Goal: Answer question/provide support

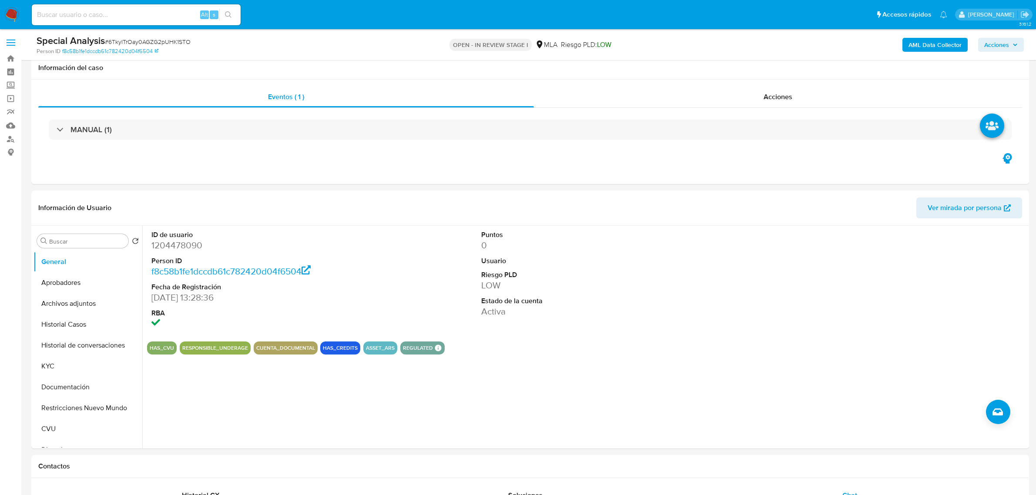
select select "10"
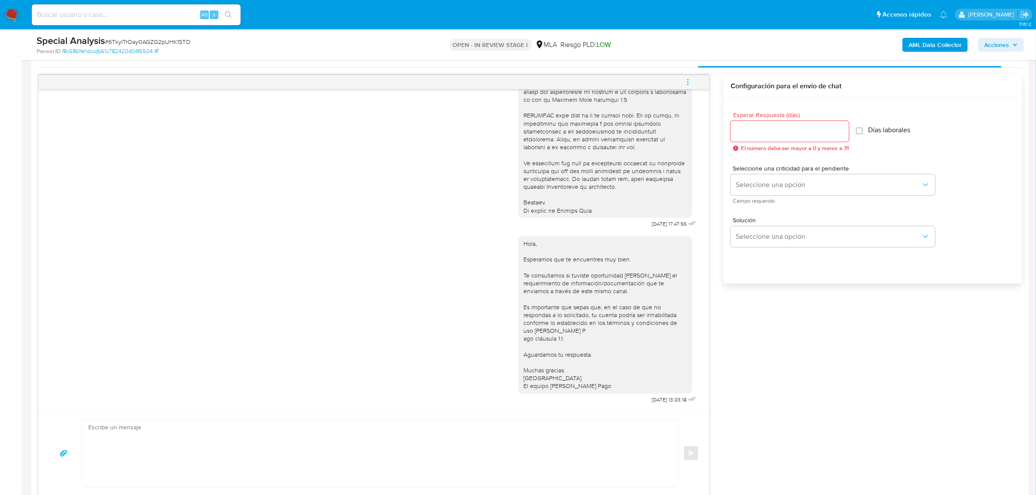
scroll to position [598, 0]
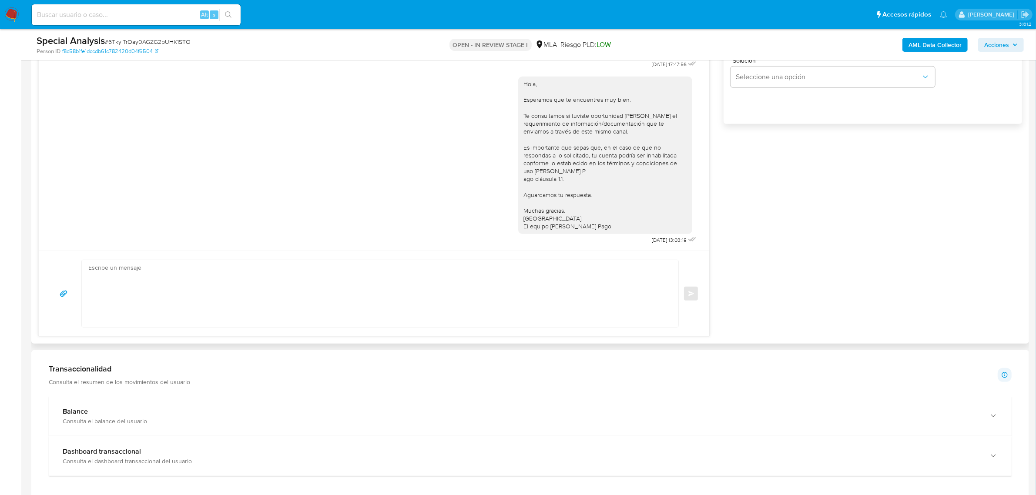
click at [574, 237] on div "Hola, Esperamos que te encuentres muy bien. Te consultamos si tuviste oportunid…" at bounding box center [608, 158] width 180 height 176
click at [231, 131] on div "Hola, Esperamos que te encuentres muy bien. Te consultamos si tuviste oportunid…" at bounding box center [374, 158] width 649 height 176
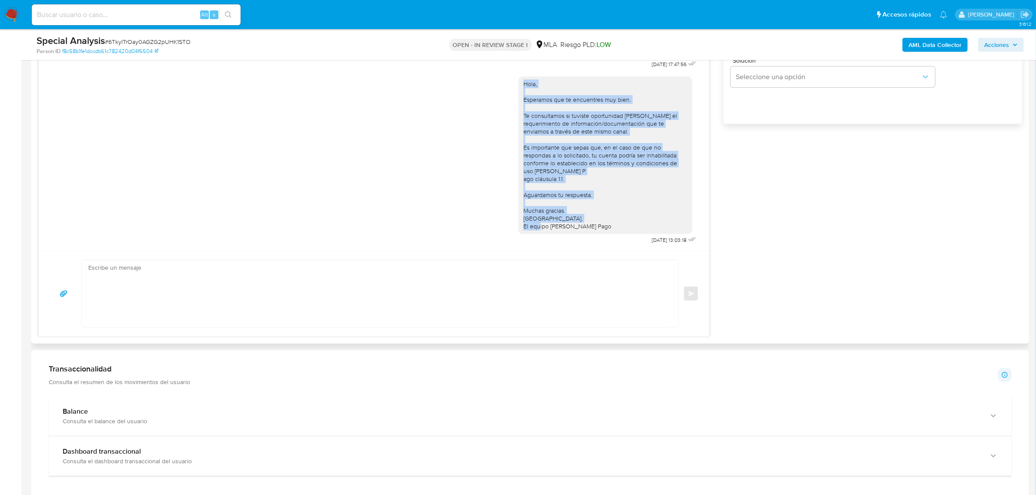
drag, startPoint x: 595, startPoint y: 219, endPoint x: 508, endPoint y: 79, distance: 164.3
click at [508, 79] on div "Hola, Esperamos que te encuentres muy bien. Te consultamos si tuviste oportunid…" at bounding box center [374, 158] width 649 height 176
copy div "Hola, Esperamos que te encuentres muy bien. Te consultamos si tuviste oportunid…"
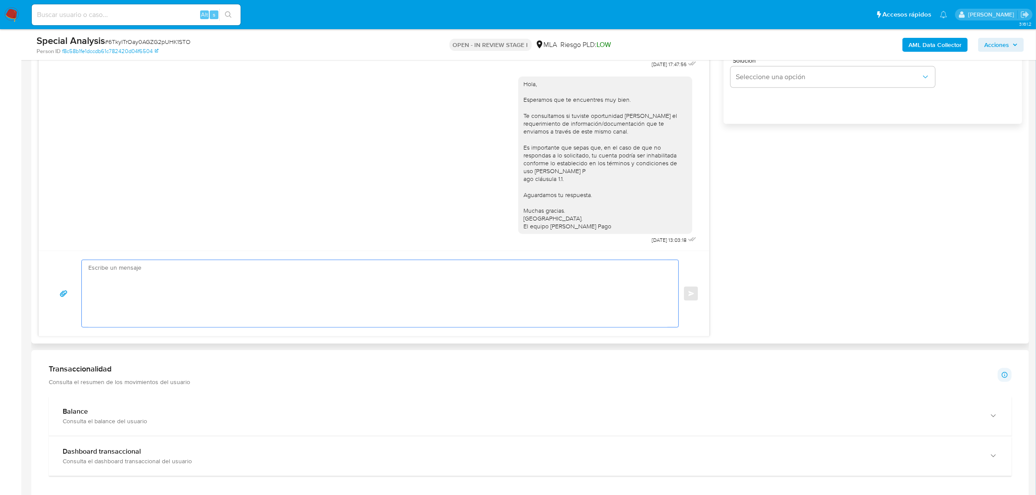
click at [342, 290] on textarea at bounding box center [377, 293] width 579 height 67
paste textarea "Hola, Monica y Tiziano. Esperamos que te encuentres muy bien. Te consultamos si…"
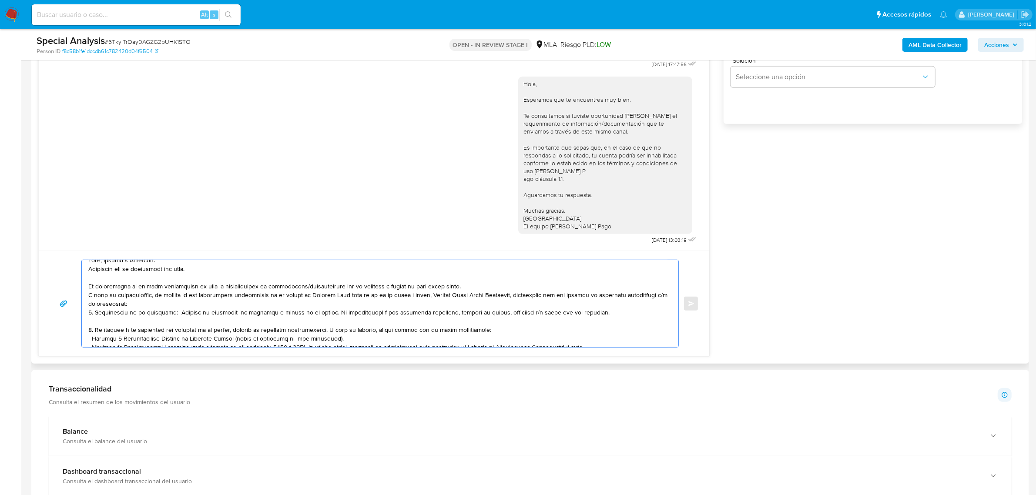
scroll to position [0, 0]
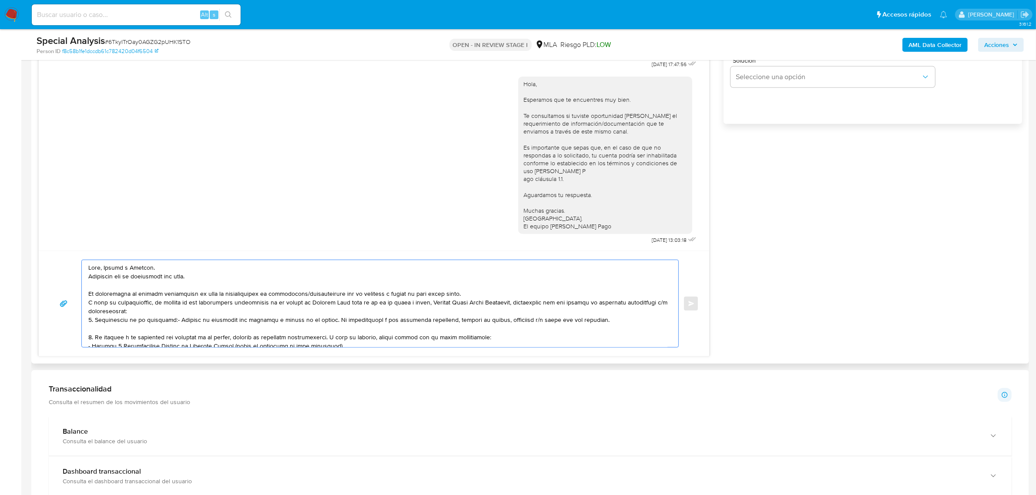
click at [136, 270] on textarea at bounding box center [377, 303] width 579 height 87
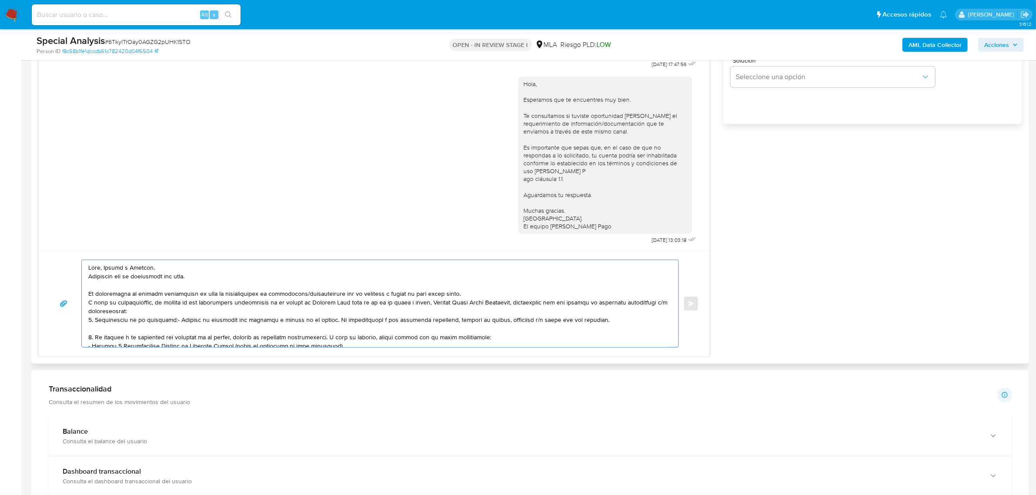
click at [138, 271] on textarea at bounding box center [377, 303] width 579 height 87
click at [175, 277] on textarea at bounding box center [377, 303] width 579 height 87
click at [470, 296] on textarea at bounding box center [377, 303] width 579 height 87
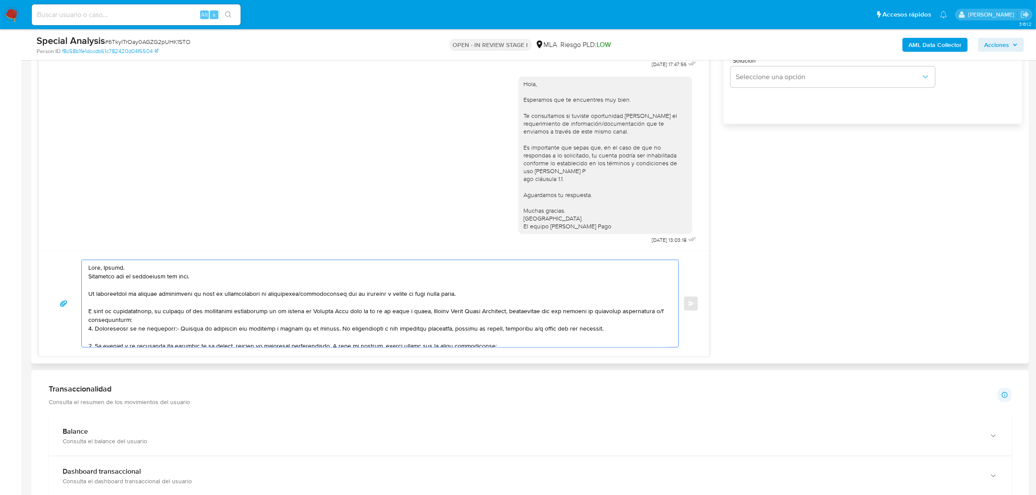
click at [197, 320] on textarea at bounding box center [377, 303] width 579 height 87
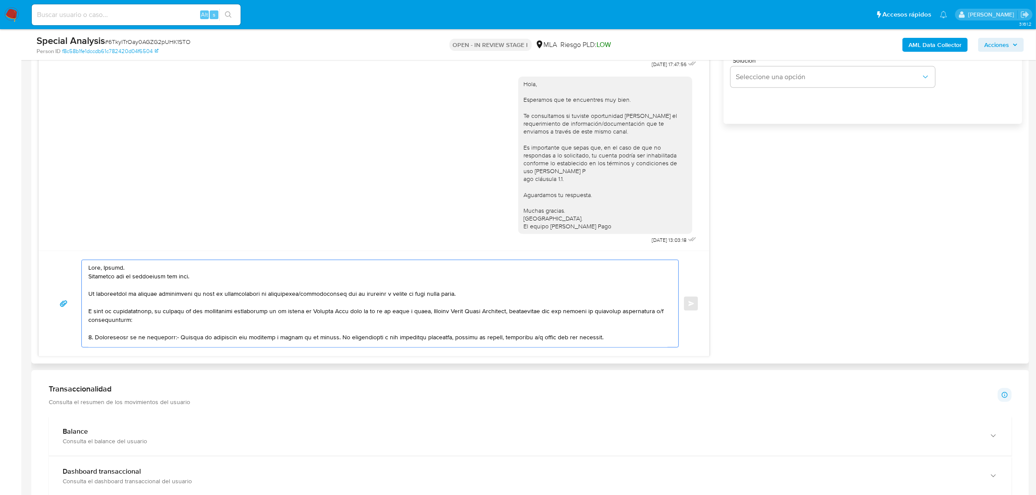
click at [144, 268] on textarea at bounding box center [377, 303] width 579 height 87
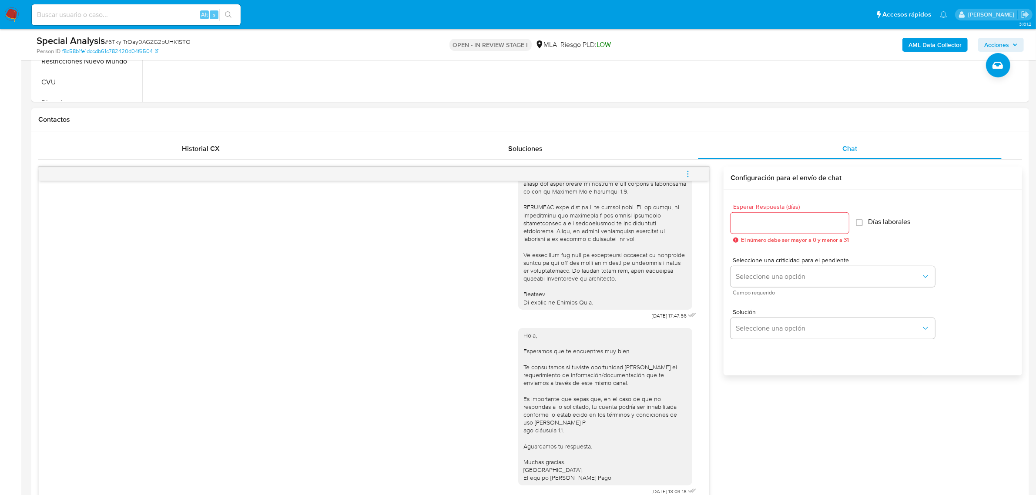
scroll to position [326, 0]
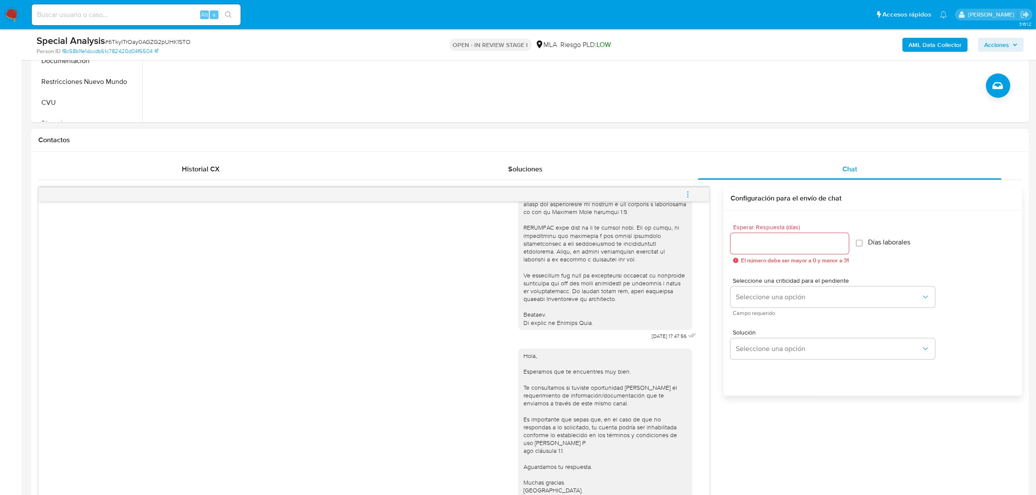
type textarea "Hola, Monica. Esperamos que te encuentres muy bien. Te consultamos si tuviste o…"
click at [743, 241] on input "Esperar Respuesta (días)" at bounding box center [790, 243] width 118 height 11
type input "0"
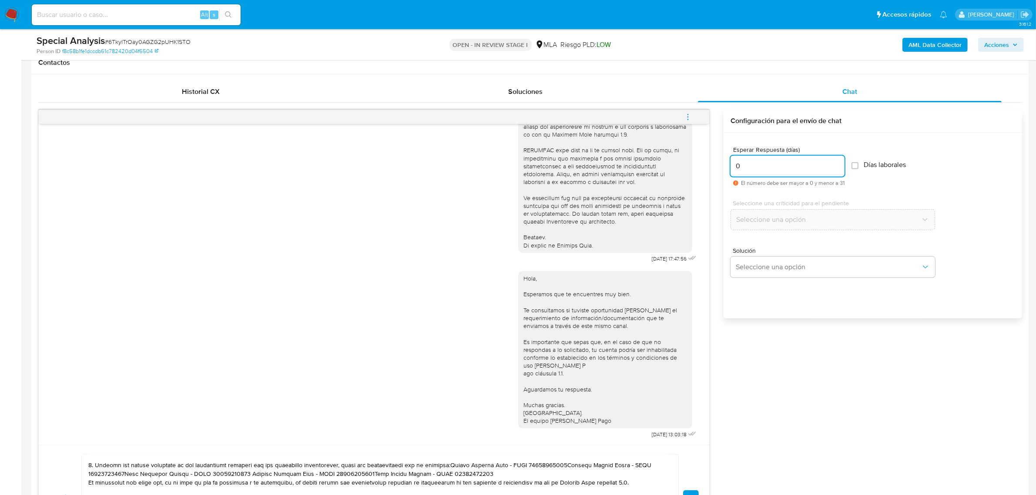
scroll to position [489, 0]
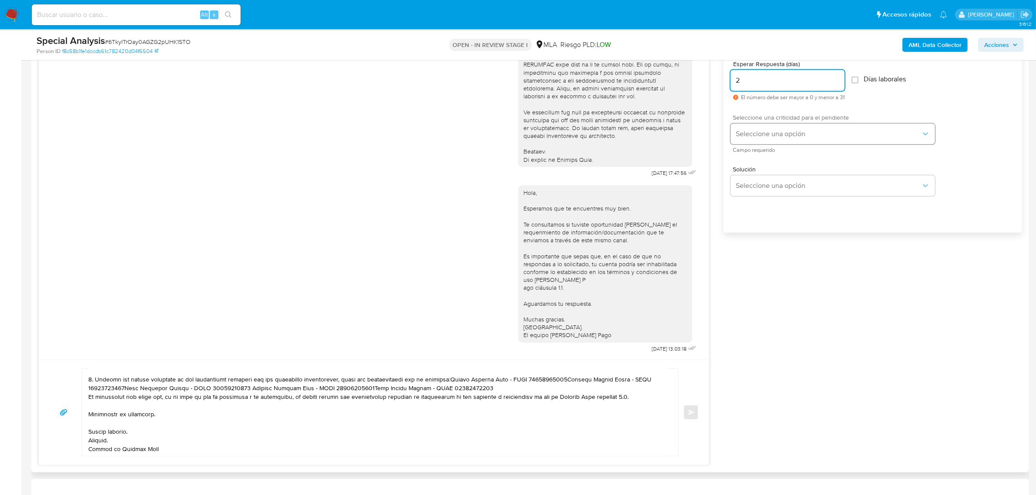
type input "2"
click at [775, 143] on button "Seleccione una opción" at bounding box center [833, 134] width 204 height 21
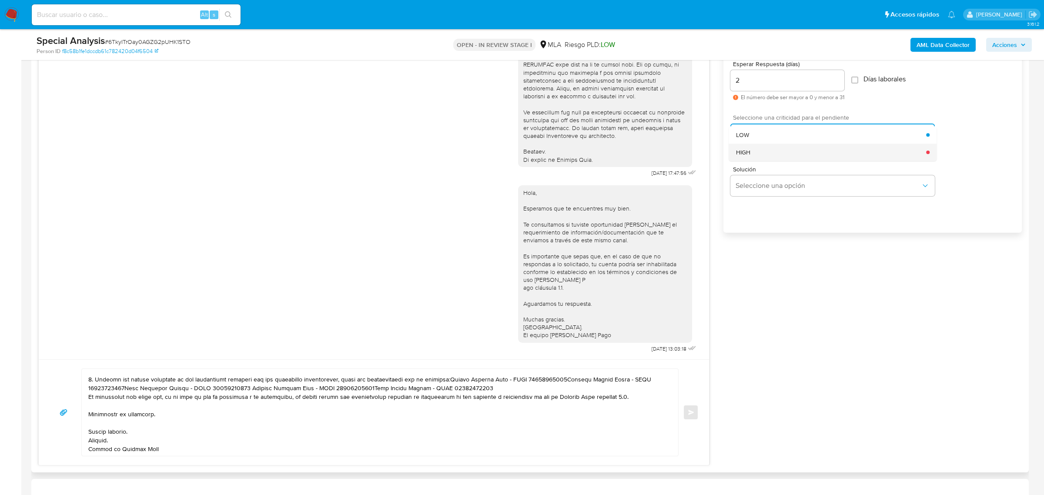
click at [764, 157] on div "HIGH" at bounding box center [831, 152] width 191 height 17
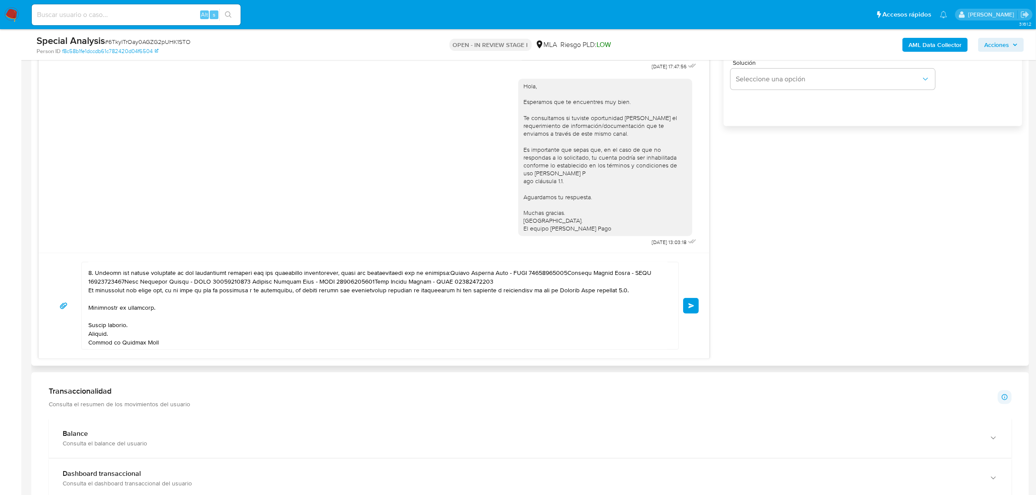
scroll to position [598, 0]
click at [453, 282] on textarea at bounding box center [377, 303] width 579 height 87
click at [453, 271] on textarea at bounding box center [377, 303] width 579 height 87
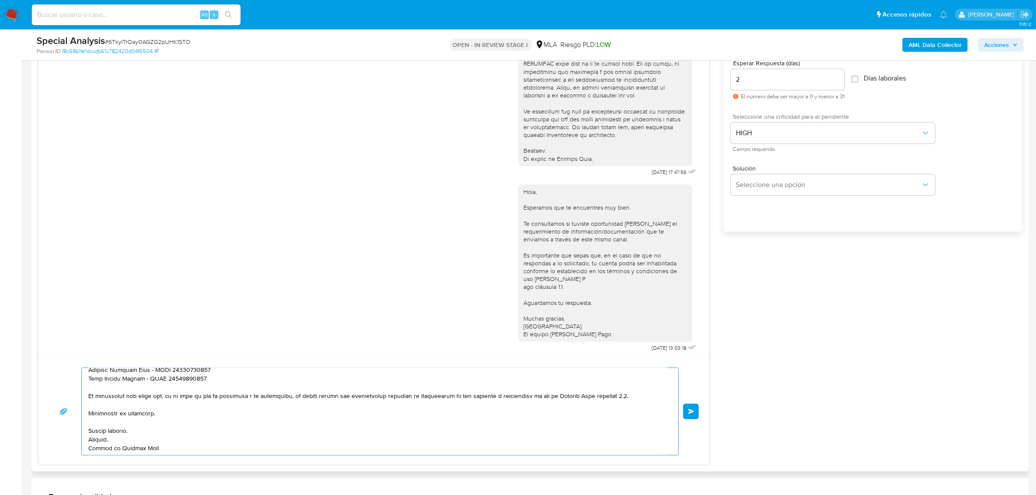
scroll to position [489, 0]
type textarea "Hola, Monica. Esperamos que te encuentres muy bien. Te consultamos si tuviste o…"
click at [689, 412] on span "Enviar" at bounding box center [691, 412] width 6 height 5
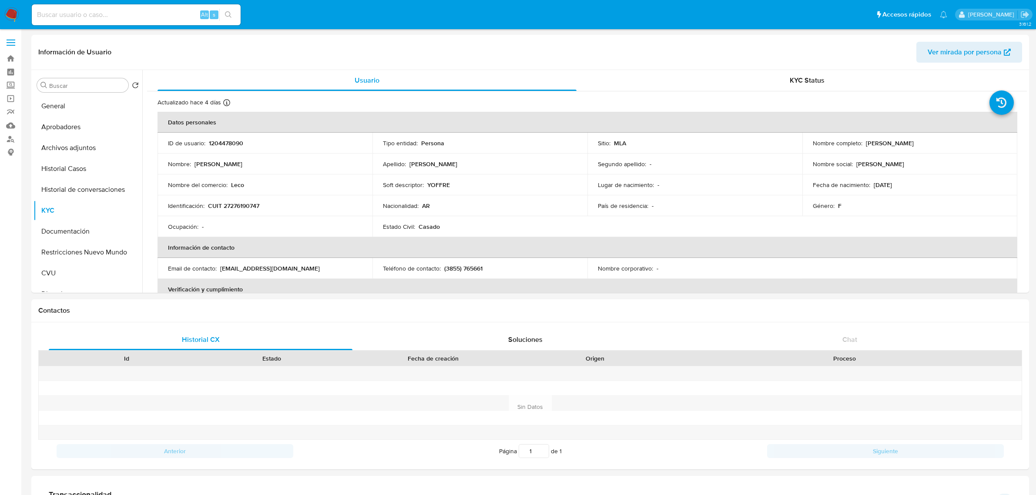
select select "10"
drag, startPoint x: 221, startPoint y: 270, endPoint x: 297, endPoint y: 269, distance: 75.7
click at [297, 269] on div "Email de contacto : rodrguezmoni@gmail.com" at bounding box center [265, 269] width 194 height 8
click at [236, 268] on p "rodrguezmoni@gmail.com" at bounding box center [270, 269] width 100 height 8
click at [218, 271] on div "Email de contacto : rodrguezmoni@gmail.com" at bounding box center [265, 269] width 194 height 8
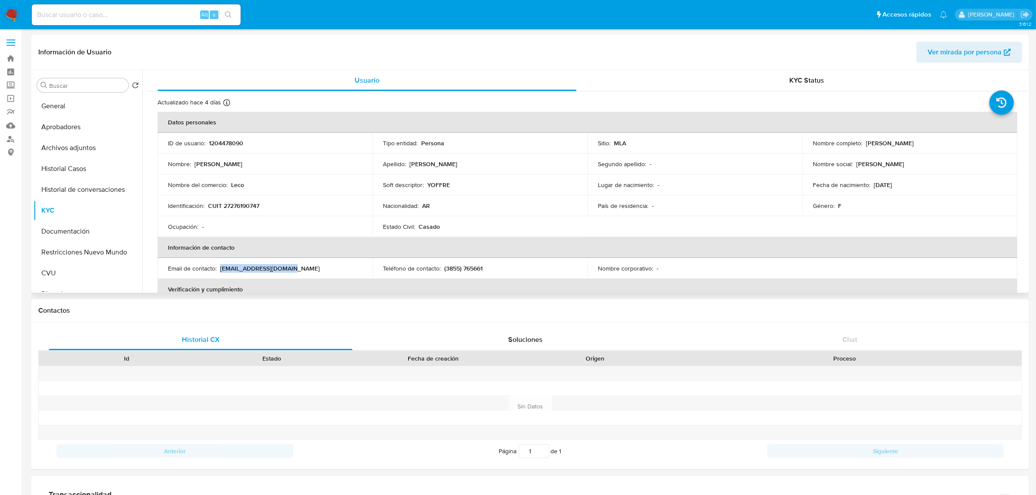
drag, startPoint x: 220, startPoint y: 268, endPoint x: 294, endPoint y: 269, distance: 74.0
click at [294, 269] on div "Email de contacto : rodrguezmoni@gmail.com" at bounding box center [265, 269] width 194 height 8
copy p "rodrguezmoni@gmail.com"
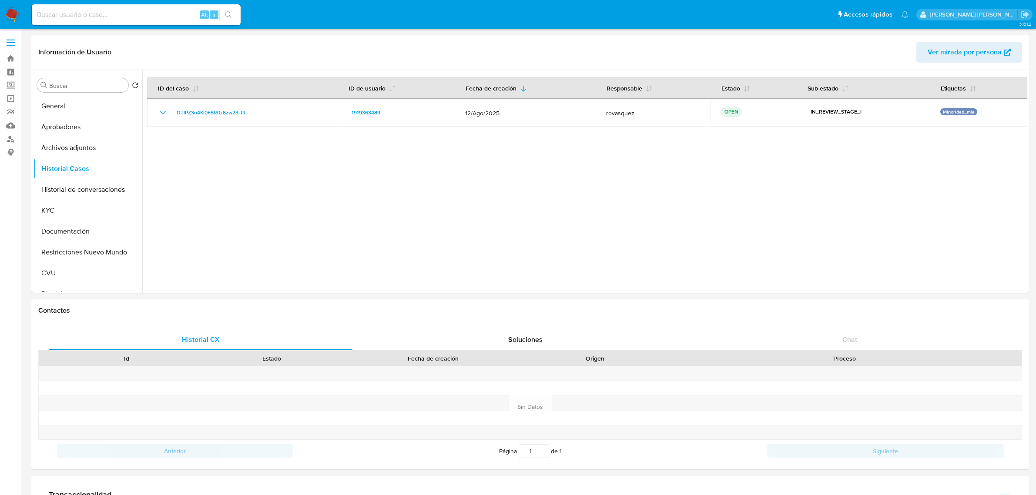
select select "10"
click at [77, 214] on button "KYC" at bounding box center [85, 210] width 102 height 21
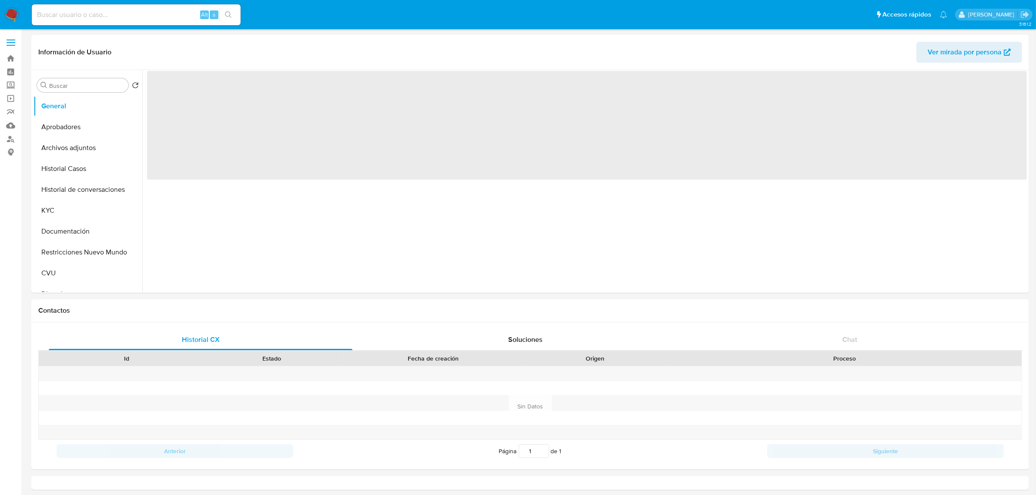
select select "10"
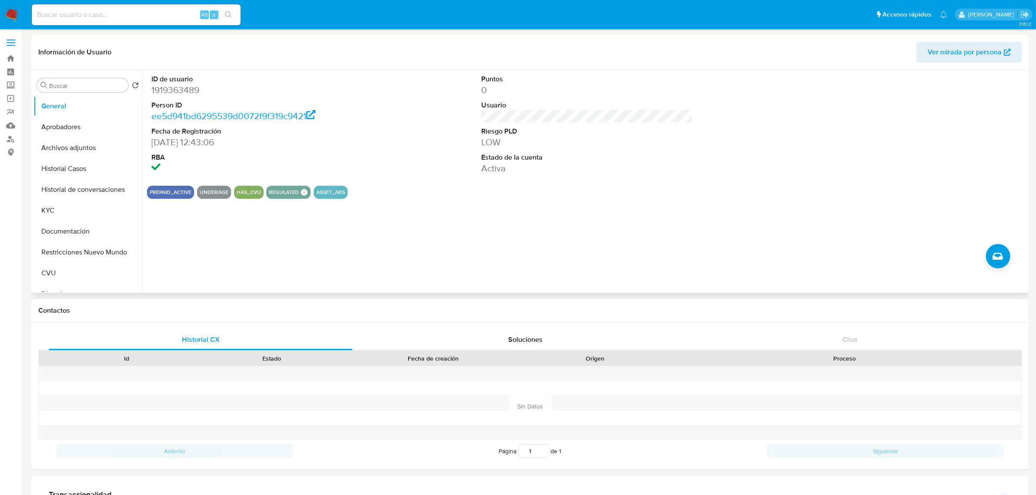
click at [606, 215] on div "ID de usuario 1919363489 Person ID ee5d941bd6295539d0072f9f319c9421 Fecha de Re…" at bounding box center [584, 181] width 885 height 223
click at [394, 168] on div "ID de usuario 1919363489 Person ID ee5d941bd6295539d0072f9f319c9421 Fecha de Re…" at bounding box center [587, 124] width 880 height 109
click at [56, 208] on button "KYC" at bounding box center [85, 210] width 102 height 21
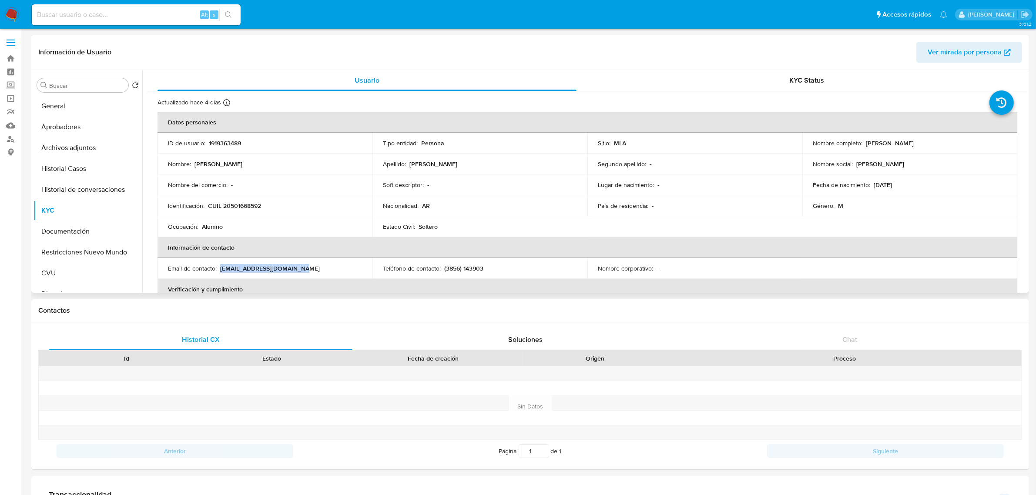
drag, startPoint x: 220, startPoint y: 270, endPoint x: 310, endPoint y: 276, distance: 90.3
click at [310, 276] on td "Email de contacto : tizianocoria206@gmail.com" at bounding box center [265, 268] width 215 height 21
copy p "tizianocoria206@gmail.com"
drag, startPoint x: 864, startPoint y: 144, endPoint x: 945, endPoint y: 143, distance: 81.8
click at [945, 143] on div "Nombre completo : Tiziano Josue Coria Rodriguez" at bounding box center [910, 143] width 194 height 8
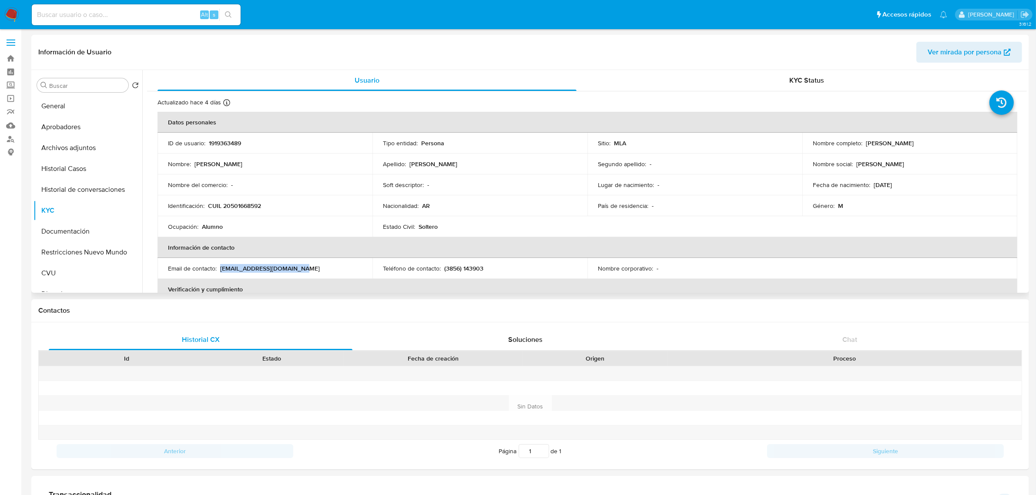
copy p "[PERSON_NAME]"
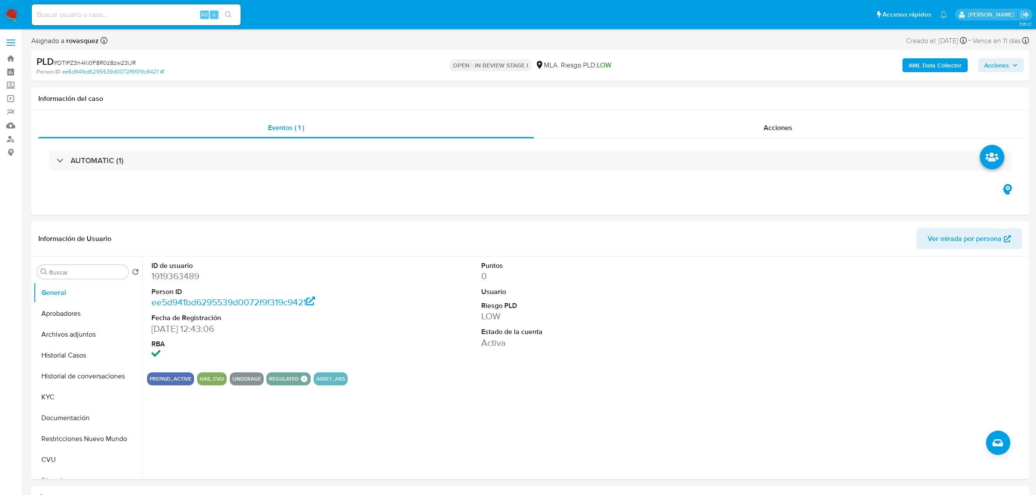
select select "10"
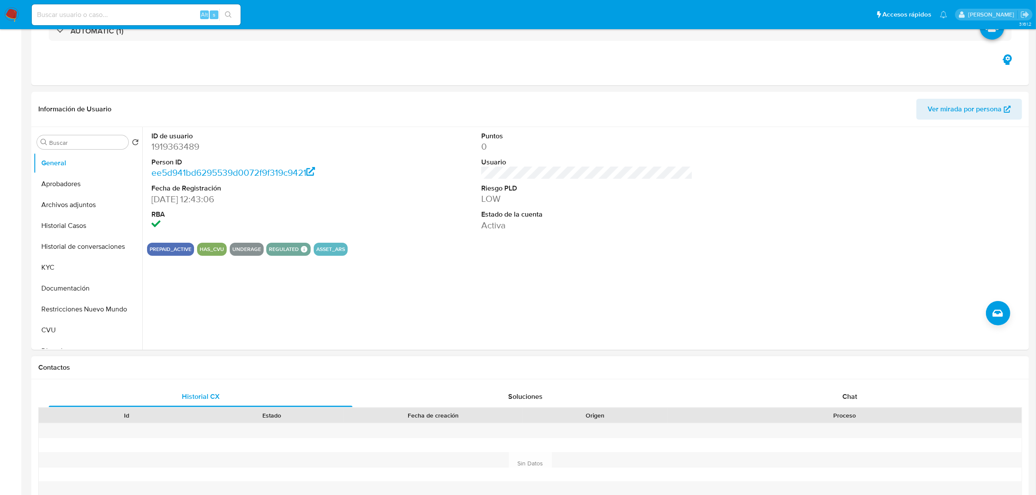
scroll to position [163, 0]
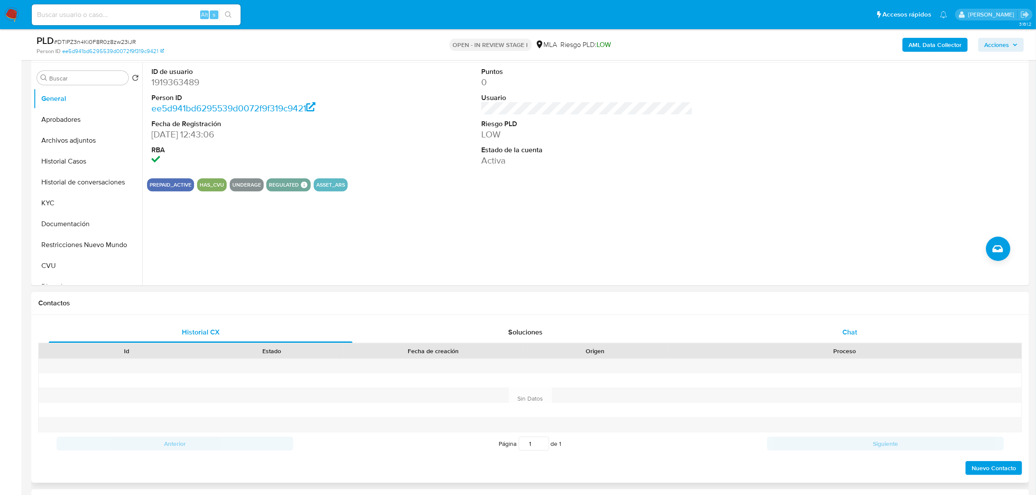
click at [854, 338] on div "Chat" at bounding box center [850, 332] width 304 height 21
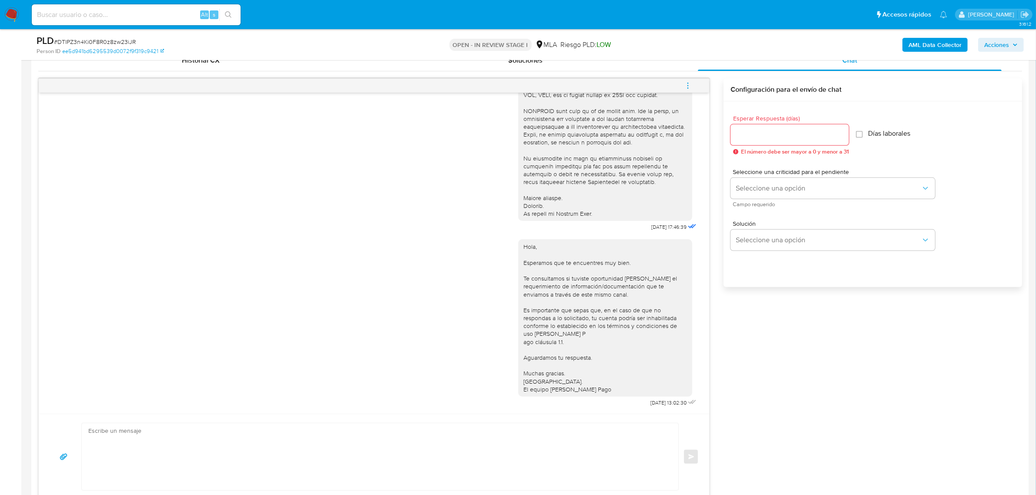
scroll to position [598, 0]
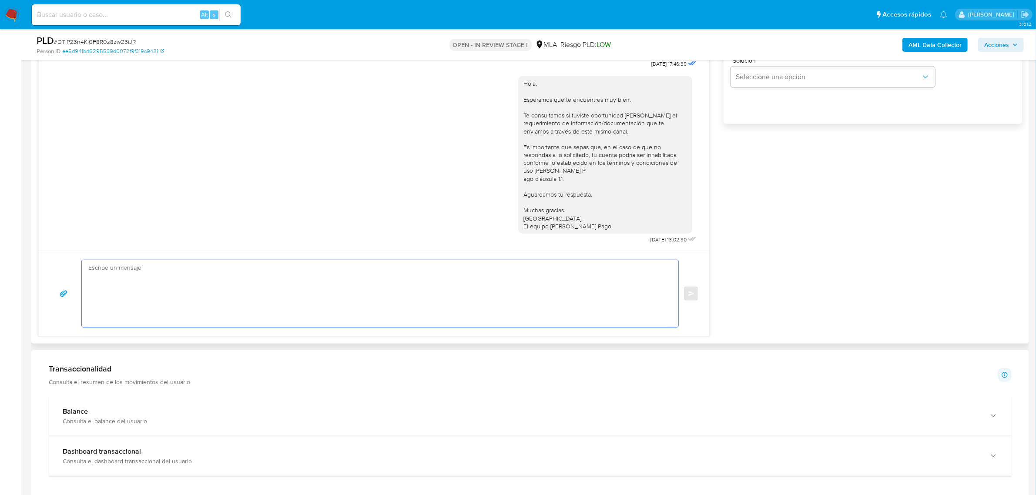
click at [258, 305] on textarea at bounding box center [377, 293] width 579 height 67
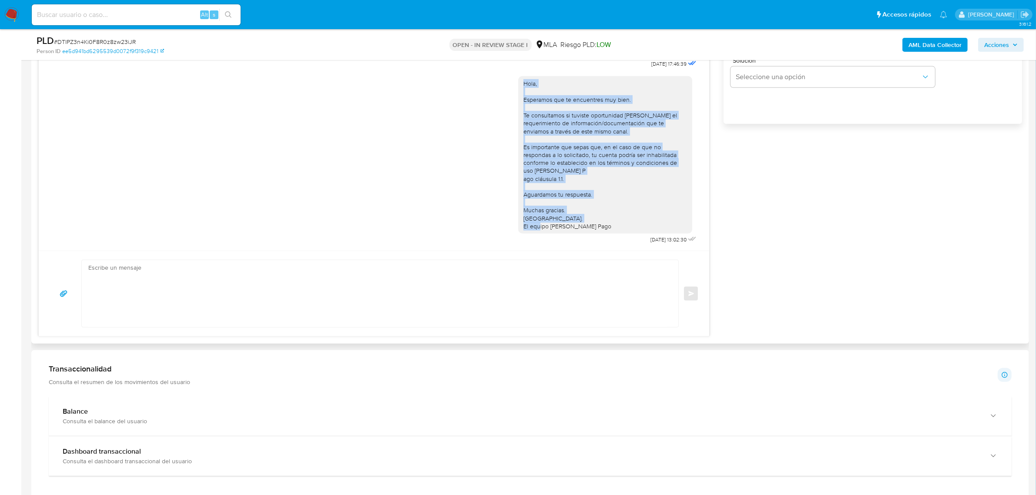
drag, startPoint x: 595, startPoint y: 222, endPoint x: 513, endPoint y: 74, distance: 169.5
click at [518, 76] on div "Hola, Esperamos que te encuentres muy bien. Te consultamos si tuviste oportunid…" at bounding box center [605, 155] width 174 height 158
copy div "Hola, Esperamos que te encuentres muy bien. Te consultamos si tuviste oportunid…"
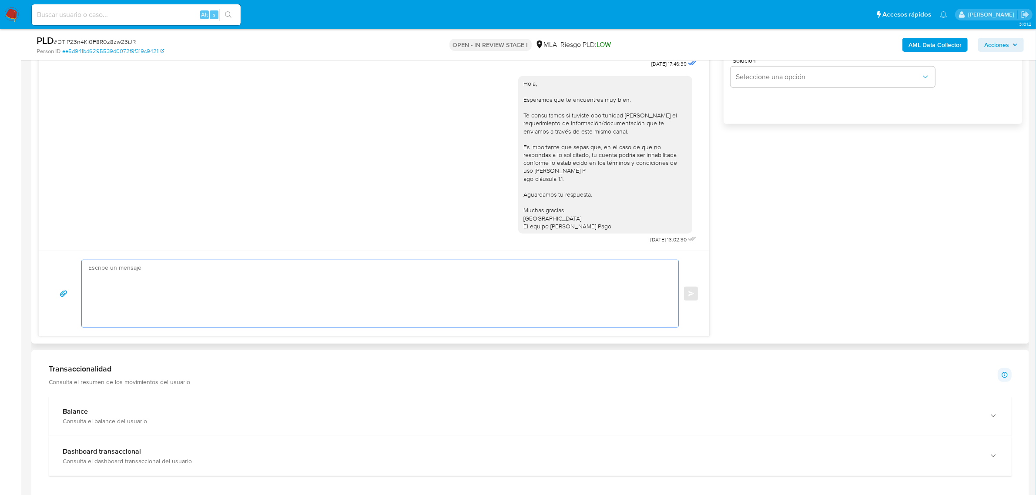
click at [251, 288] on textarea at bounding box center [377, 293] width 579 height 67
paste textarea "Hola, Esperamos que te encuentres muy bien. Te consultamos si tuviste oportunid…"
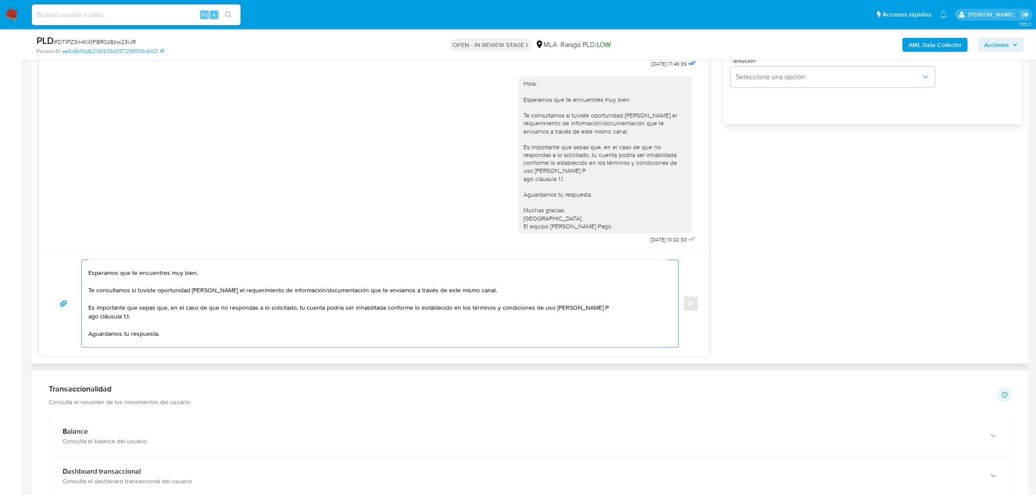
scroll to position [0, 0]
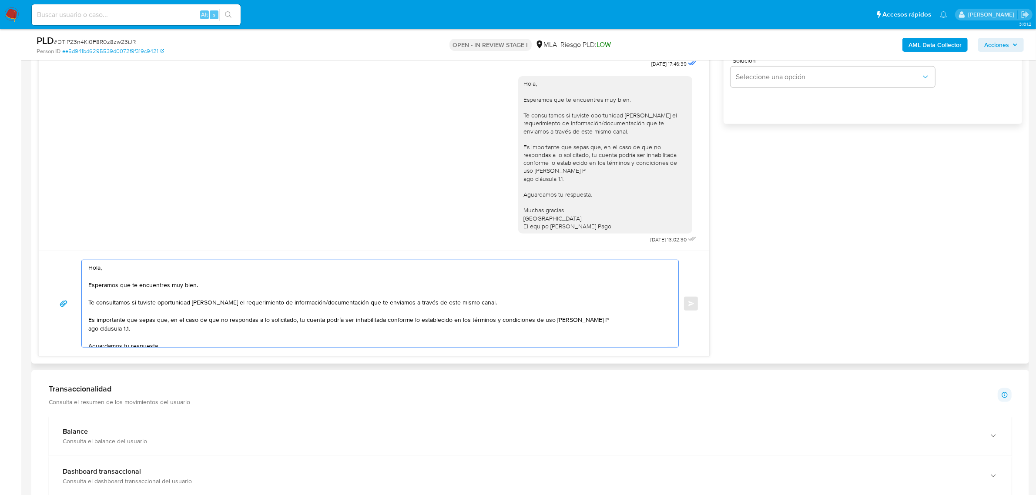
click at [131, 268] on textarea "Hola, Esperamos que te encuentres muy bien. Te consultamos si tuviste oportunid…" at bounding box center [377, 303] width 579 height 87
click at [479, 303] on textarea "Hola, [PERSON_NAME]. Esperamos que te encuentres muy bien. Te consultamos si tu…" at bounding box center [377, 303] width 579 height 87
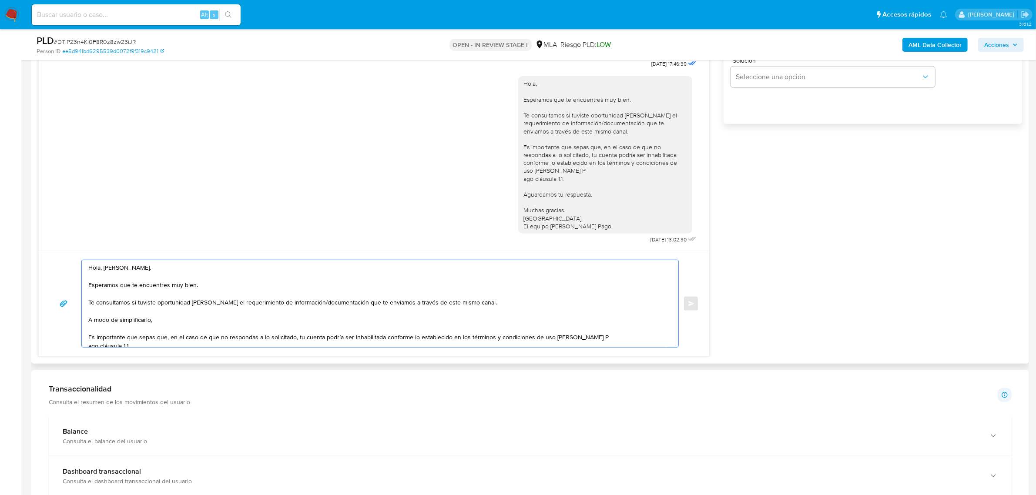
drag, startPoint x: 158, startPoint y: 320, endPoint x: 87, endPoint y: 323, distance: 71.0
click at [87, 323] on div "Hola, [PERSON_NAME]. Esperamos que te encuentres muy bien. Te consultamos si tu…" at bounding box center [378, 303] width 592 height 87
paste textarea "en función de las operaciones registradas en tu cuenta [PERSON_NAME] Pago, nece…"
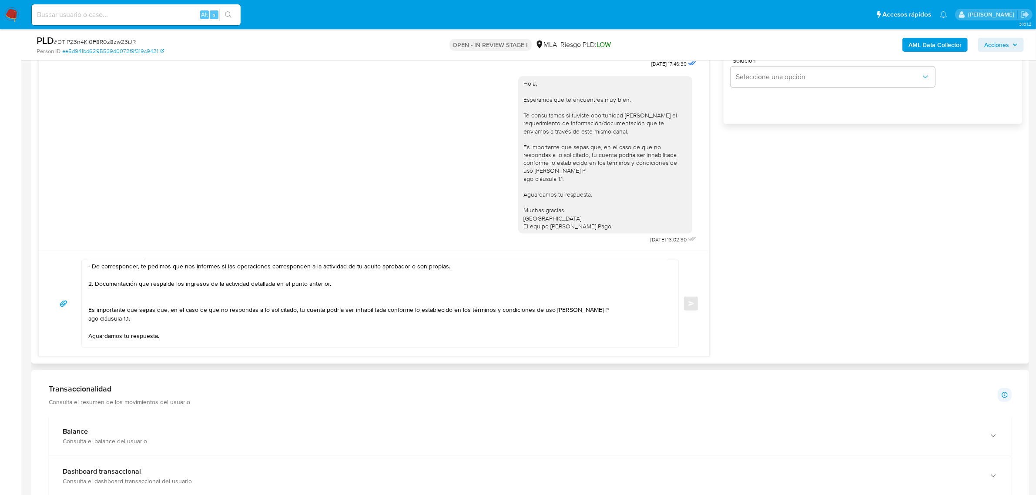
scroll to position [64, 0]
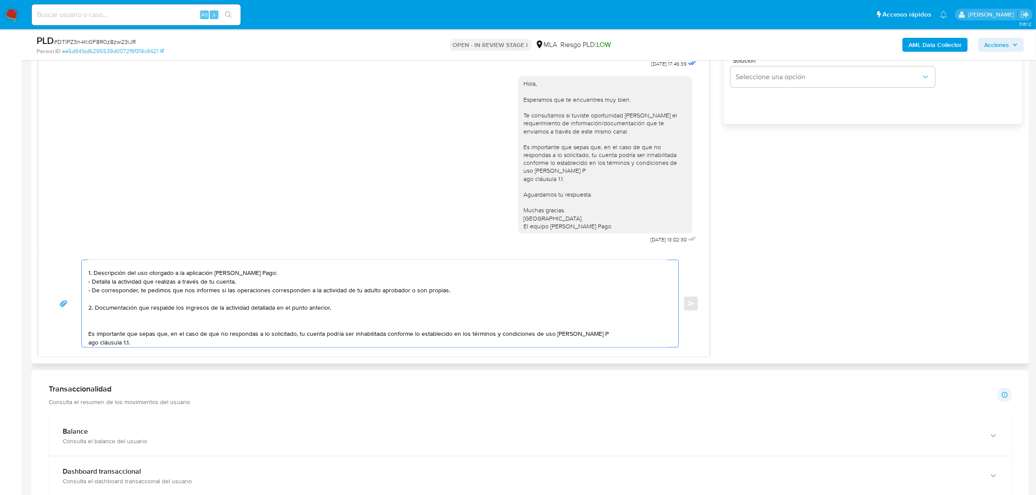
click at [111, 323] on textarea "Hola, [PERSON_NAME]. Esperamos que te encuentres muy bien. Te consultamos si tu…" at bounding box center [377, 303] width 579 height 87
paste textarea "3. Detalle del motivo económico de las operaciones cursadas con las siguientes …"
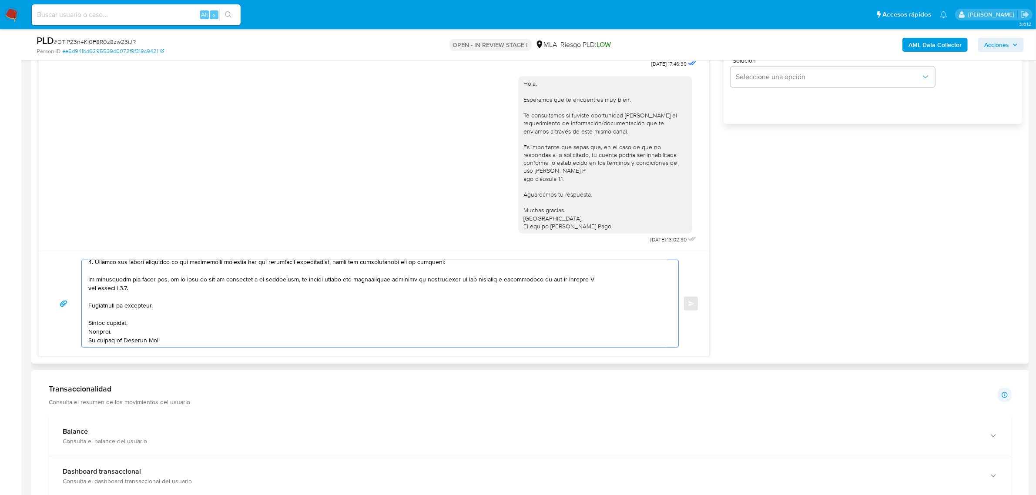
scroll to position [73, 0]
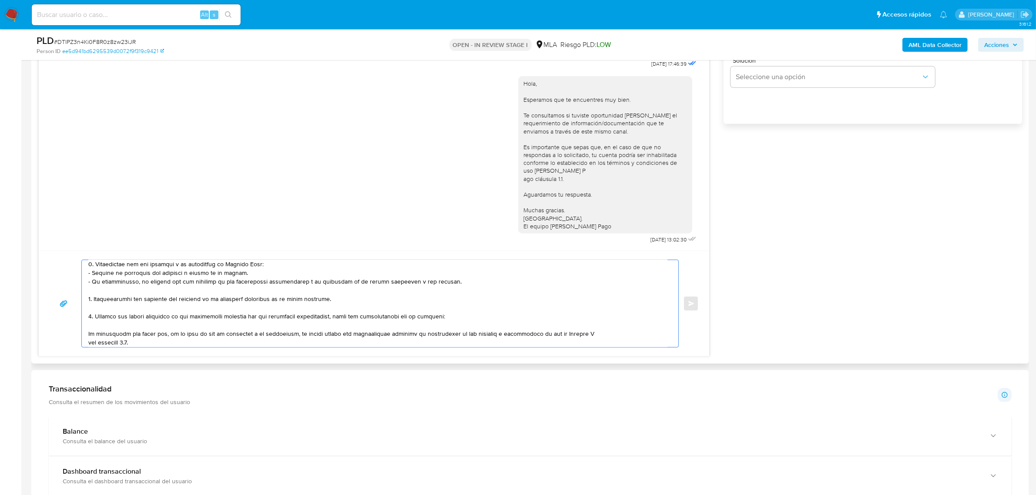
click at [592, 334] on textarea at bounding box center [377, 303] width 579 height 87
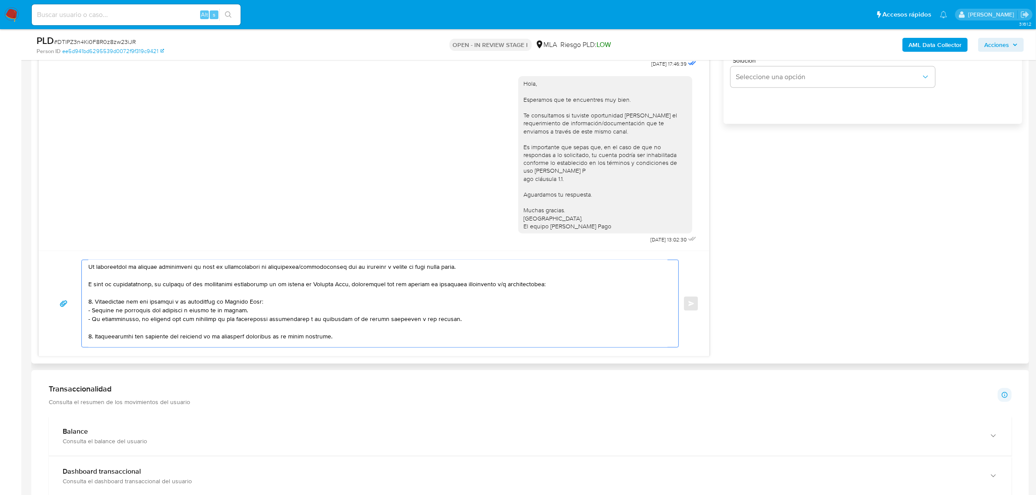
scroll to position [54, 0]
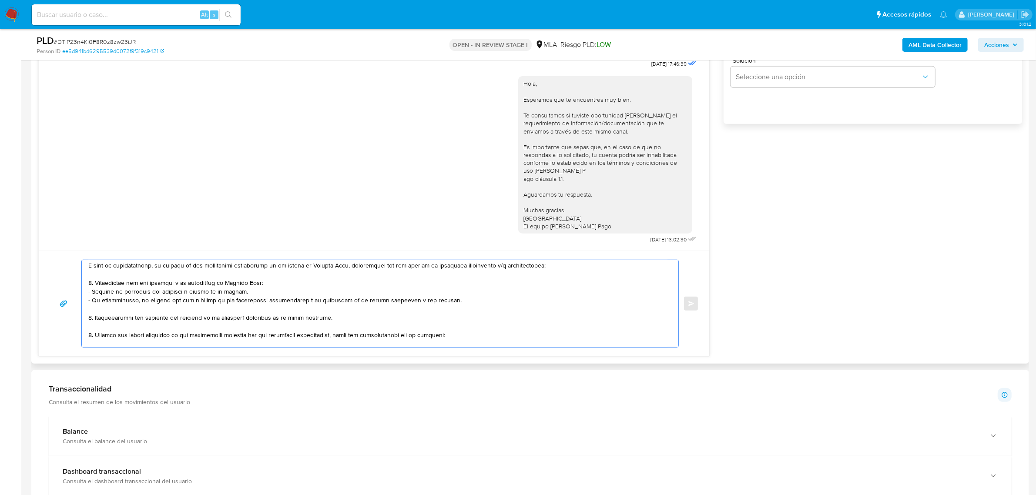
click at [120, 310] on textarea at bounding box center [377, 303] width 579 height 87
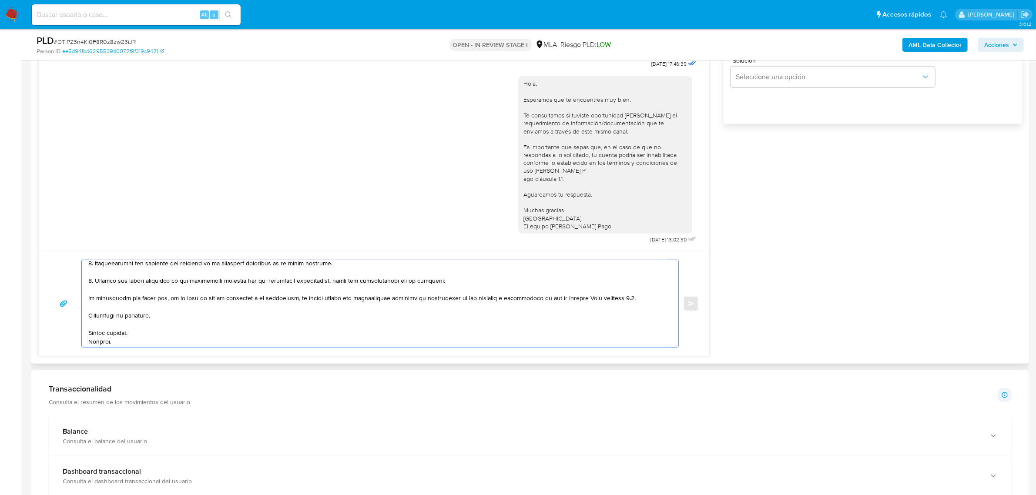
click at [102, 290] on textarea at bounding box center [377, 303] width 579 height 87
paste textarea "27382271535 name: [PERSON_NAME] || alias: 20336477116 [PERSON_NAME] 27276190747…"
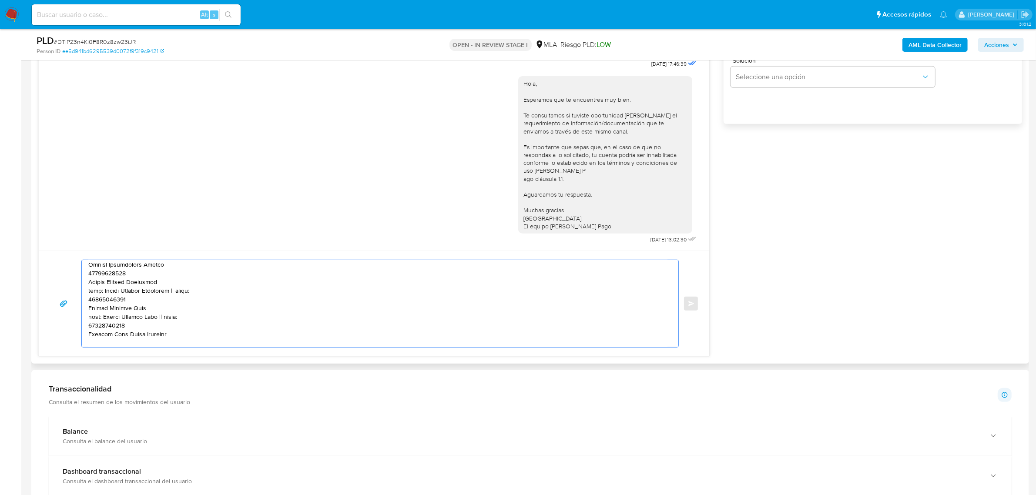
scroll to position [105, 0]
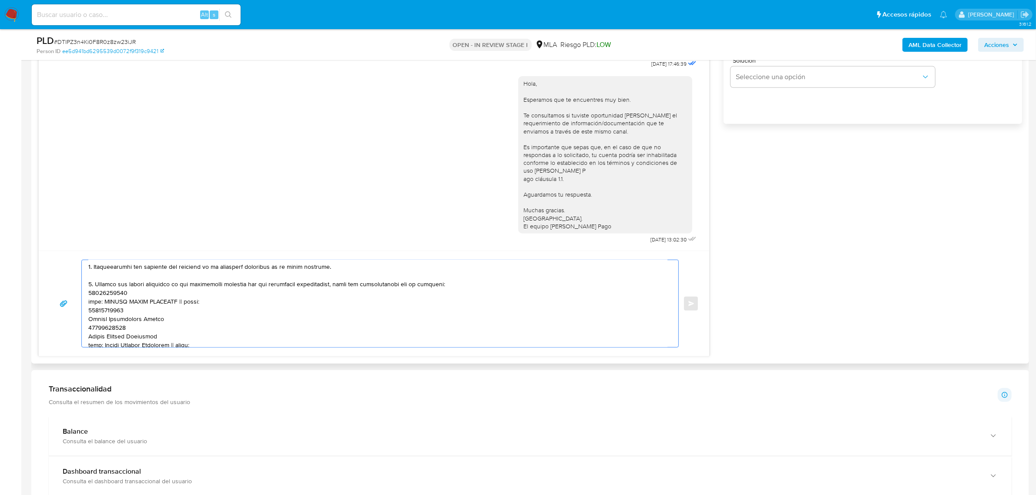
click at [118, 297] on textarea at bounding box center [377, 303] width 579 height 87
paste textarea "27382271535"
paste textarea "20336477116"
paste textarea "27332077045"
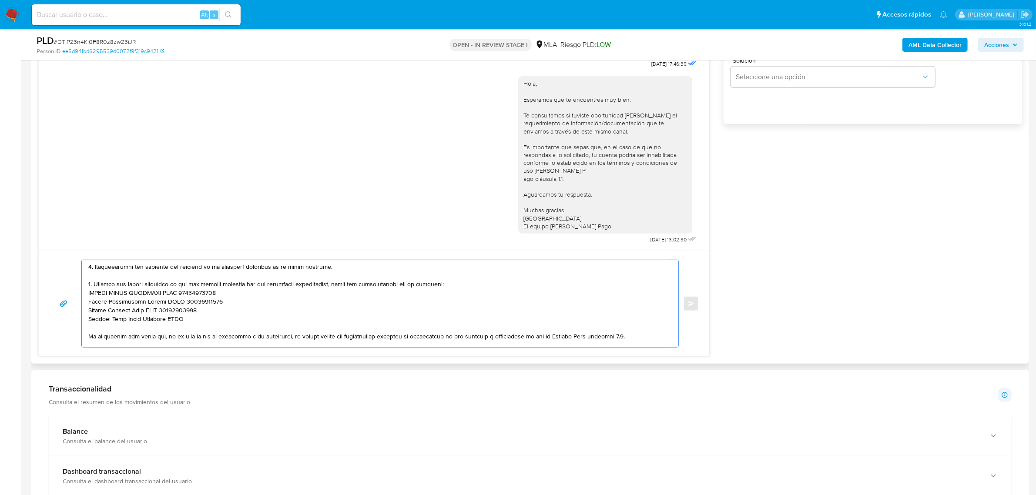
paste textarea "20346953277"
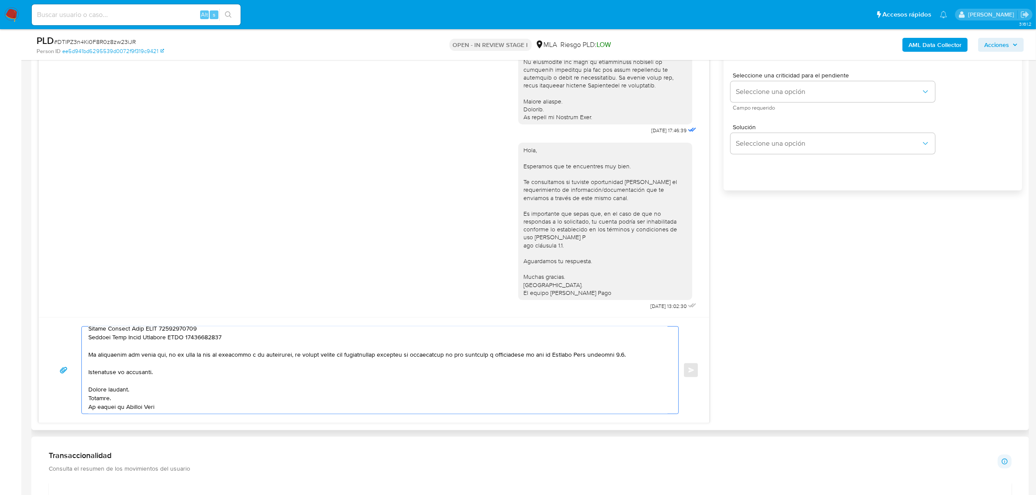
scroll to position [381, 0]
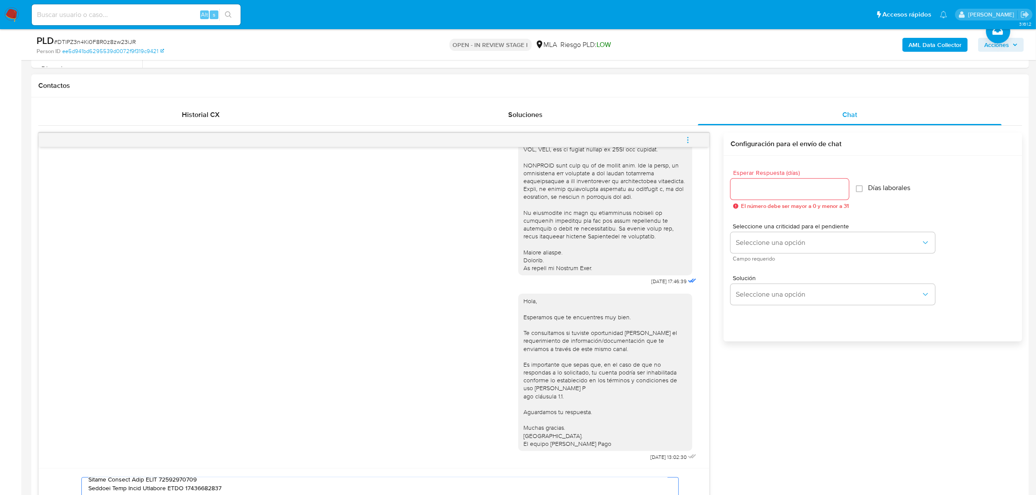
type textarea "Lore, Ipsumdo. Sitametco adi el seddoeiusm tem inci. Ut laboreetdol ma aliquae …"
click at [760, 190] on input "Esperar Respuesta (días)" at bounding box center [790, 189] width 118 height 11
type input "2"
click at [754, 242] on span "Seleccione una opción" at bounding box center [828, 242] width 185 height 9
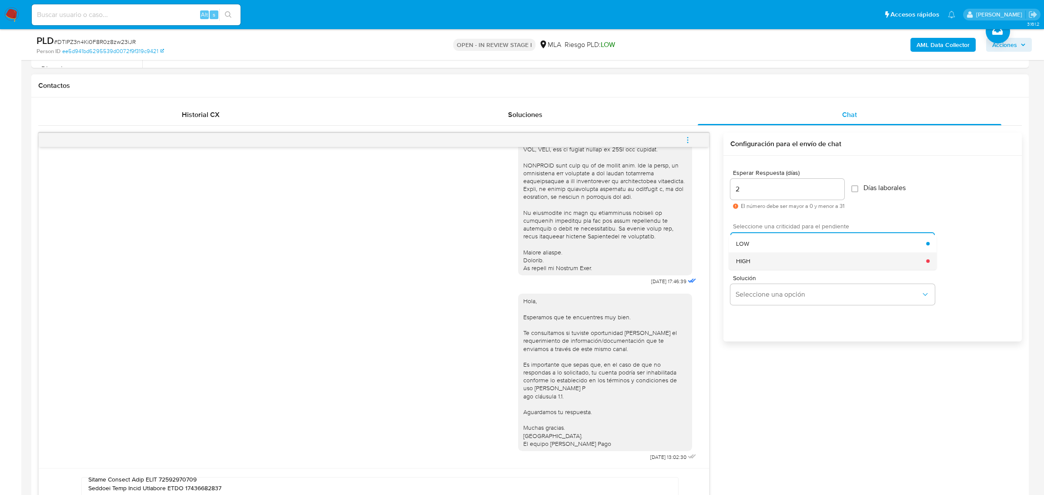
click at [771, 261] on div "HIGH" at bounding box center [831, 260] width 191 height 17
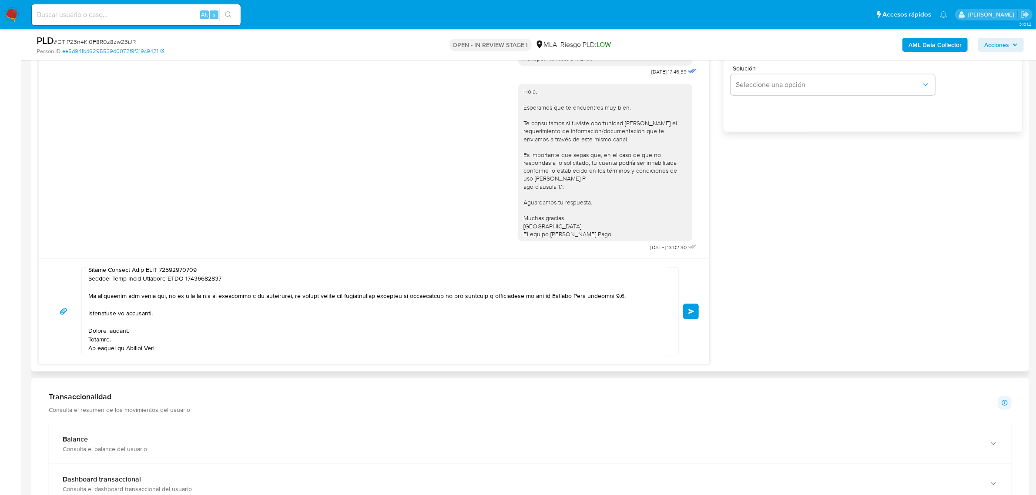
scroll to position [598, 0]
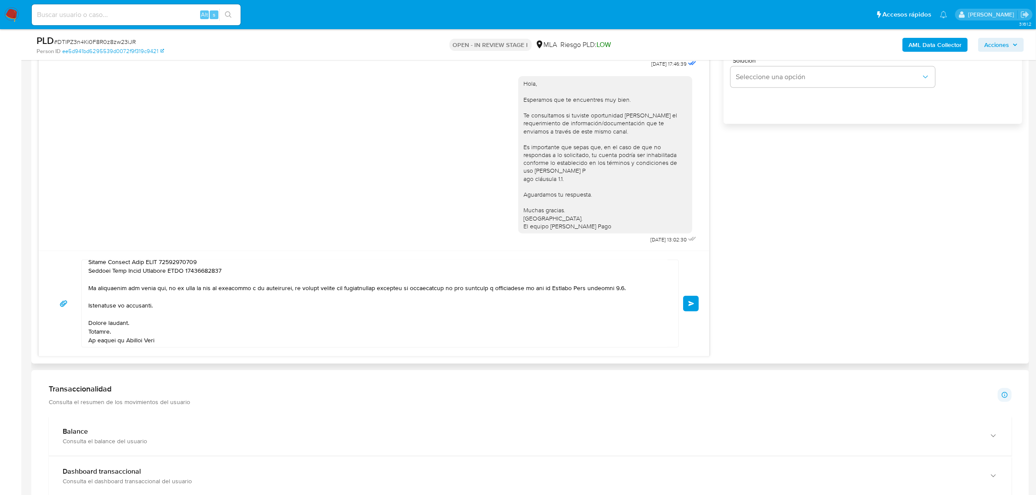
click at [690, 305] on span "Enviar" at bounding box center [691, 303] width 6 height 5
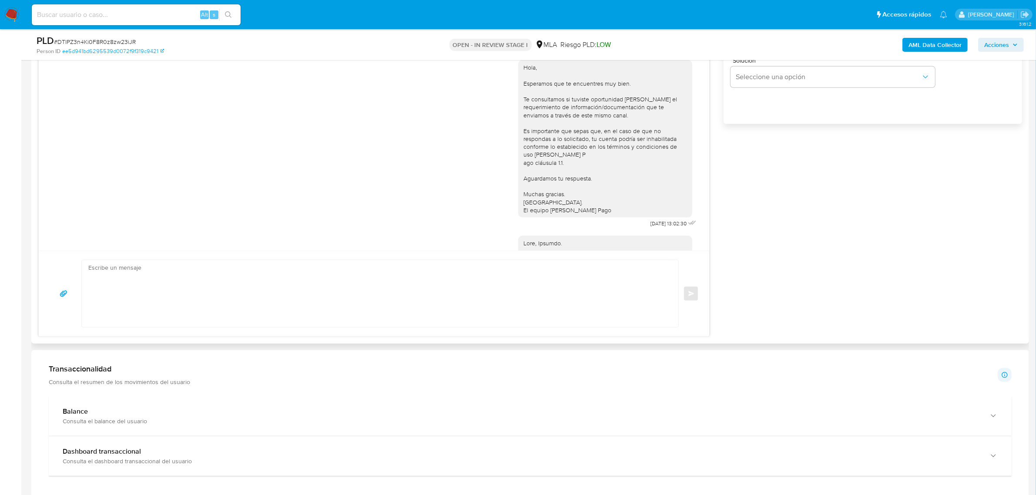
scroll to position [611, 0]
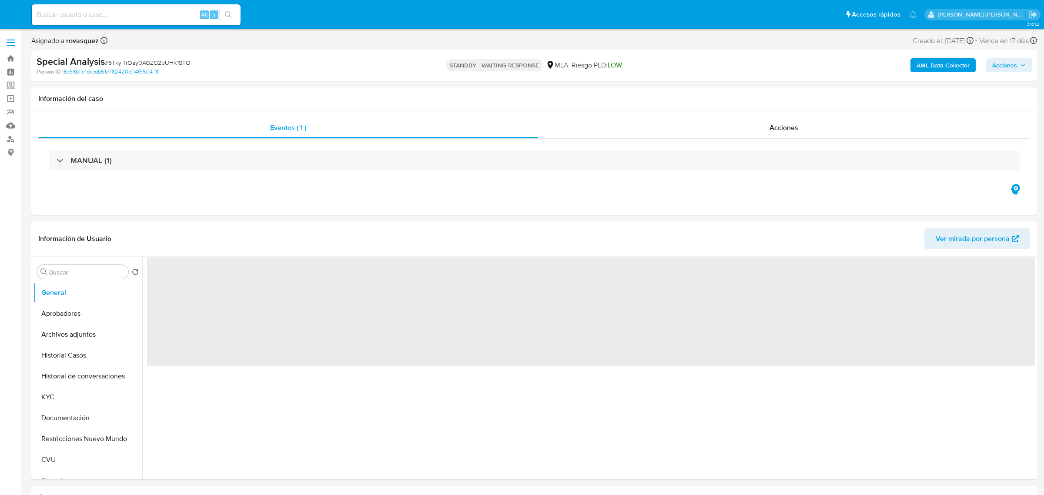
select select "10"
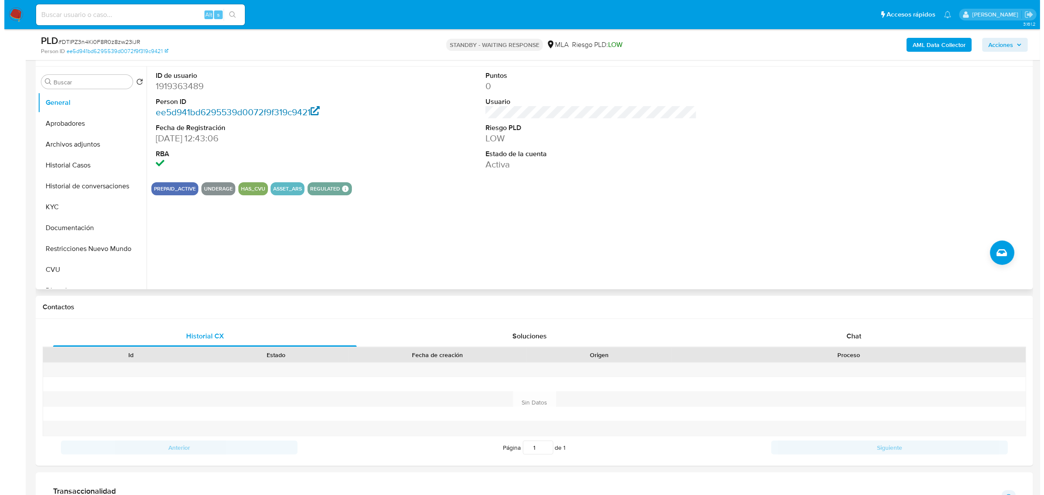
scroll to position [163, 0]
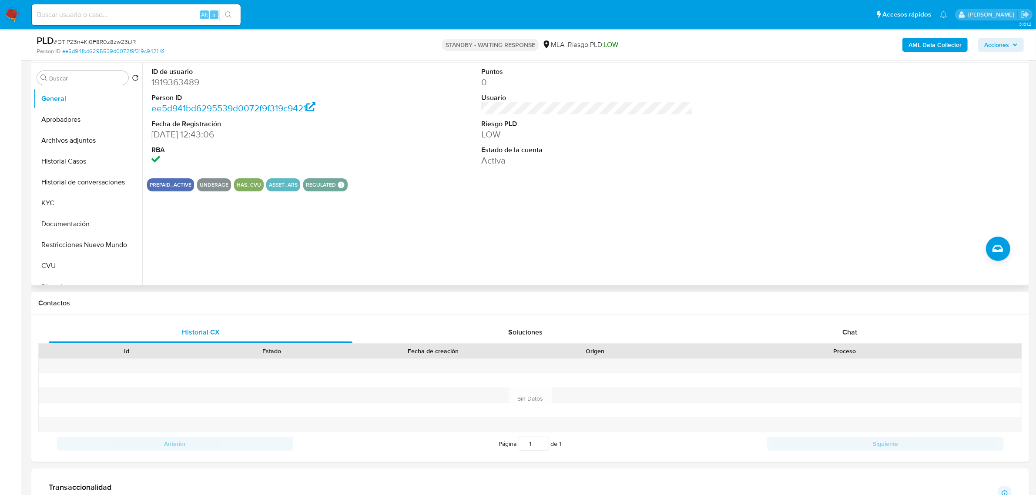
drag, startPoint x: 75, startPoint y: 181, endPoint x: 498, endPoint y: 180, distance: 423.4
click at [75, 181] on button "Historial de conversaciones" at bounding box center [88, 182] width 109 height 21
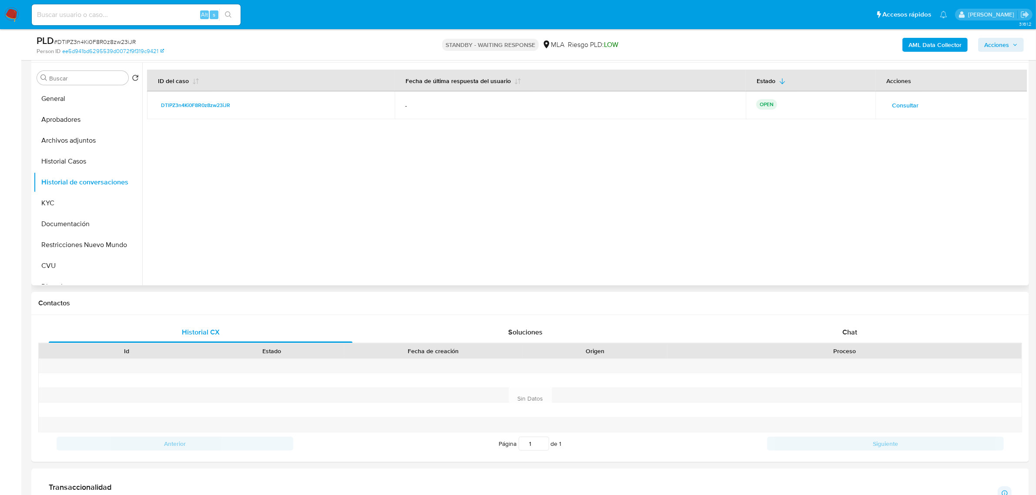
click at [900, 108] on span "Consultar" at bounding box center [905, 105] width 27 height 12
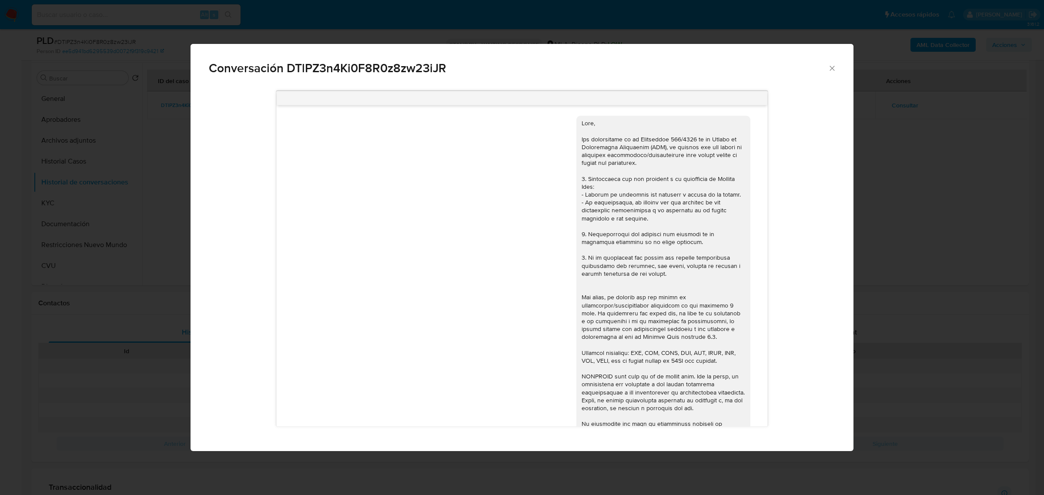
scroll to position [610, 0]
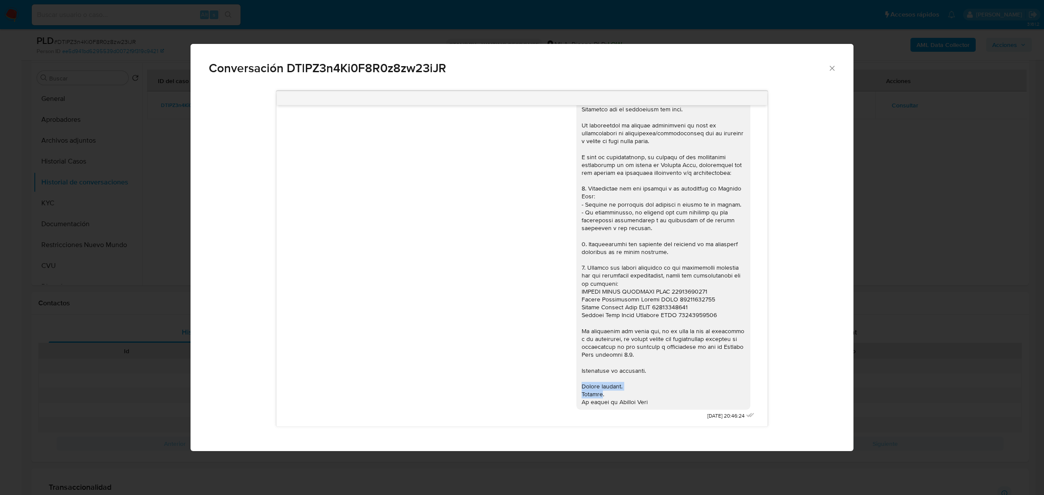
drag, startPoint x: 595, startPoint y: 394, endPoint x: 566, endPoint y: 390, distance: 29.0
click at [566, 390] on div "03/10/2025 20:46:24" at bounding box center [522, 251] width 469 height 342
copy div "Muchas gracias. Saludos"
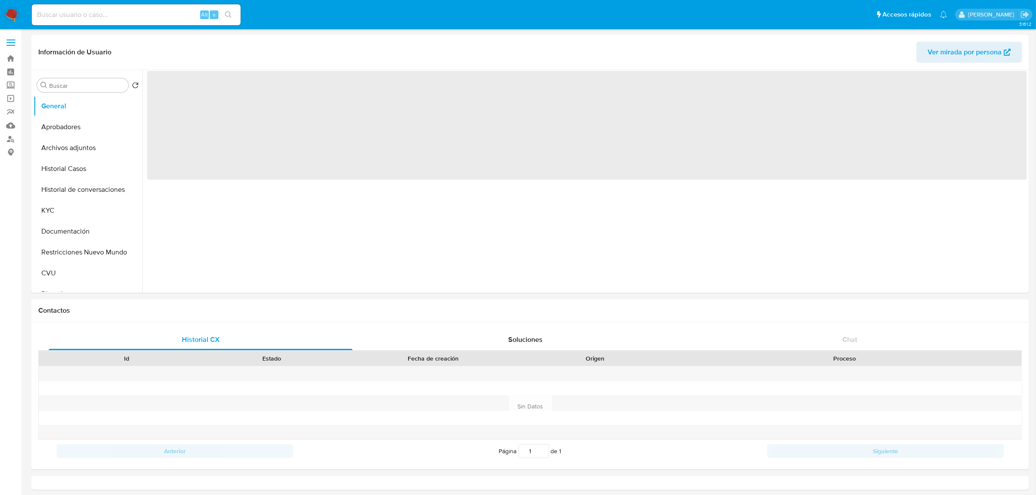
select select "10"
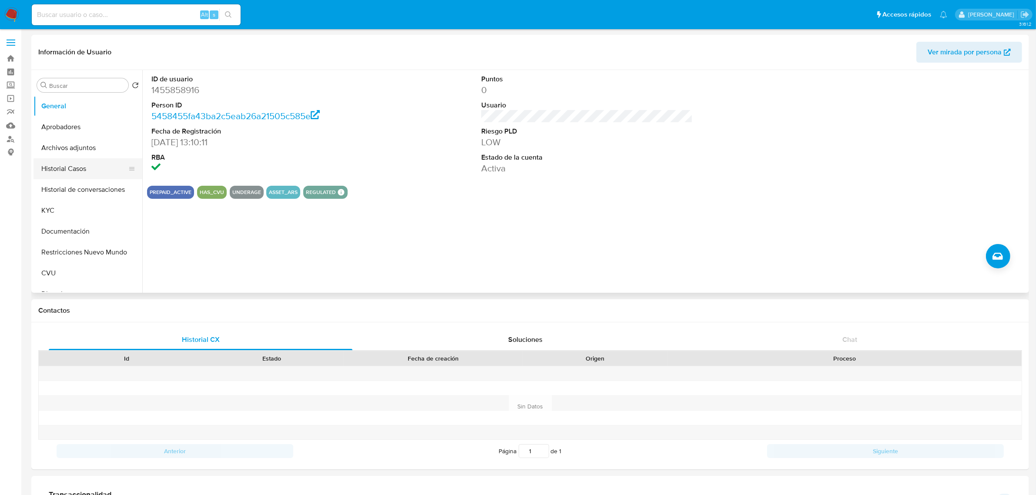
click at [71, 177] on button "Historial Casos" at bounding box center [85, 168] width 102 height 21
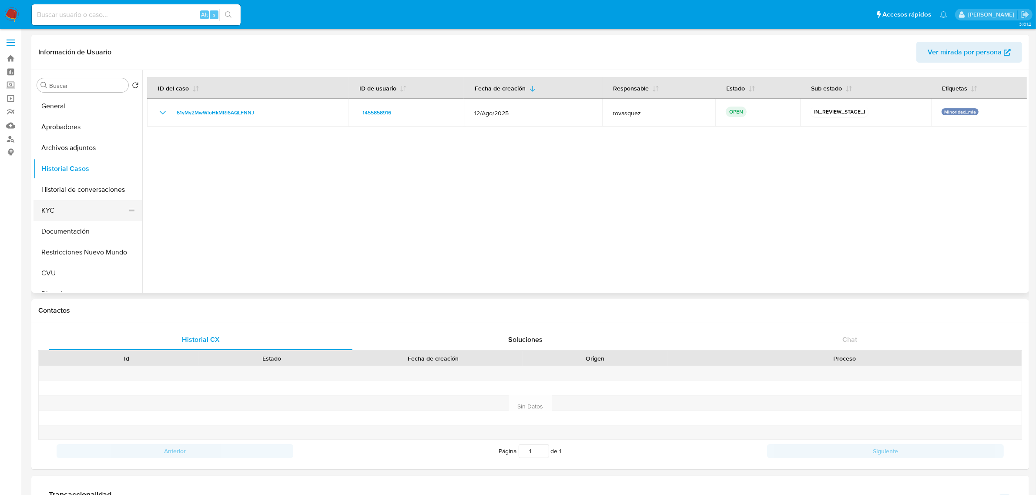
click at [57, 201] on button "KYC" at bounding box center [85, 210] width 102 height 21
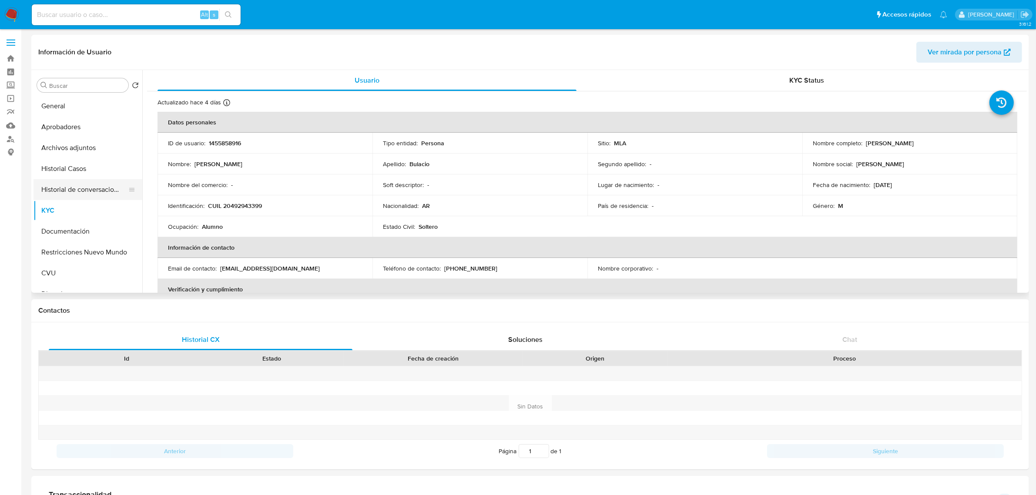
click at [73, 194] on button "Historial de conversaciones" at bounding box center [85, 189] width 102 height 21
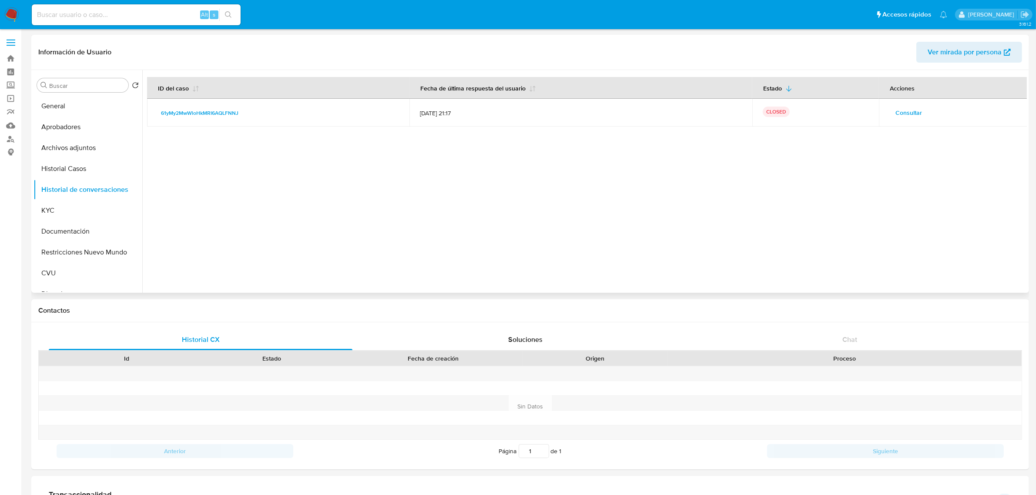
click at [910, 113] on span "Consultar" at bounding box center [908, 113] width 27 height 12
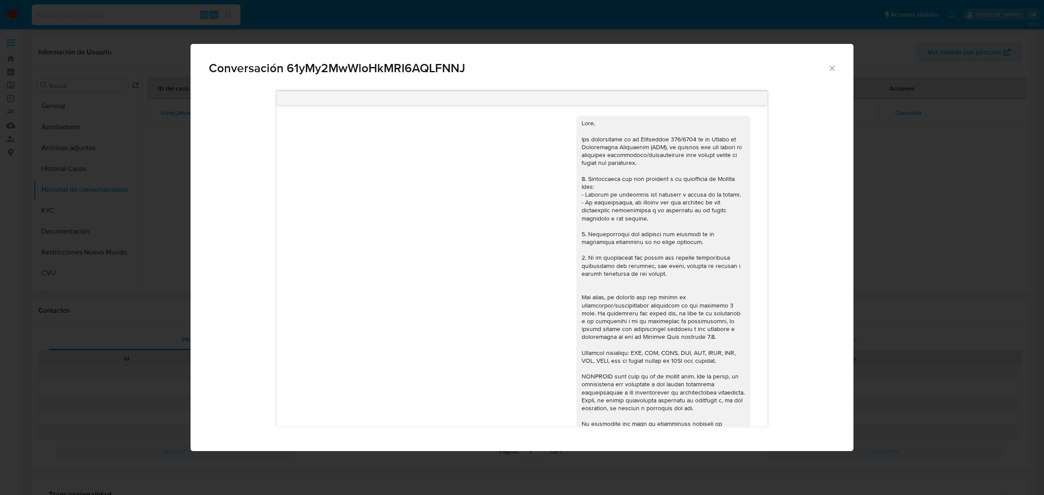
scroll to position [655, 0]
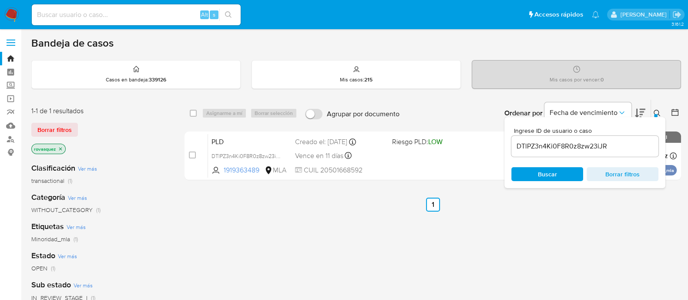
click at [560, 139] on div "DTlPZ3n4Ki0F8R0z8zw23iJR" at bounding box center [584, 146] width 147 height 21
click at [560, 144] on input "DTlPZ3n4Ki0F8R0z8zw23iJR" at bounding box center [584, 146] width 147 height 11
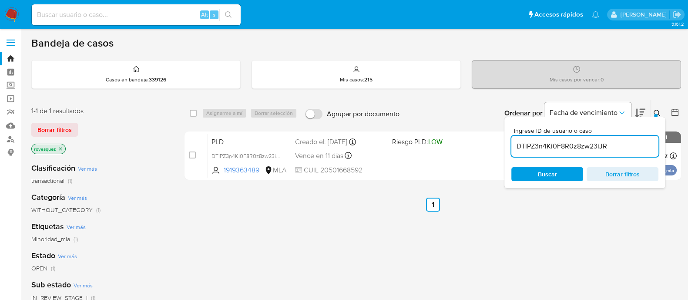
click at [560, 145] on input "DTlPZ3n4Ki0F8R0z8zw23iJR" at bounding box center [584, 146] width 147 height 11
paste input "61yMy2MwWloHkMRI6AQLFNNJ"
type input "61yMy2MwWloHkMRI6AQLFNNJ"
click at [546, 174] on span "Buscar" at bounding box center [547, 174] width 19 height 14
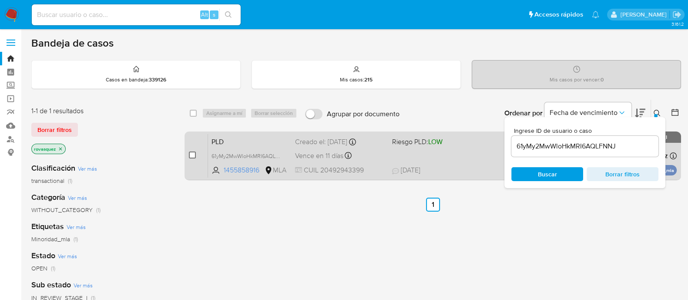
click at [192, 158] on input "checkbox" at bounding box center [192, 154] width 7 height 7
checkbox input "true"
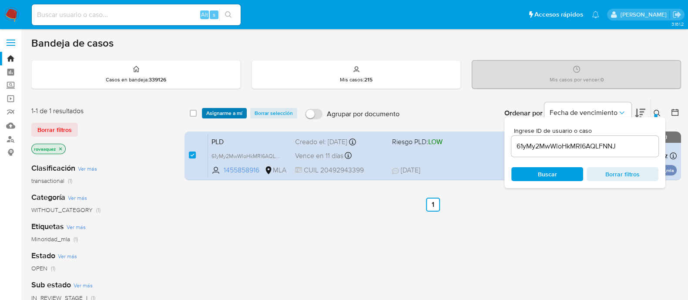
click at [215, 109] on span "Asignarme a mí" at bounding box center [224, 113] width 36 height 9
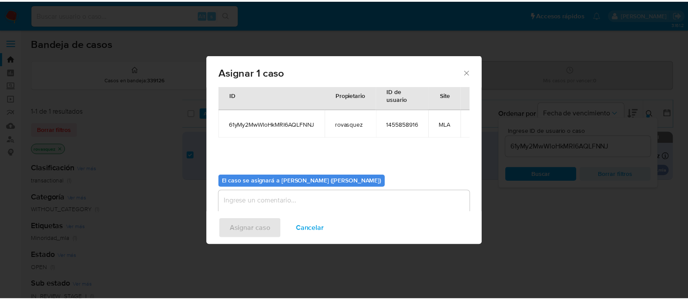
scroll to position [45, 0]
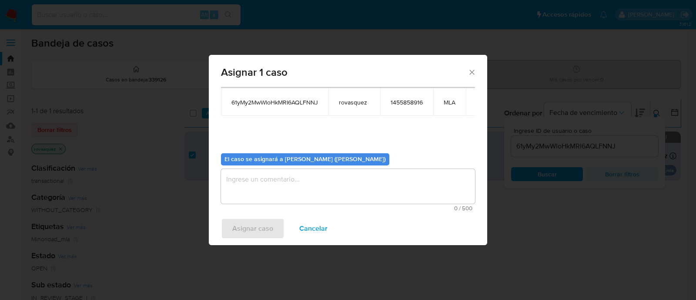
click at [270, 190] on textarea "assign-modal" at bounding box center [348, 186] width 254 height 35
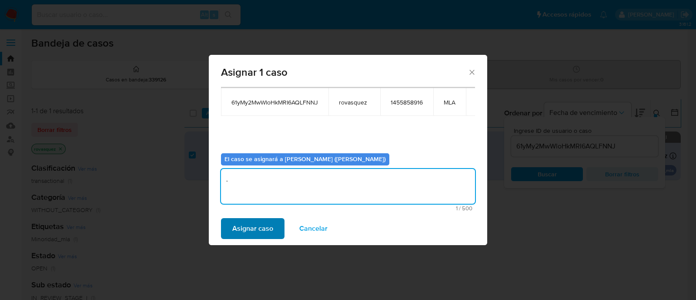
type textarea "."
click at [258, 225] on span "Asignar caso" at bounding box center [252, 228] width 41 height 19
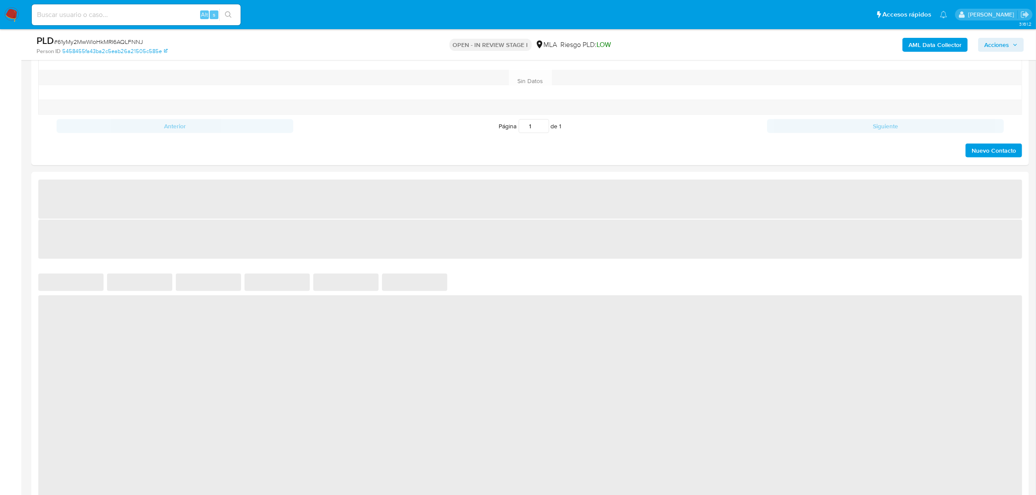
select select "10"
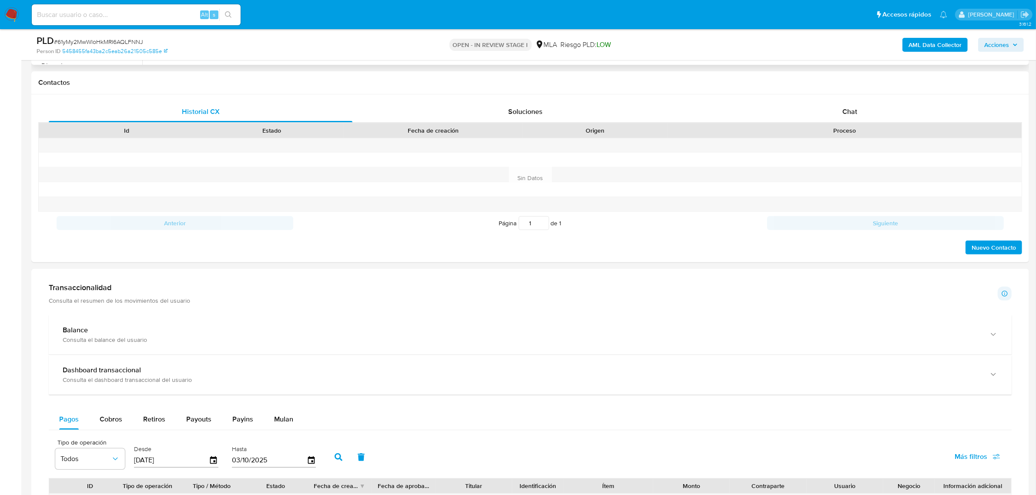
scroll to position [243, 0]
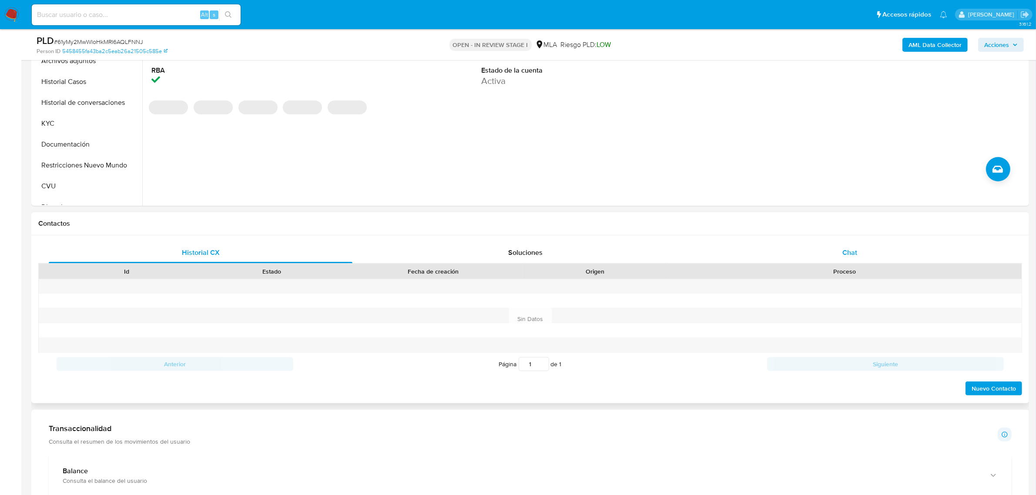
click at [853, 249] on span "Chat" at bounding box center [849, 253] width 15 height 10
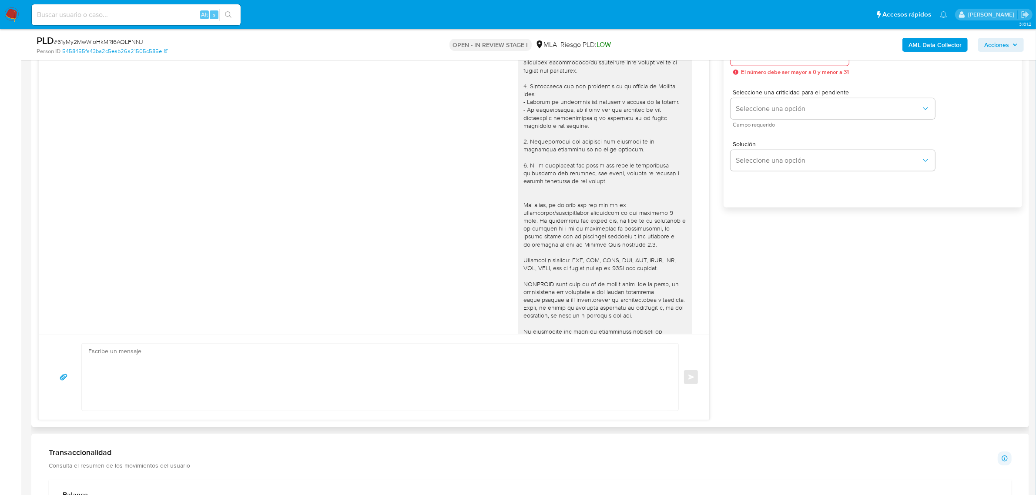
scroll to position [487, 0]
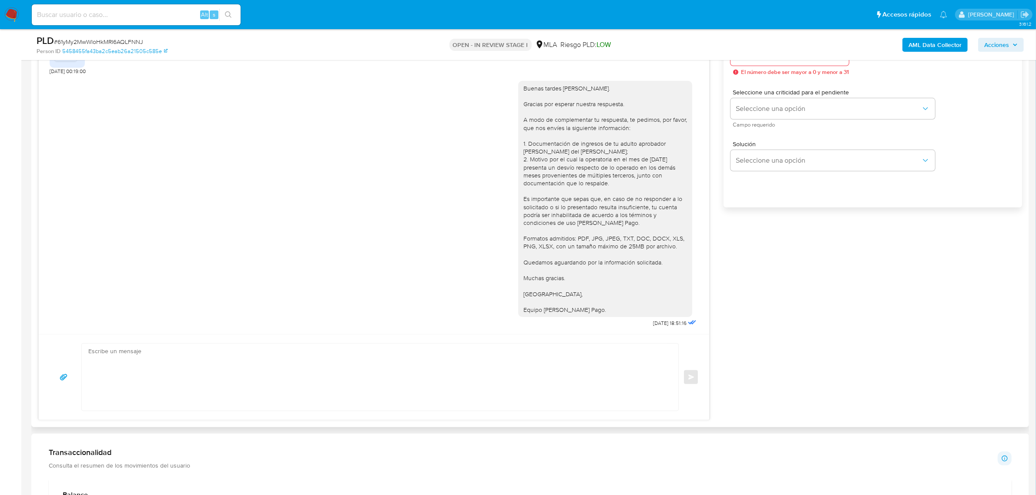
click at [225, 379] on textarea at bounding box center [377, 377] width 579 height 67
click at [244, 379] on textarea at bounding box center [377, 377] width 579 height 67
paste textarea "Hola, Muchas gracias por la respuesta. Analizamos tu caso y notamos que la info…"
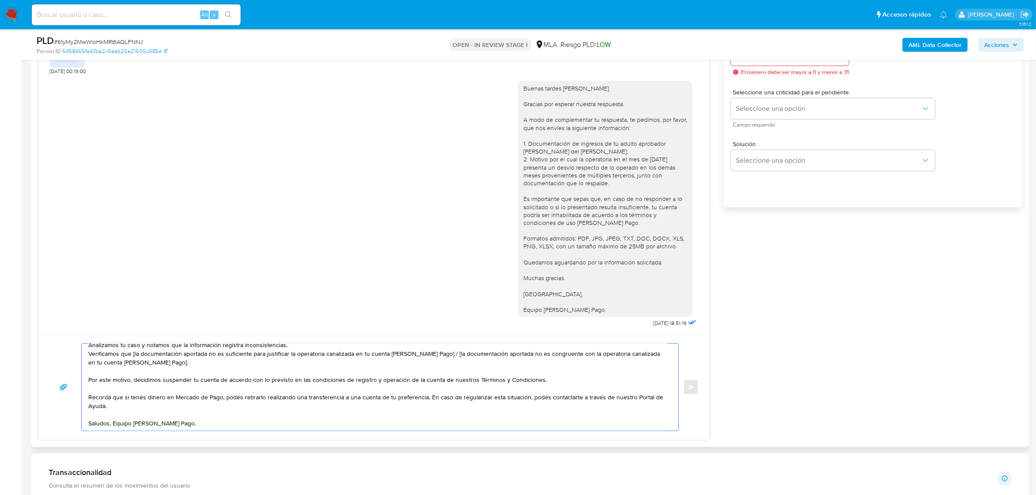
scroll to position [32, 0]
click at [113, 426] on textarea "Hola, Muchas gracias por la respuesta. Analizamos tu caso y notamos que la info…" at bounding box center [377, 387] width 579 height 87
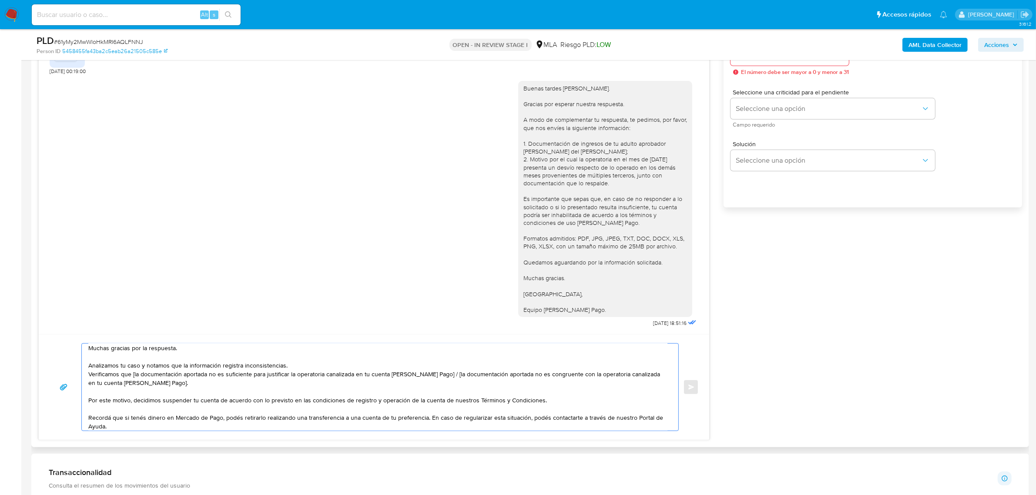
scroll to position [0, 0]
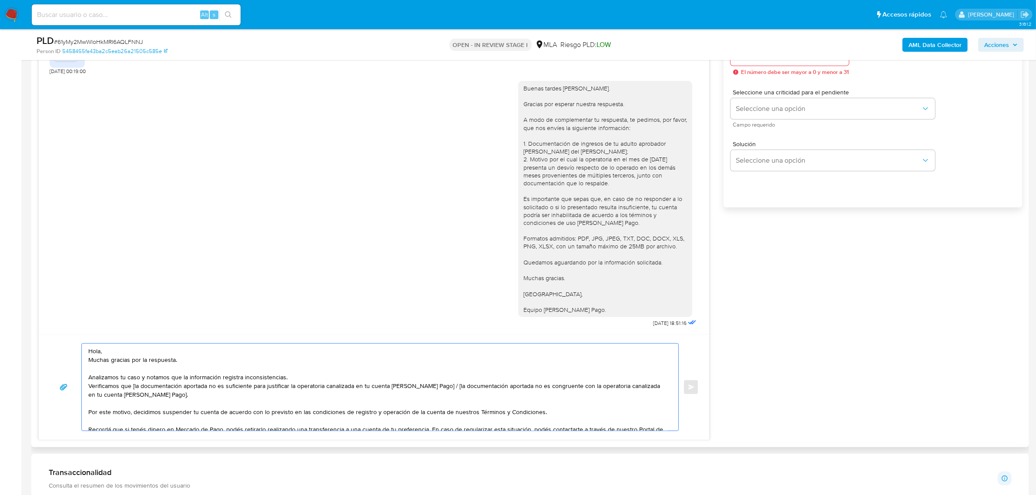
click at [121, 351] on textarea "Hola, Muchas gracias por la respuesta. Analizamos tu caso y notamos que la info…" at bounding box center [377, 387] width 579 height 87
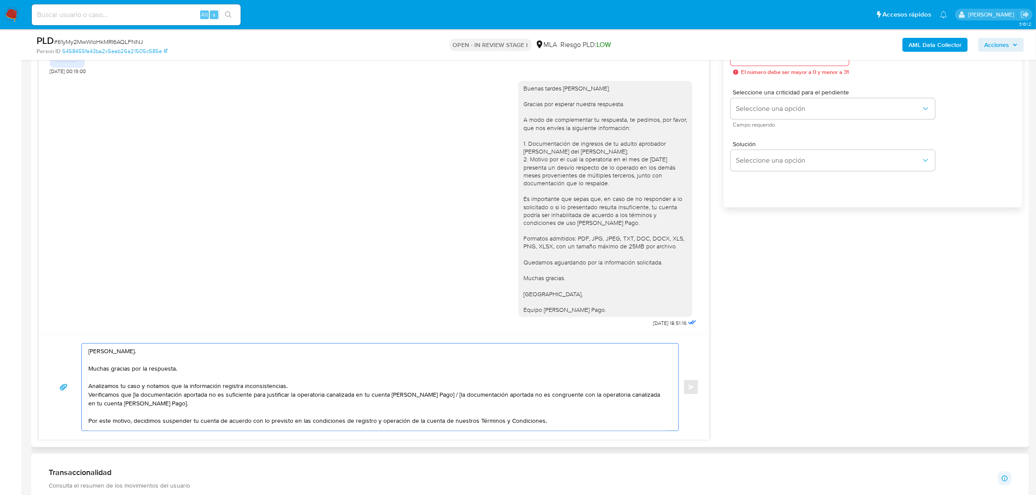
click at [131, 368] on textarea "Hola, Claudio. Muchas gracias por la respuesta. Analizamos tu caso y notamos qu…" at bounding box center [377, 387] width 579 height 87
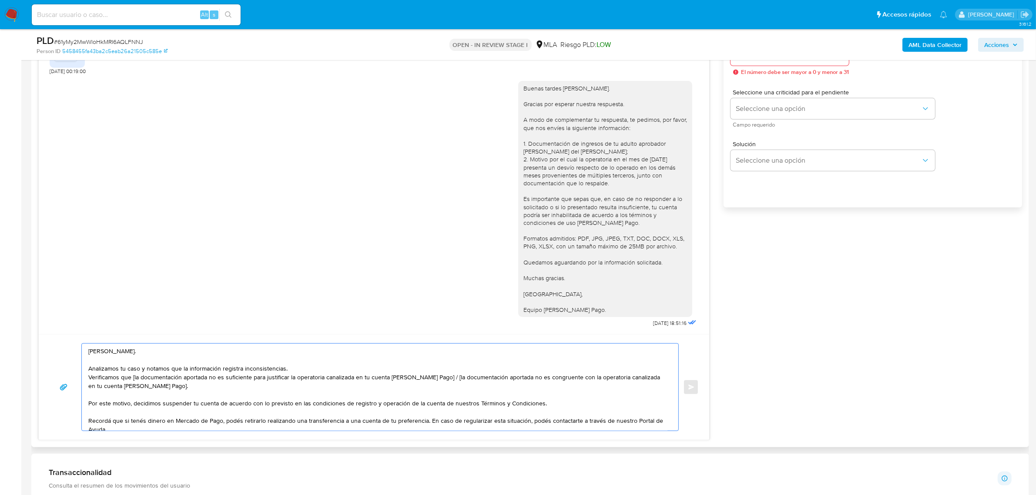
click at [88, 378] on textarea "Hola, Claudio. Analizamos tu caso y notamos que la información registra inconsi…" at bounding box center [377, 387] width 579 height 87
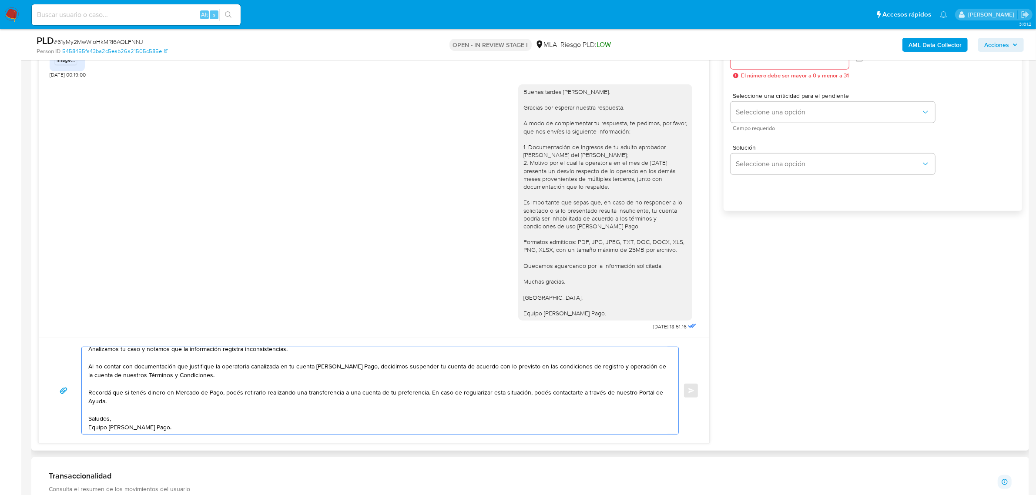
scroll to position [460, 0]
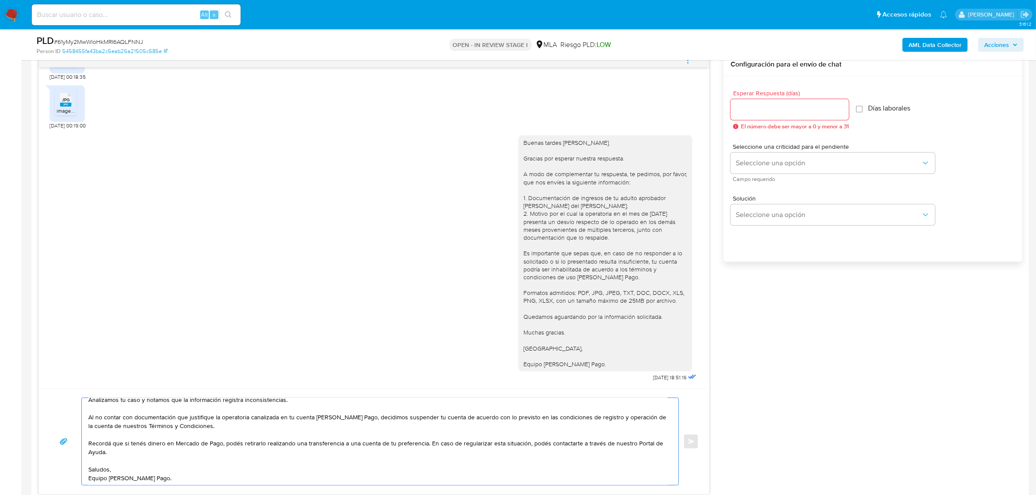
type textarea "Hola, Claudio. Analizamos tu caso y notamos que la información registra inconsi…"
click at [752, 111] on input "Esperar Respuesta (días)" at bounding box center [790, 109] width 118 height 11
type input "0"
click at [690, 438] on button "Enviar" at bounding box center [691, 442] width 16 height 16
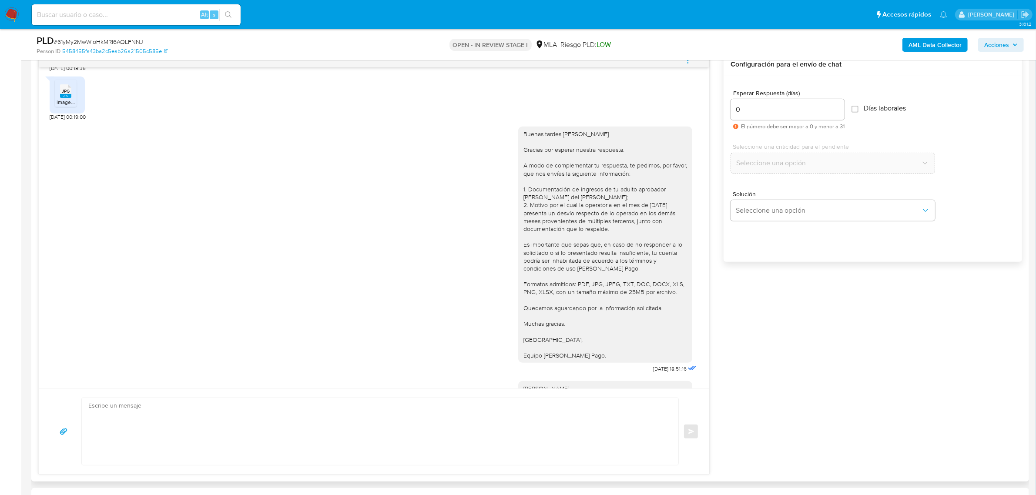
scroll to position [655, 0]
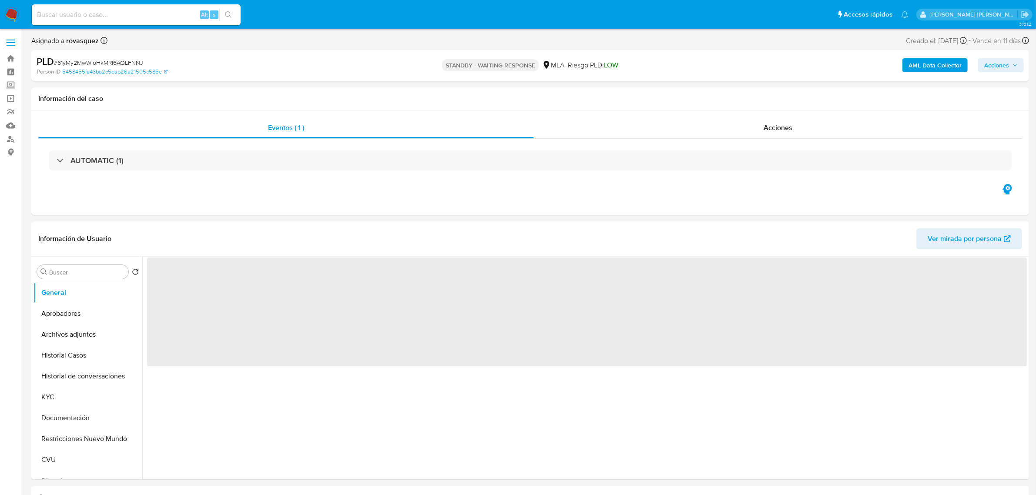
select select "10"
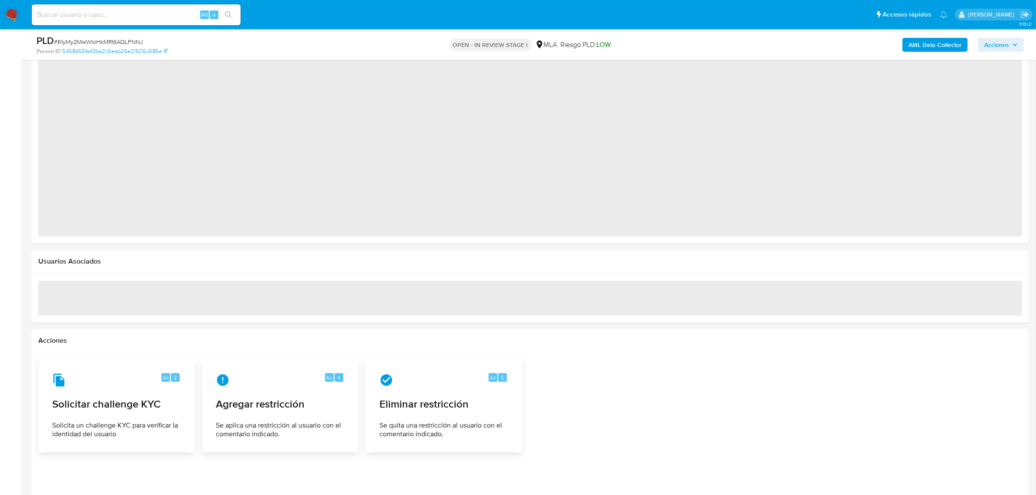
scroll to position [895, 0]
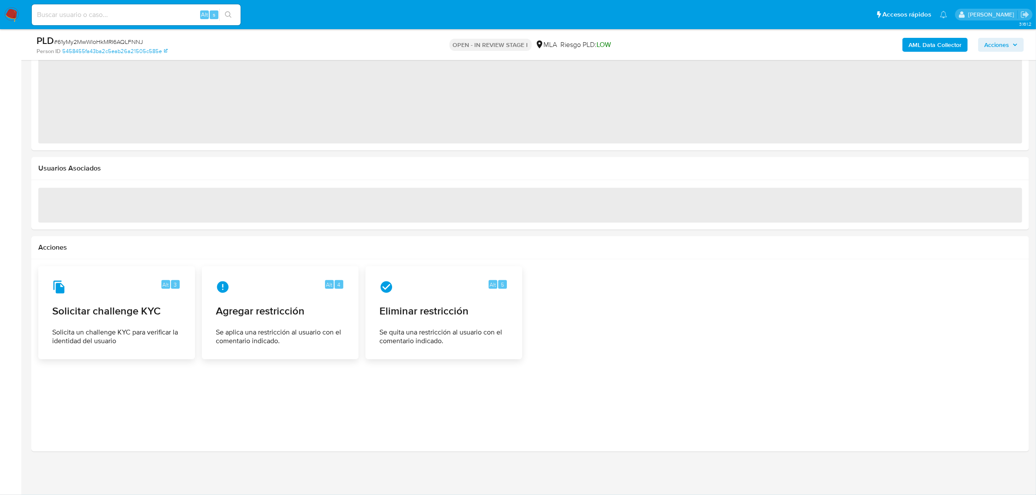
select select "10"
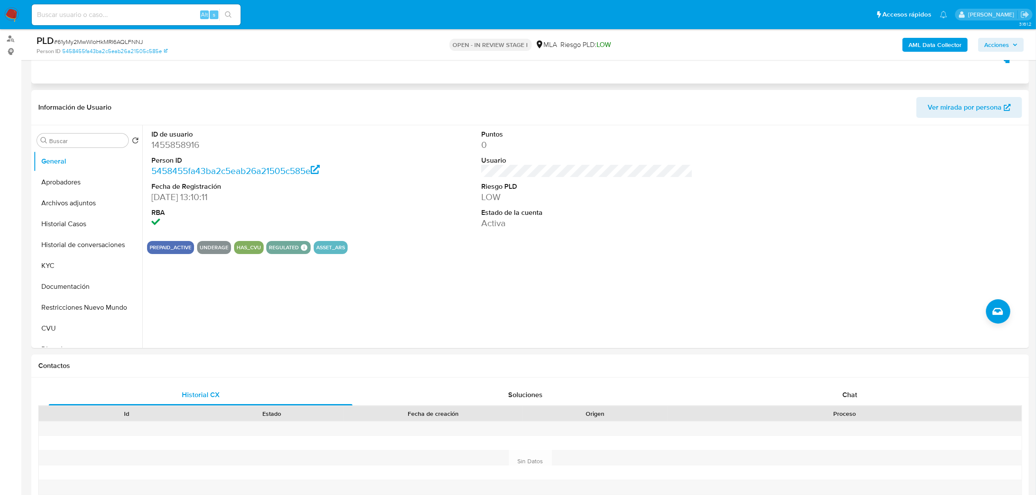
scroll to position [0, 0]
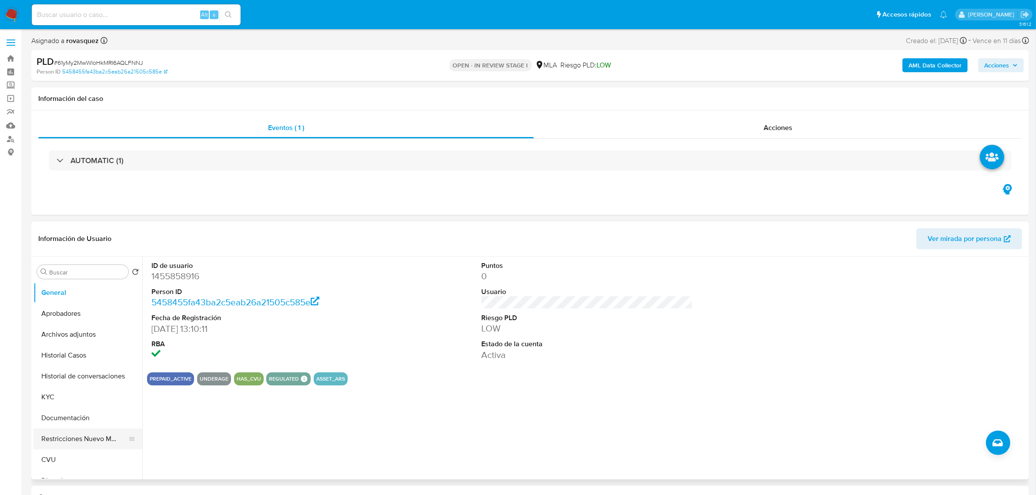
click at [80, 442] on button "Restricciones Nuevo Mundo" at bounding box center [85, 439] width 102 height 21
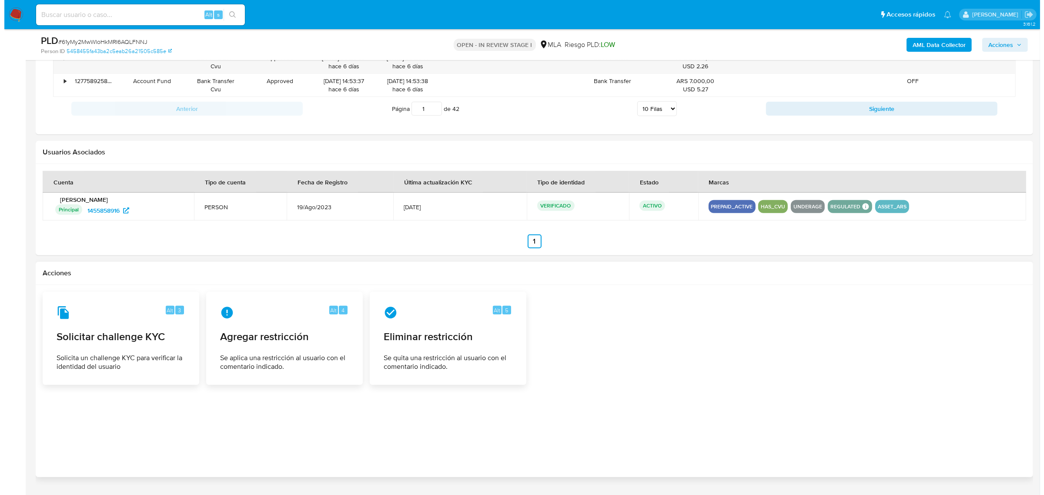
scroll to position [1038, 0]
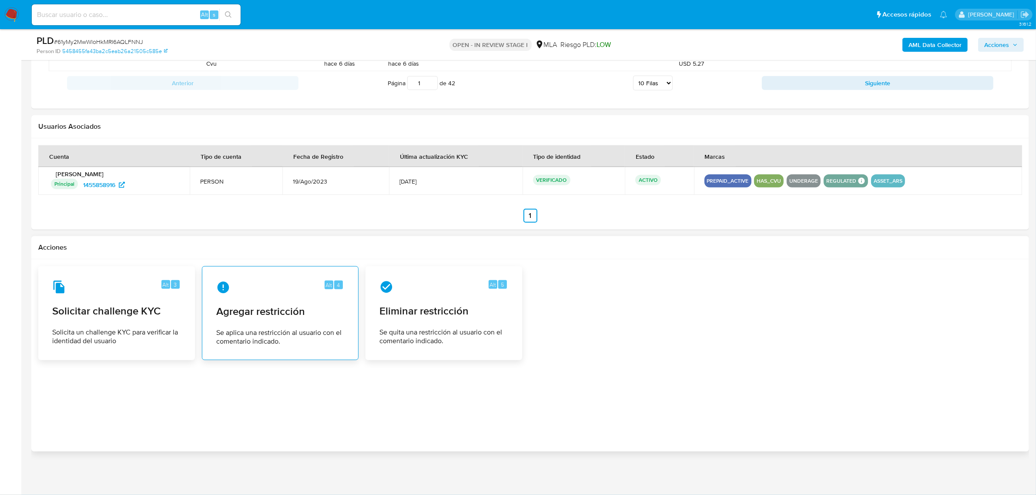
click at [278, 320] on div "Alt 4 Agregar restricción Se aplica una restricción al usuario con el comentari…" at bounding box center [280, 313] width 142 height 79
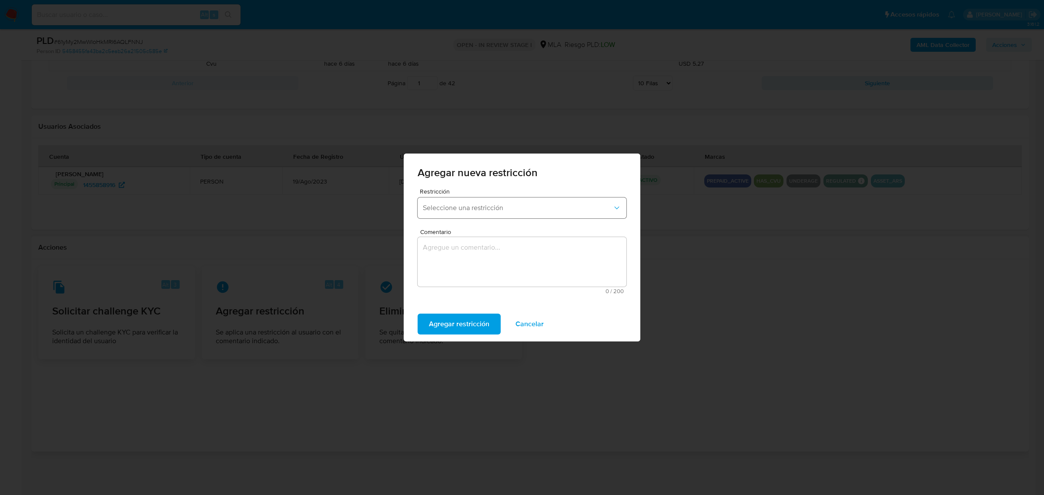
click at [520, 208] on span "Seleccione una restricción" at bounding box center [518, 208] width 190 height 9
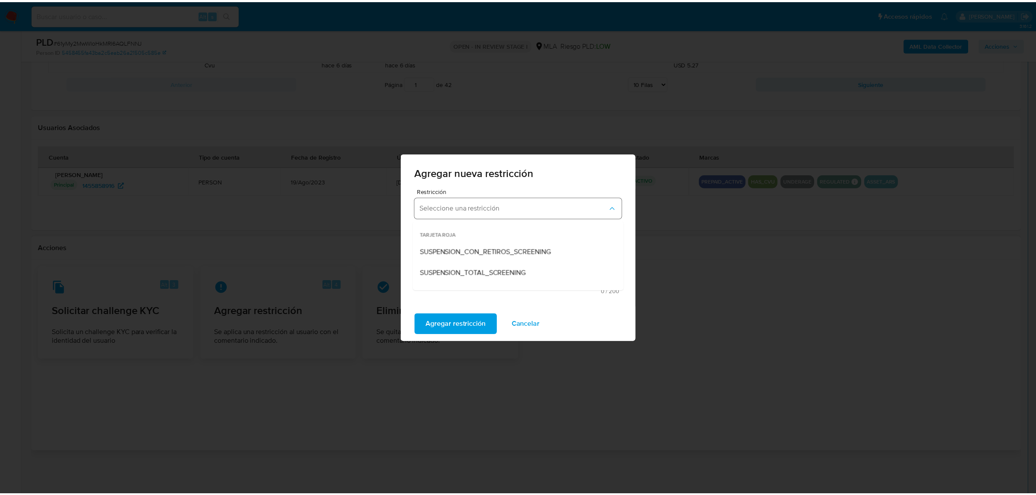
scroll to position [80, 0]
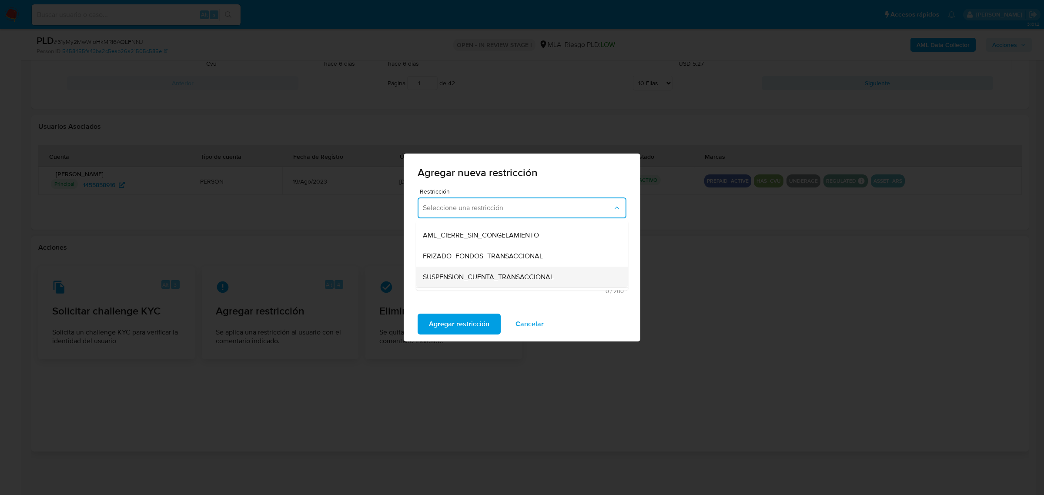
click at [513, 269] on div "SUSPENSION_CUENTA_TRANSACCIONAL" at bounding box center [519, 277] width 193 height 21
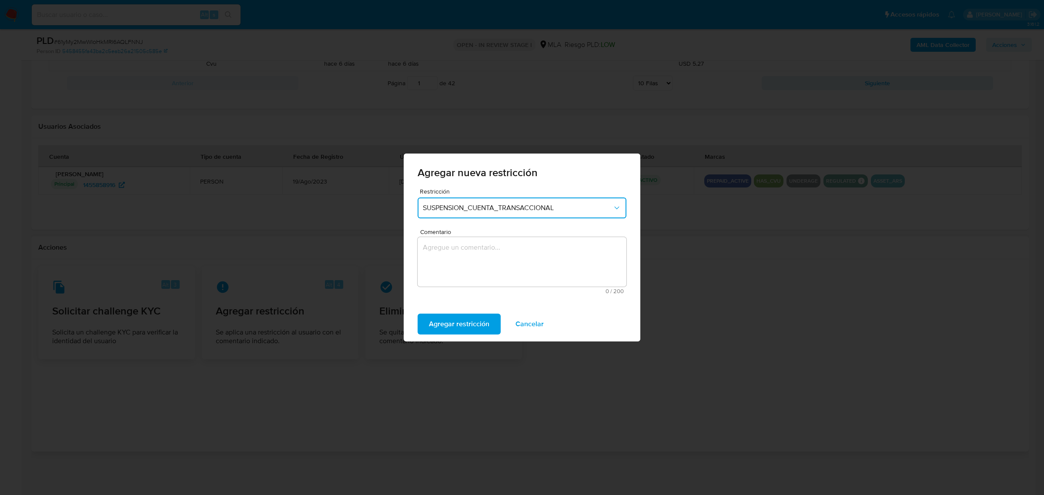
click at [483, 241] on textarea "Comentario" at bounding box center [522, 262] width 209 height 50
type textarea "AML"
click at [472, 322] on span "Agregar restricción" at bounding box center [459, 324] width 60 height 19
click at [449, 323] on span "Confirmar" at bounding box center [444, 324] width 31 height 19
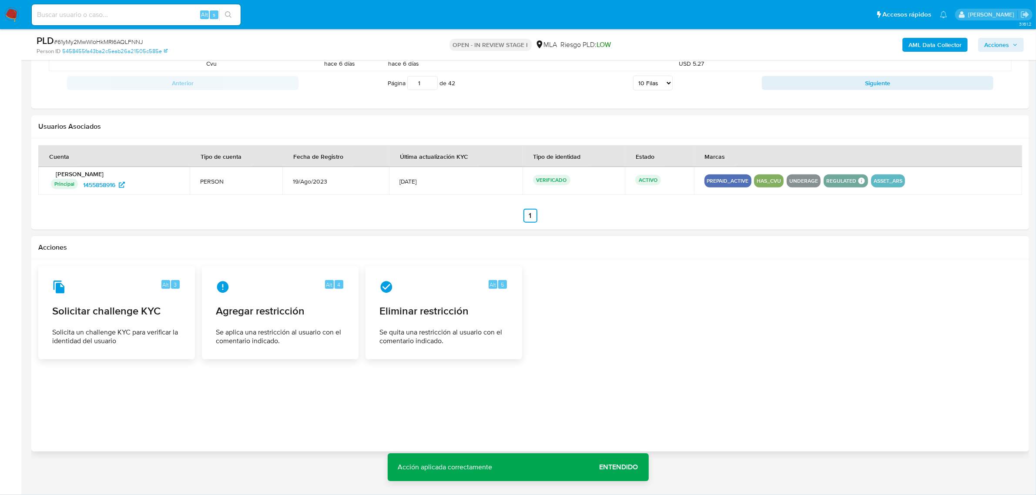
click at [628, 467] on span "Entendido" at bounding box center [619, 467] width 39 height 0
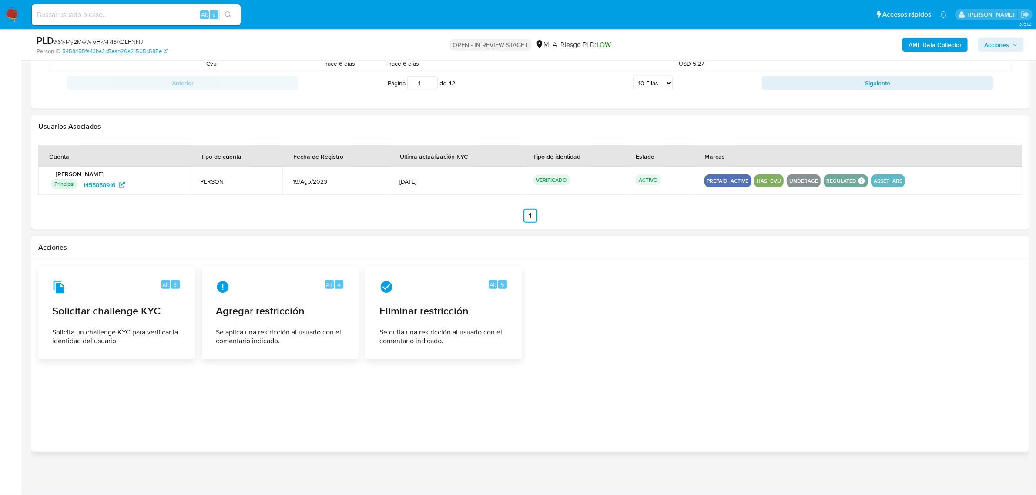
click at [740, 372] on div at bounding box center [530, 355] width 984 height 178
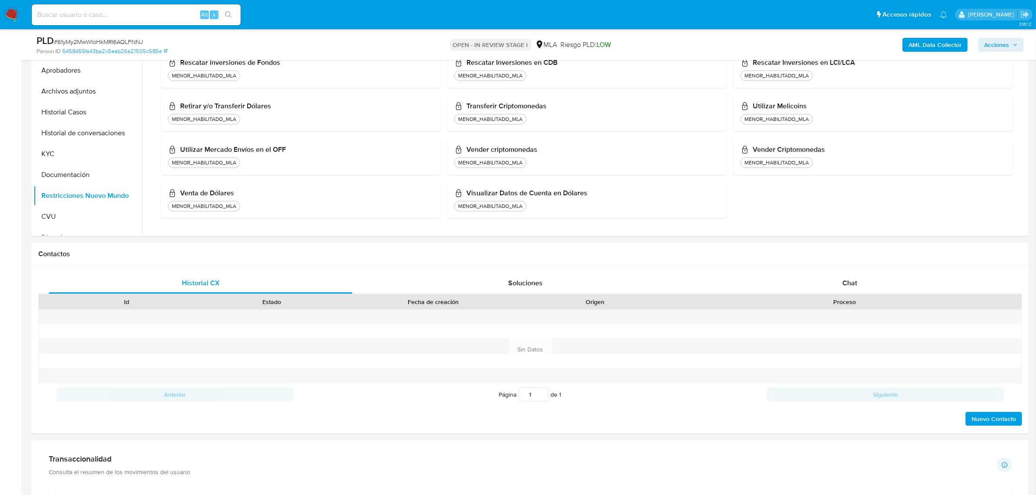
scroll to position [272, 0]
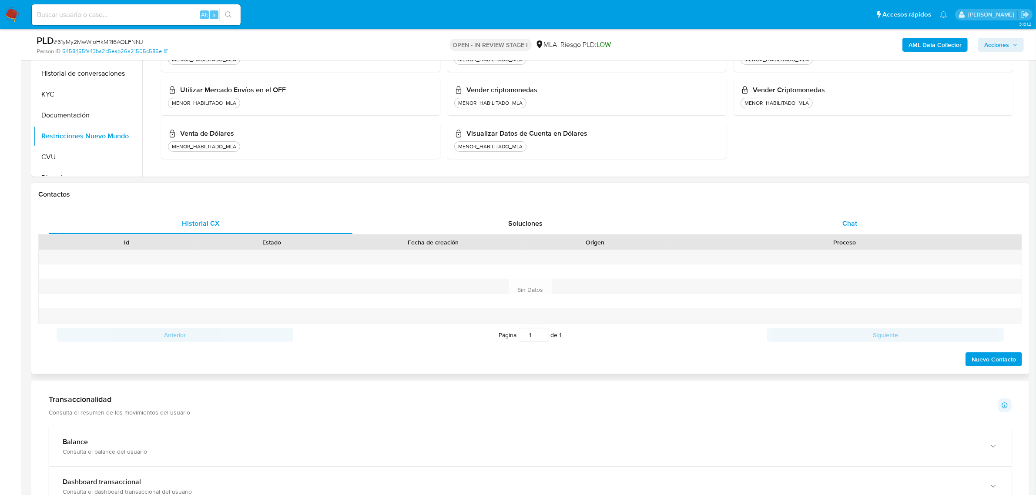
click at [845, 220] on span "Chat" at bounding box center [849, 223] width 15 height 10
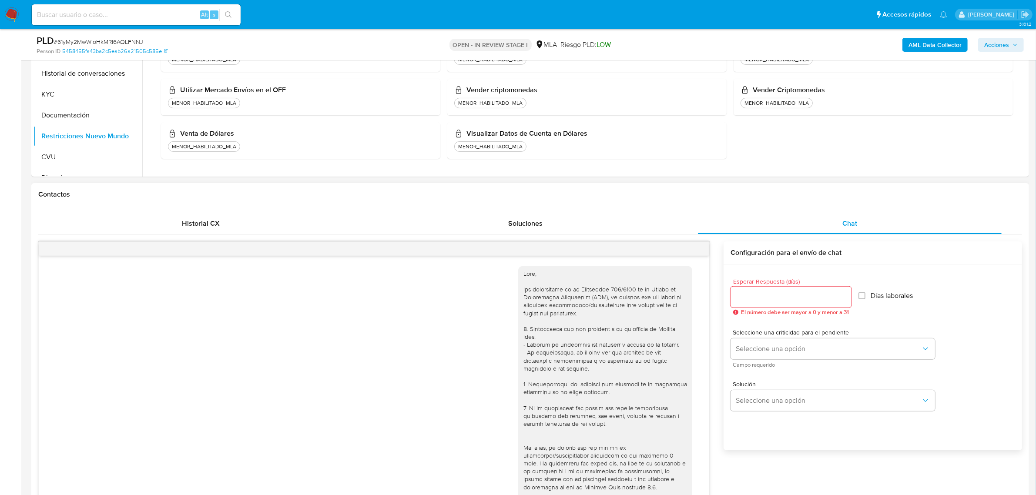
scroll to position [655, 0]
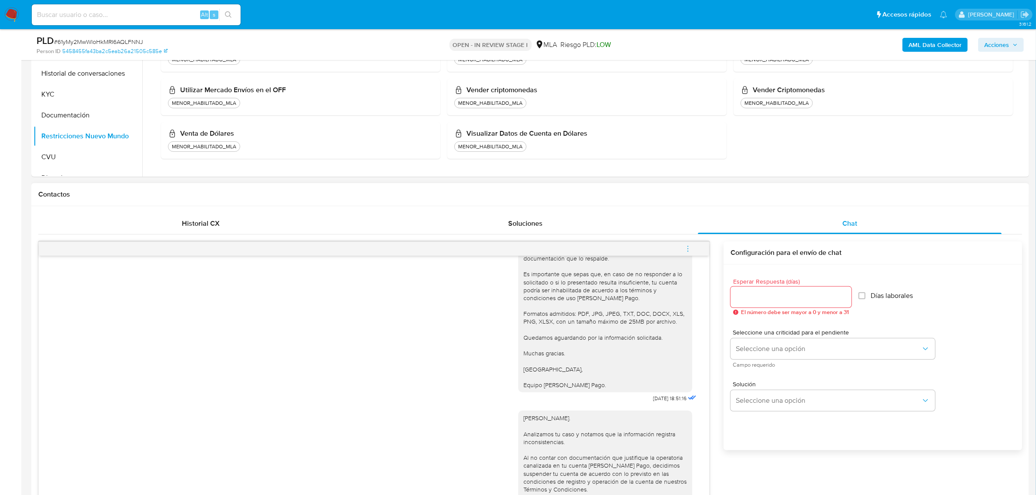
click at [688, 251] on icon "menu-action" at bounding box center [687, 251] width 1 height 1
click at [669, 236] on li "Cerrar conversación" at bounding box center [628, 233] width 89 height 16
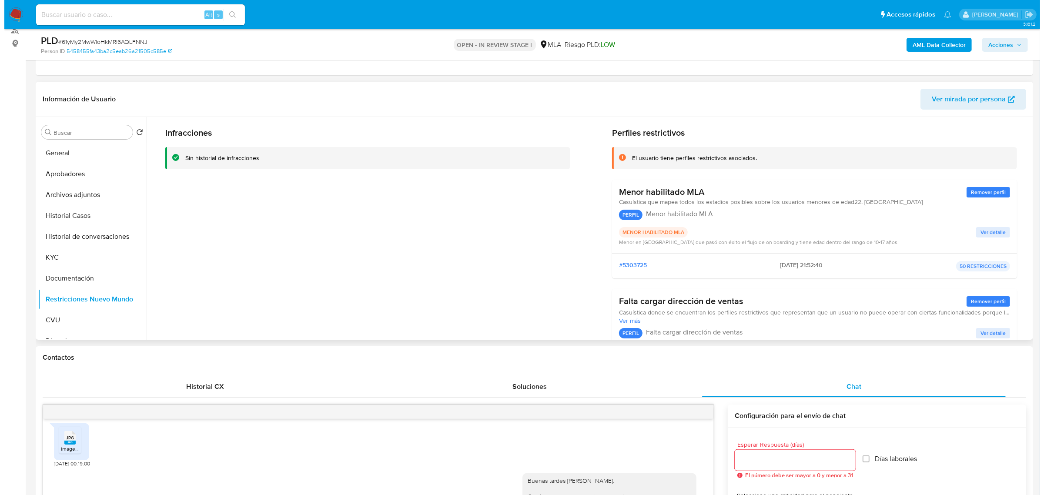
scroll to position [0, 0]
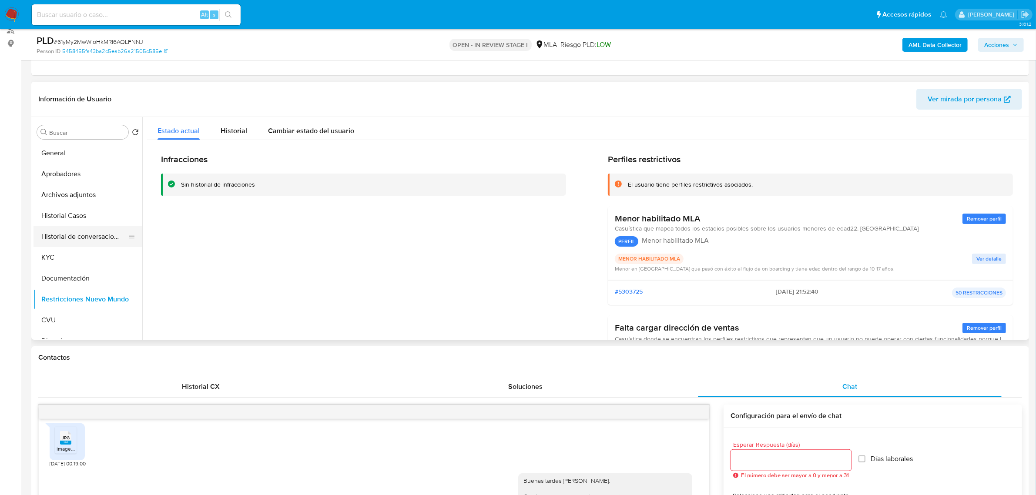
click at [72, 235] on button "Historial de conversaciones" at bounding box center [85, 236] width 102 height 21
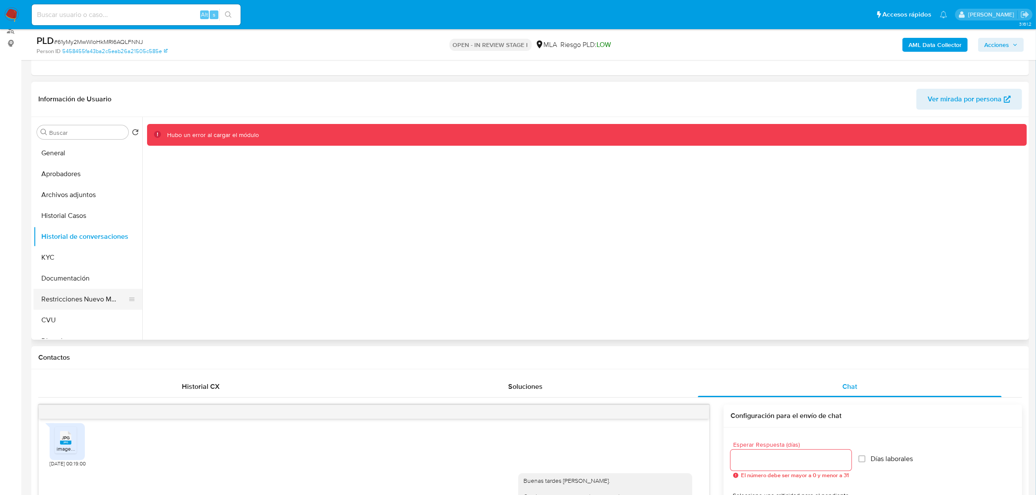
click at [70, 301] on button "Restricciones Nuevo Mundo" at bounding box center [85, 299] width 102 height 21
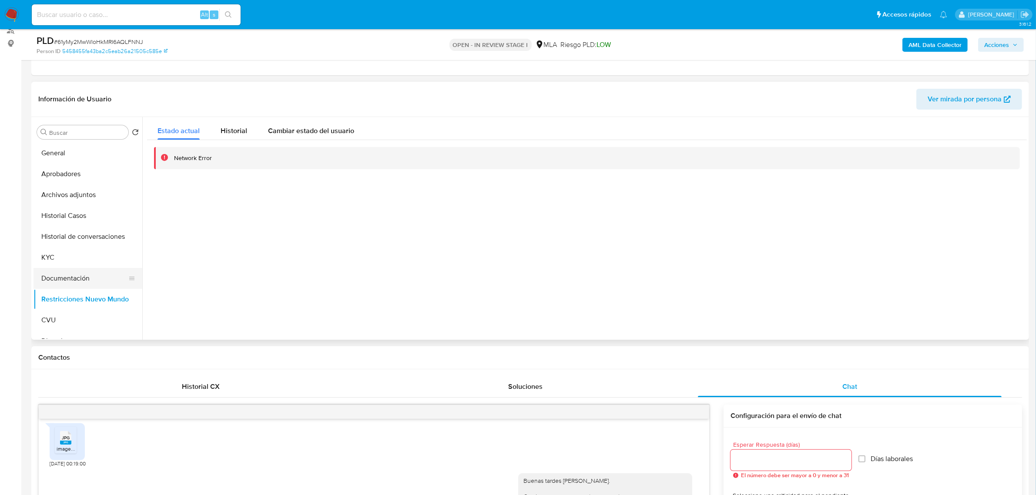
click at [82, 275] on button "Documentación" at bounding box center [85, 278] width 102 height 21
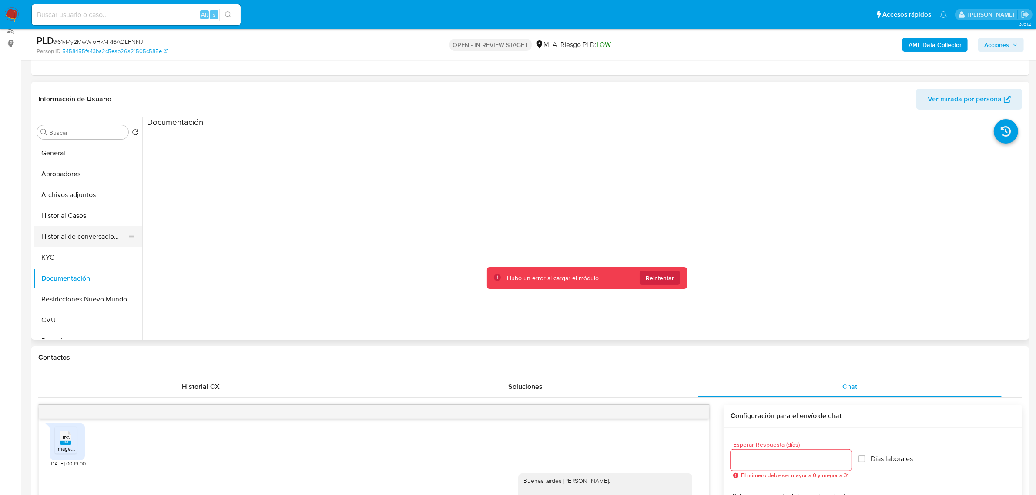
drag, startPoint x: 86, startPoint y: 231, endPoint x: 88, endPoint y: 238, distance: 6.9
click at [86, 231] on button "Historial de conversaciones" at bounding box center [85, 236] width 102 height 21
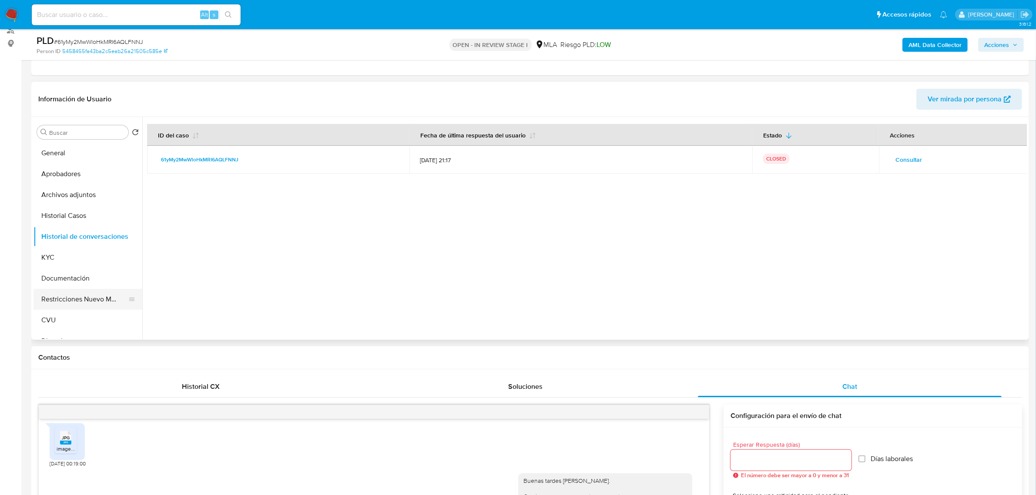
click at [90, 299] on button "Restricciones Nuevo Mundo" at bounding box center [85, 299] width 102 height 21
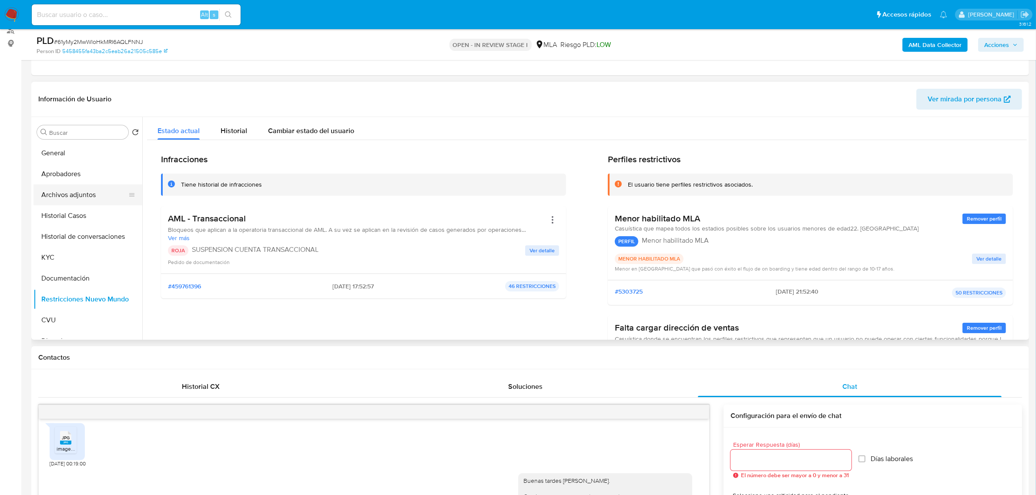
click at [64, 193] on button "Archivos adjuntos" at bounding box center [85, 194] width 102 height 21
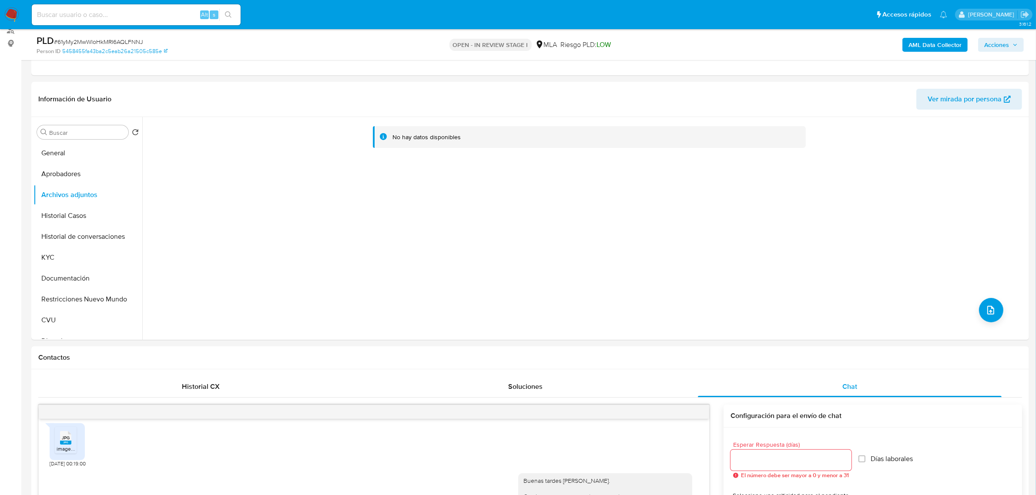
click at [950, 49] on b "AML Data Collector" at bounding box center [934, 45] width 53 height 14
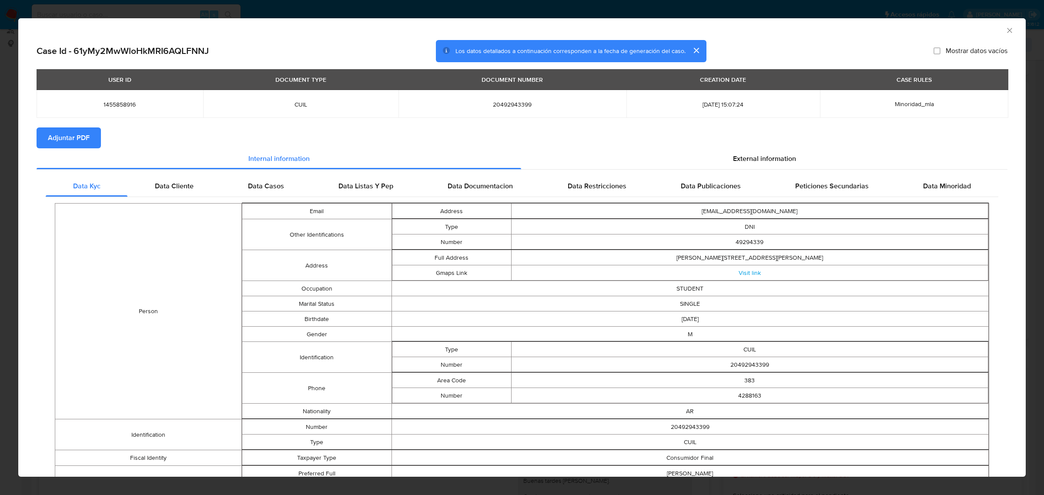
click at [72, 136] on span "Adjuntar PDF" at bounding box center [69, 137] width 42 height 19
click at [1006, 33] on icon "Cerrar ventana" at bounding box center [1010, 30] width 9 height 9
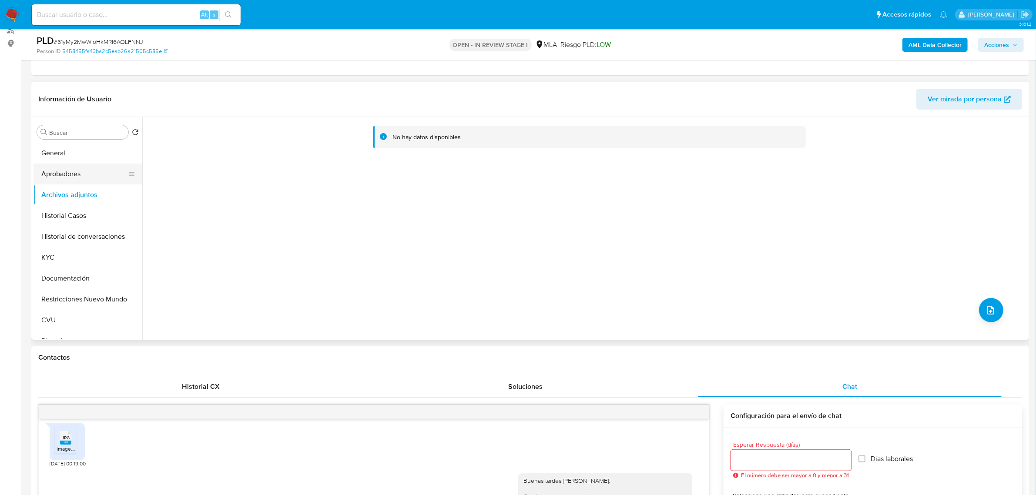
click at [84, 173] on button "Aprobadores" at bounding box center [85, 174] width 102 height 21
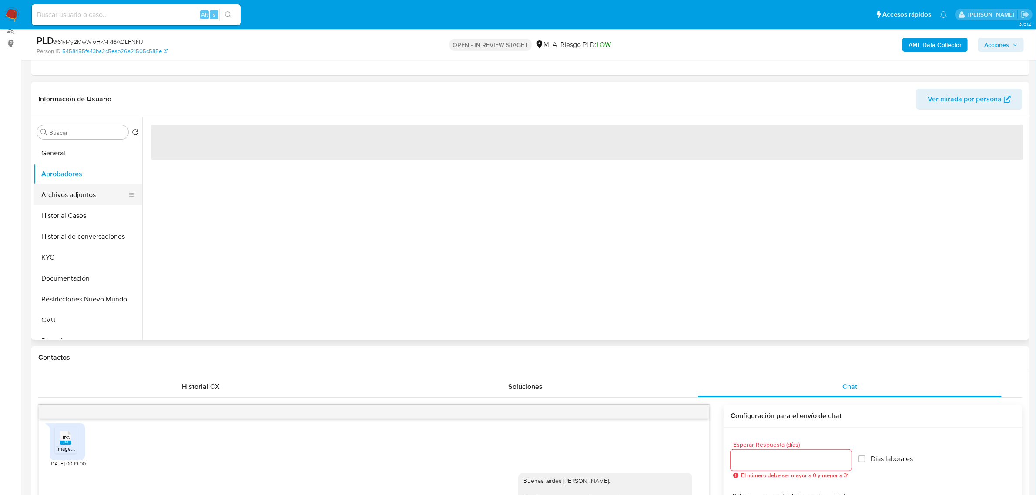
click at [84, 197] on button "Archivos adjuntos" at bounding box center [85, 194] width 102 height 21
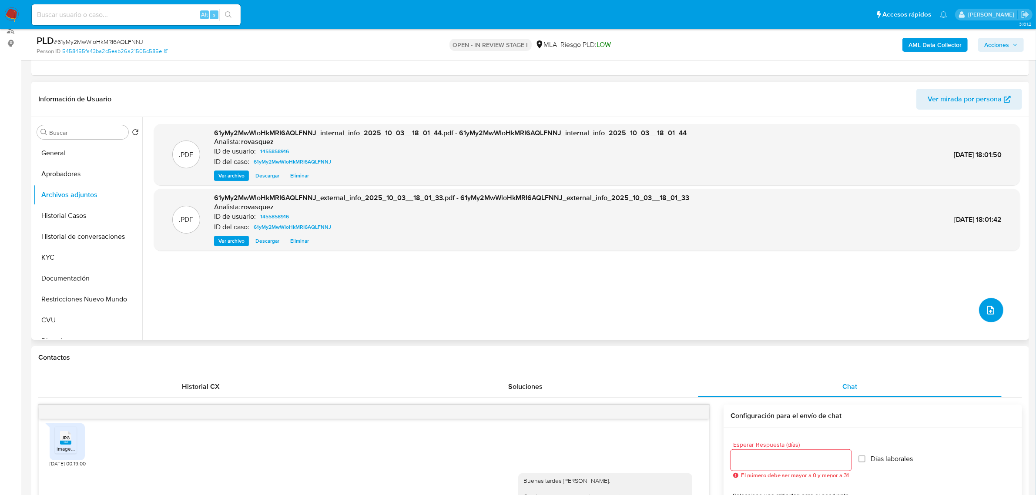
click at [985, 308] on icon "upload-file" at bounding box center [990, 310] width 10 height 10
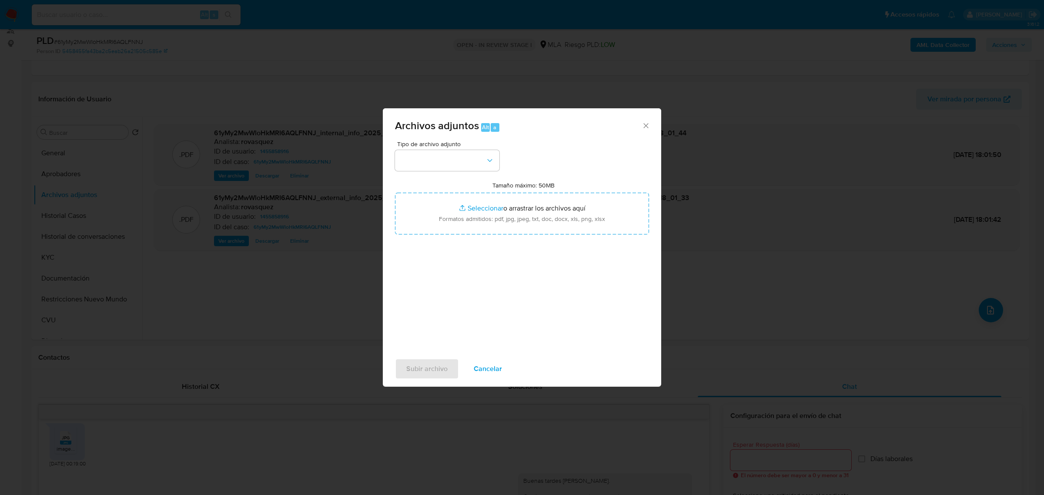
click at [872, 314] on div "Archivos adjuntos Alt a Tipo de archivo adjunto Tamaño máximo: 50MB Seleccionar…" at bounding box center [522, 247] width 1044 height 495
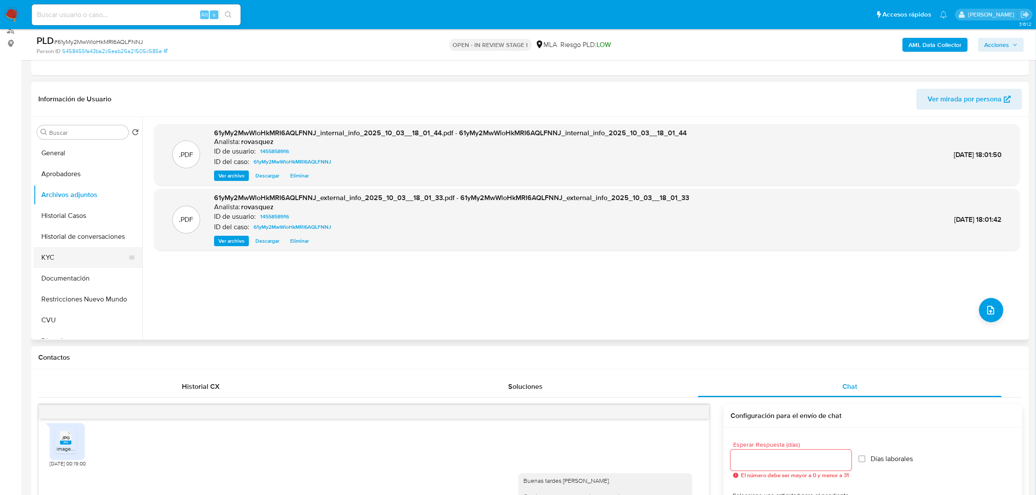
drag, startPoint x: 57, startPoint y: 255, endPoint x: 61, endPoint y: 255, distance: 4.4
click at [57, 255] on button "KYC" at bounding box center [85, 257] width 102 height 21
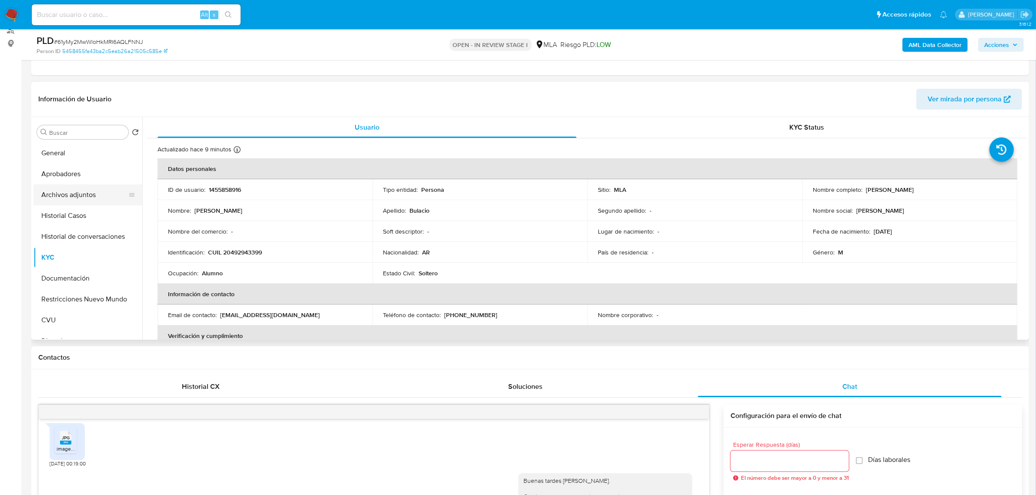
click at [69, 192] on button "Archivos adjuntos" at bounding box center [85, 194] width 102 height 21
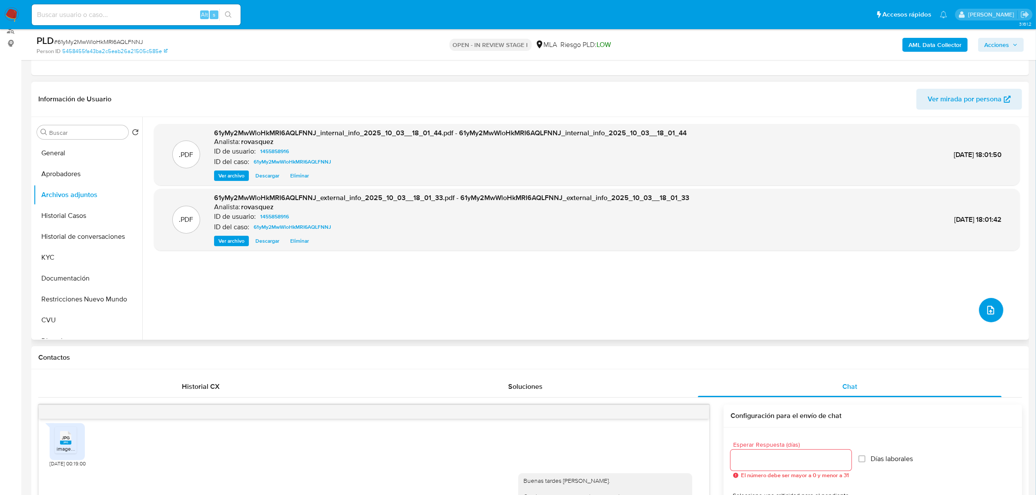
click at [990, 309] on icon "upload-file" at bounding box center [990, 310] width 10 height 10
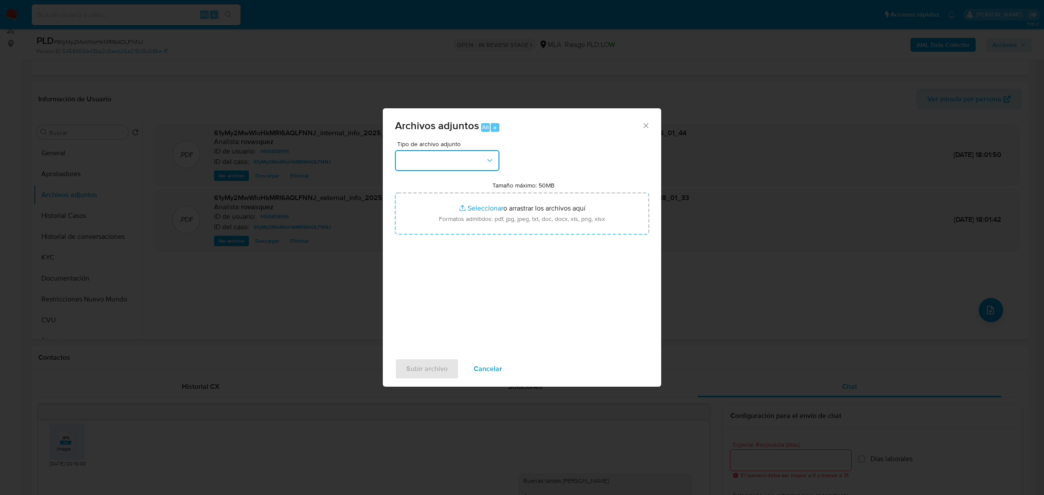
click at [444, 160] on button "button" at bounding box center [447, 160] width 104 height 21
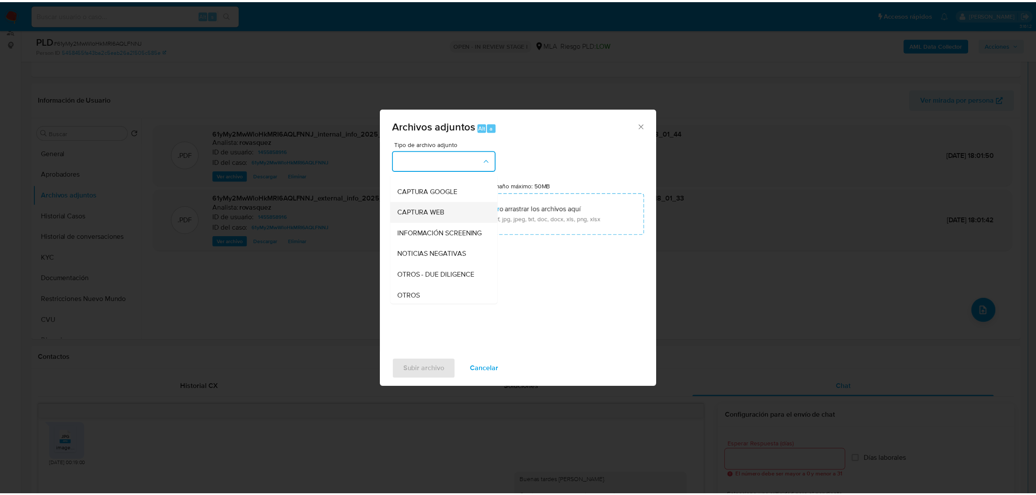
scroll to position [109, 0]
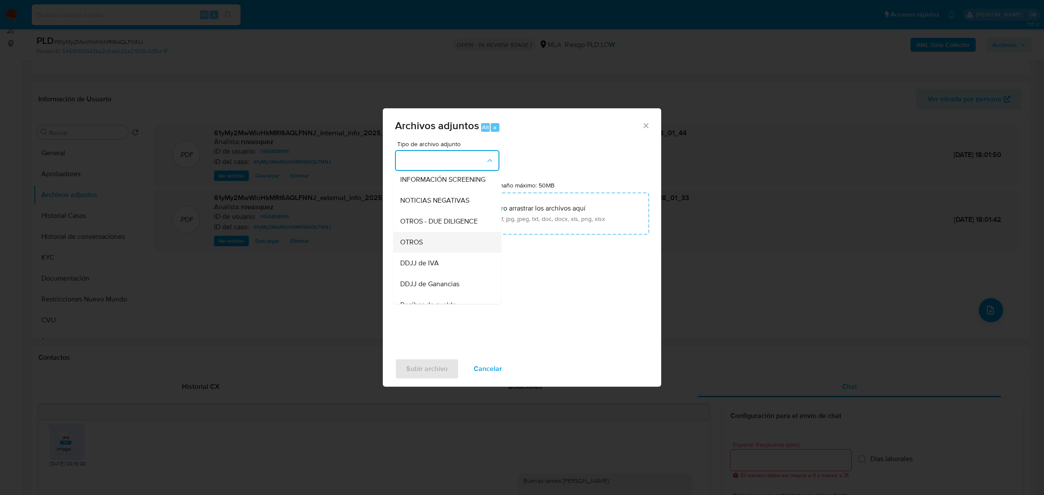
click at [446, 251] on div "OTROS" at bounding box center [444, 241] width 89 height 21
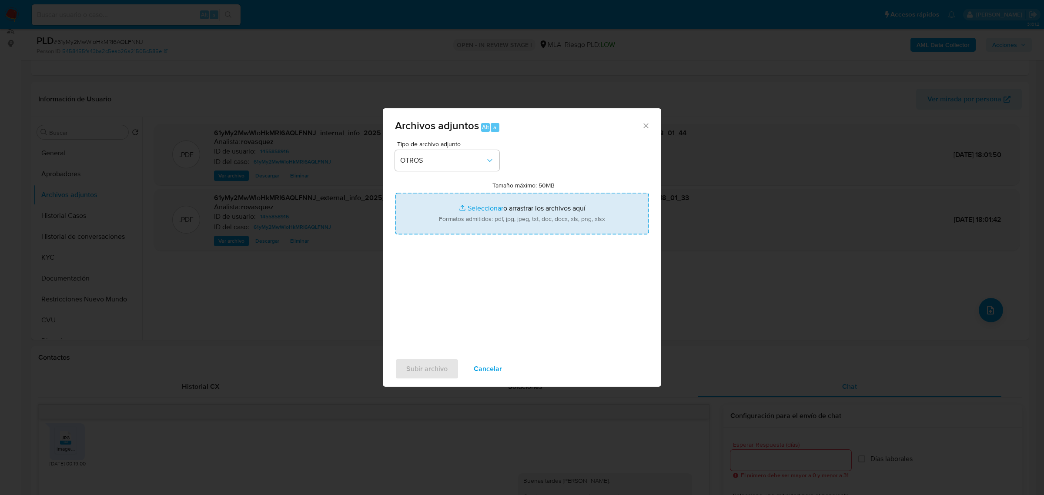
click at [476, 210] on input "Tamaño máximo: 50MB Seleccionar archivos" at bounding box center [522, 214] width 254 height 42
type input "C:\fakepath\Caselog 61yMy2MwWloHkMRI6AQLFNNJ_2025_08_19_03_38_12.docx"
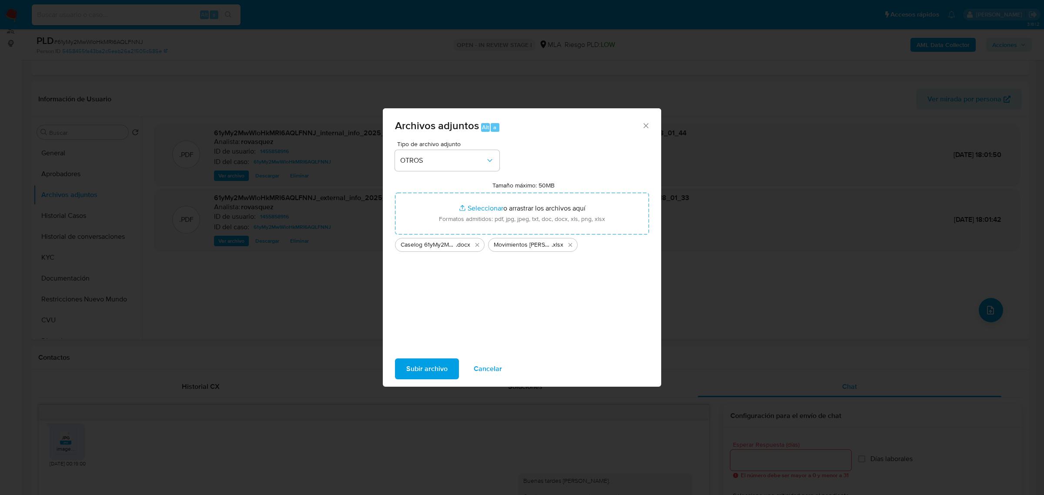
click at [431, 369] on span "Subir archivo" at bounding box center [426, 368] width 41 height 19
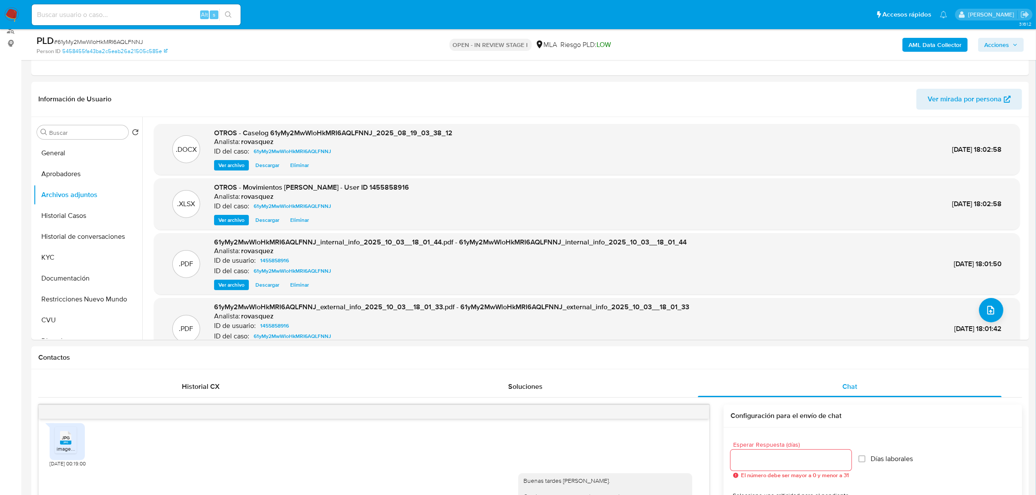
click at [1000, 44] on span "Acciones" at bounding box center [996, 45] width 25 height 14
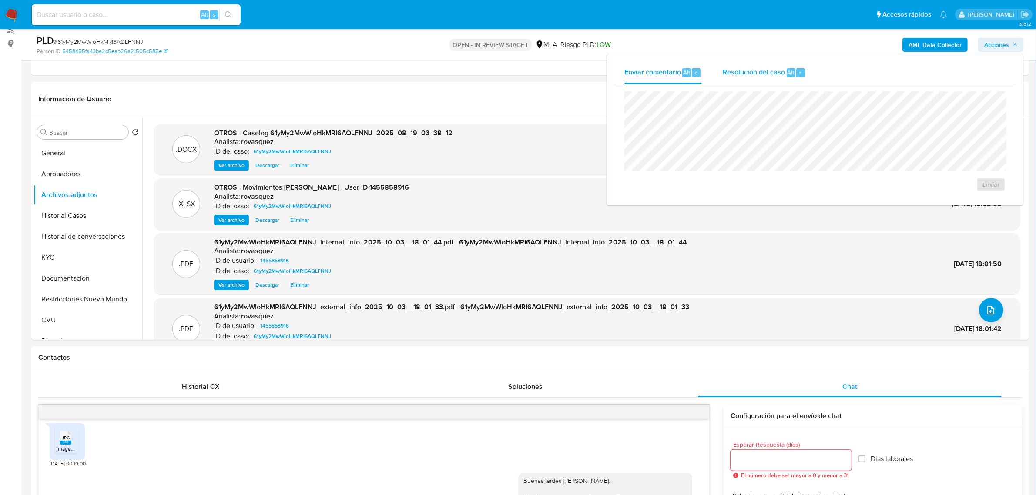
click at [769, 70] on span "Resolución del caso" at bounding box center [754, 72] width 62 height 10
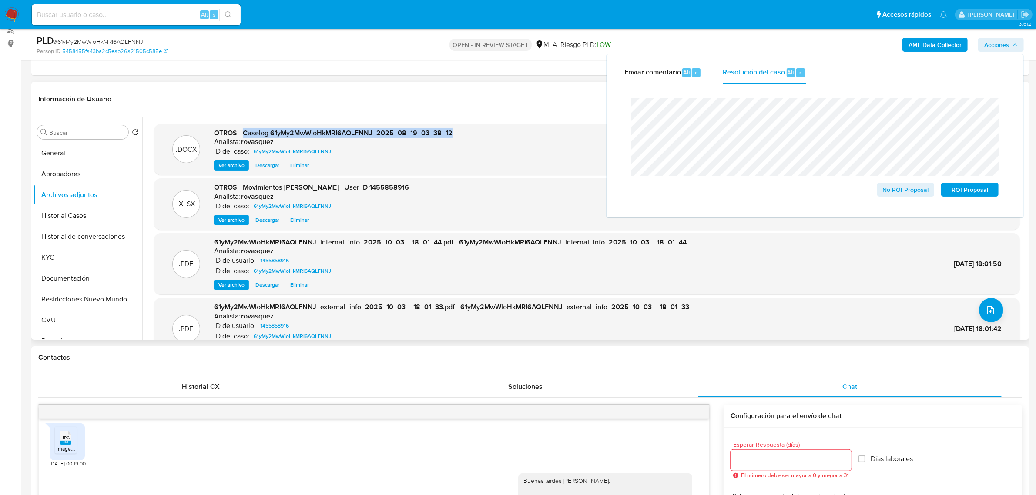
drag, startPoint x: 243, startPoint y: 133, endPoint x: 458, endPoint y: 135, distance: 215.4
click at [458, 135] on div ".DOCX OTROS - Caselog 61yMy2MwWloHkMRI6AQLFNNJ_2025_08_19_03_38_12 Analista: ro…" at bounding box center [586, 149] width 857 height 43
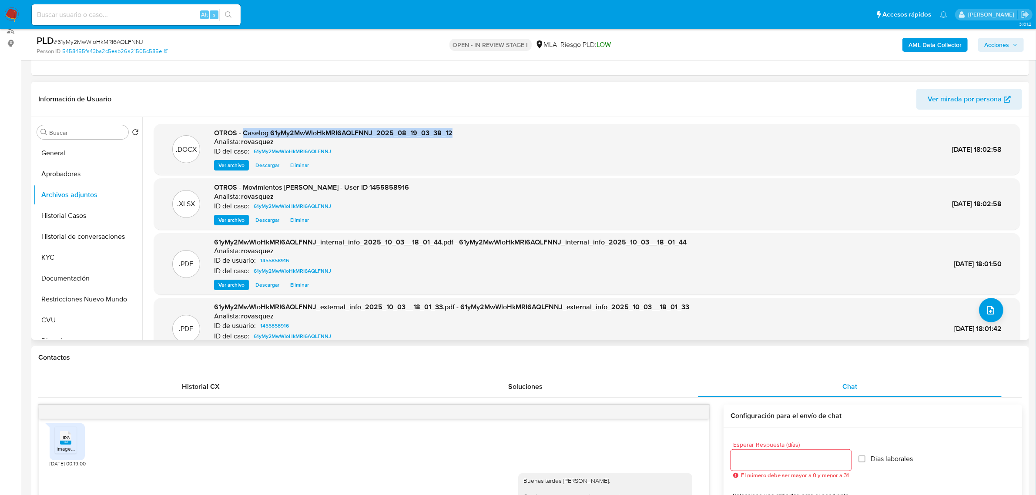
copy span "Caselog 61yMy2MwWloHkMRI6AQLFNNJ_2025_08_19_03_38_12"
click at [1002, 48] on span "Acciones" at bounding box center [996, 45] width 25 height 14
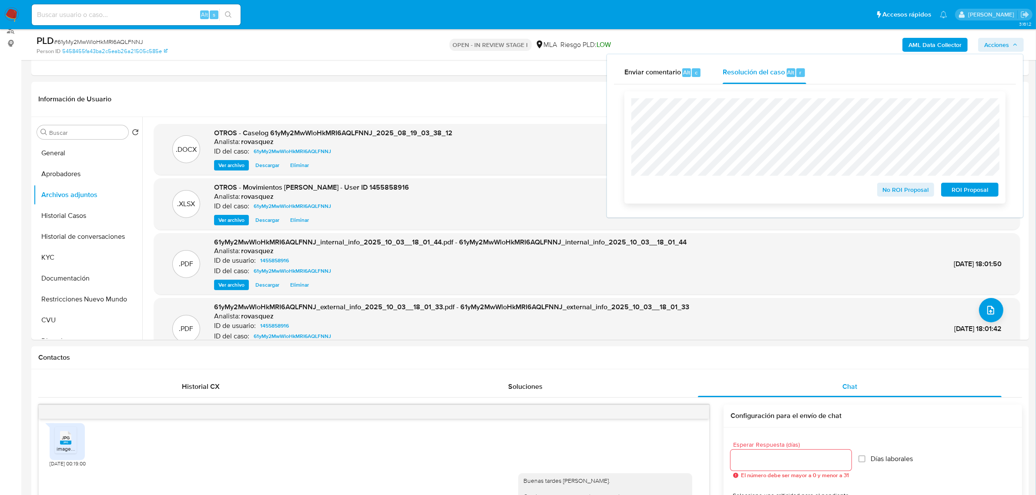
click at [957, 194] on span "ROI Proposal" at bounding box center [969, 190] width 45 height 12
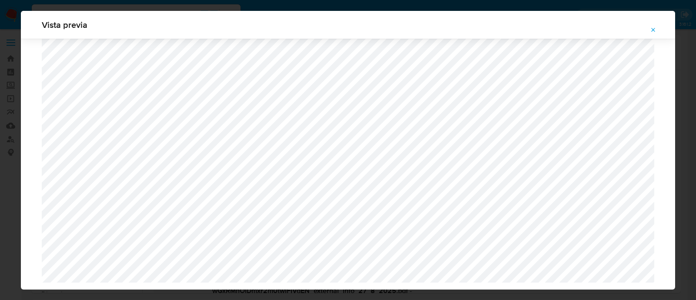
select select "10"
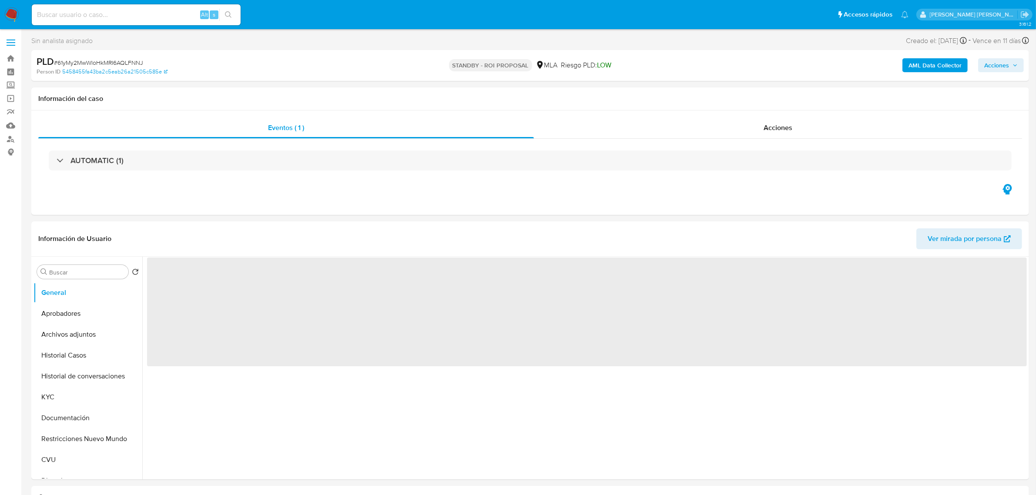
select select "10"
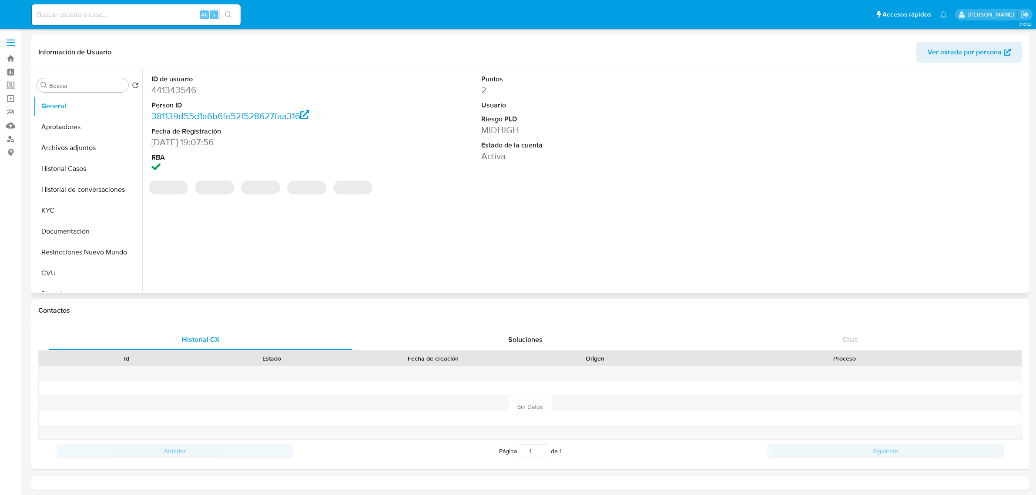
select select "10"
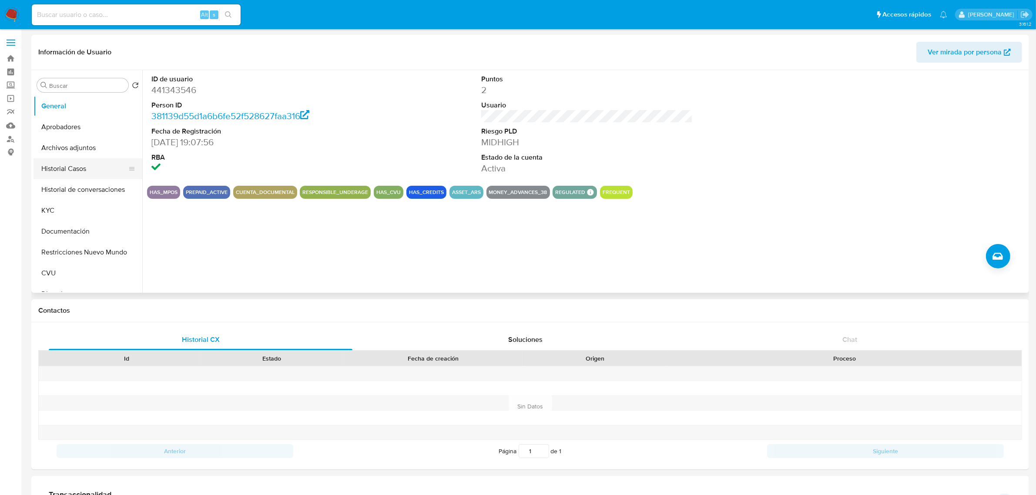
click at [83, 171] on button "Historial Casos" at bounding box center [85, 168] width 102 height 21
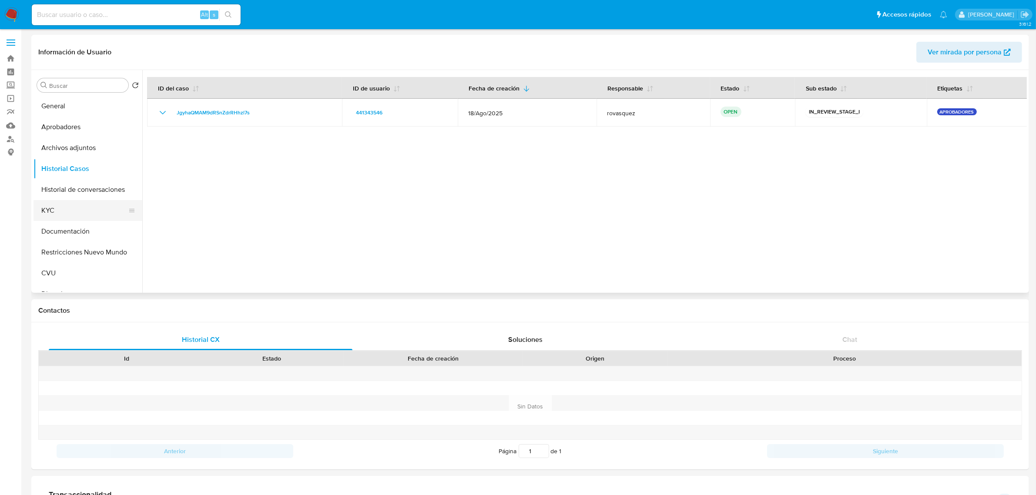
click at [67, 207] on button "KYC" at bounding box center [85, 210] width 102 height 21
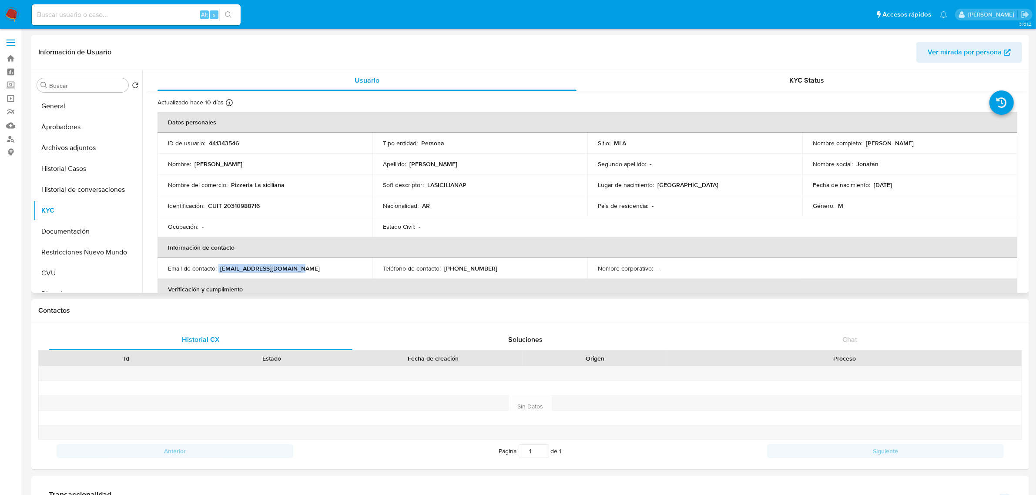
drag, startPoint x: 225, startPoint y: 270, endPoint x: 302, endPoint y: 268, distance: 77.5
click at [302, 268] on div "Email de contacto : [EMAIL_ADDRESS][DOMAIN_NAME]" at bounding box center [265, 269] width 194 height 8
copy div "[EMAIL_ADDRESS][DOMAIN_NAME]"
click at [220, 268] on p "[EMAIL_ADDRESS][DOMAIN_NAME]" at bounding box center [270, 269] width 100 height 8
drag, startPoint x: 297, startPoint y: 268, endPoint x: 221, endPoint y: 269, distance: 76.6
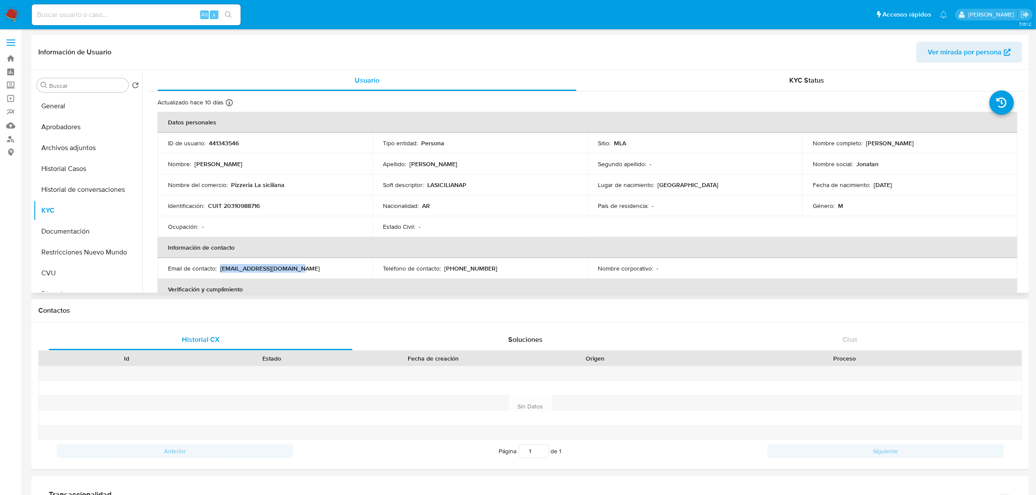
click at [221, 269] on div "Email de contacto : [EMAIL_ADDRESS][DOMAIN_NAME]" at bounding box center [265, 269] width 194 height 8
copy p "[EMAIL_ADDRESS][DOMAIN_NAME]"
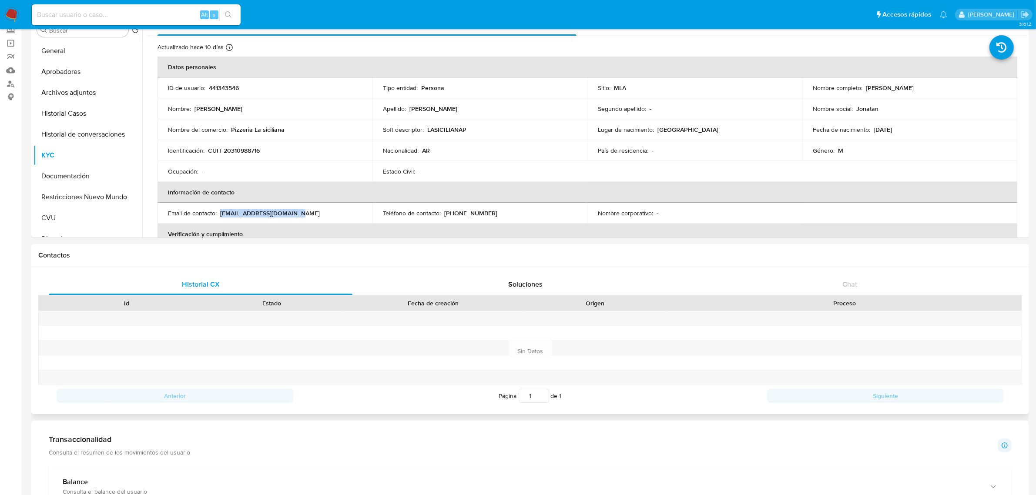
scroll to position [109, 0]
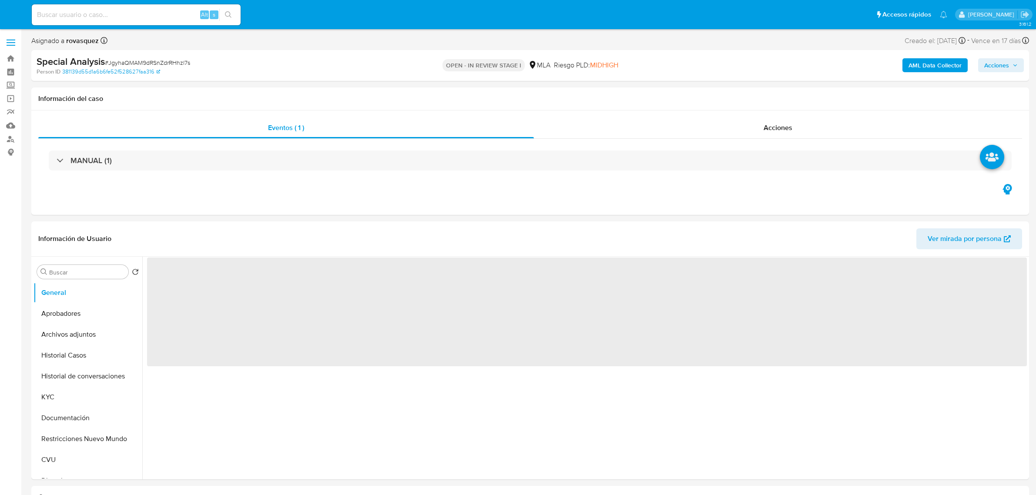
select select "10"
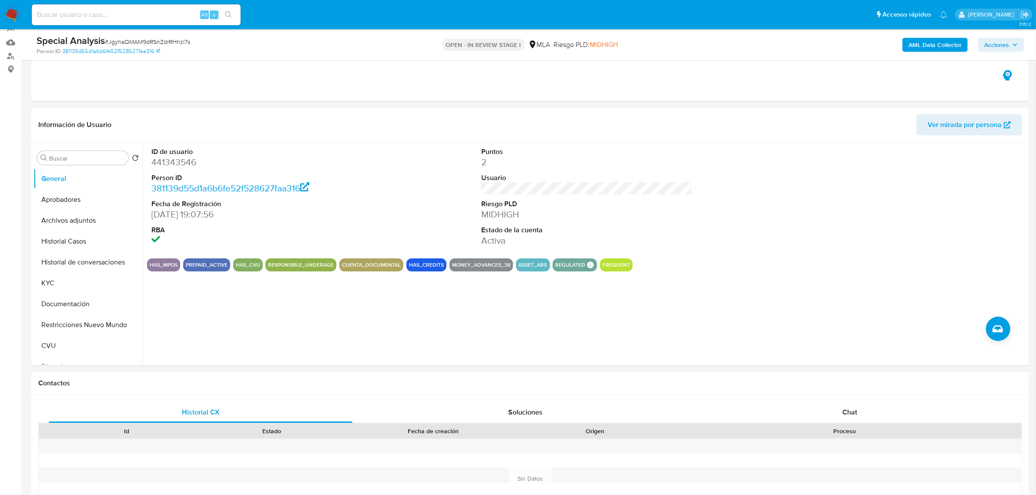
scroll to position [163, 0]
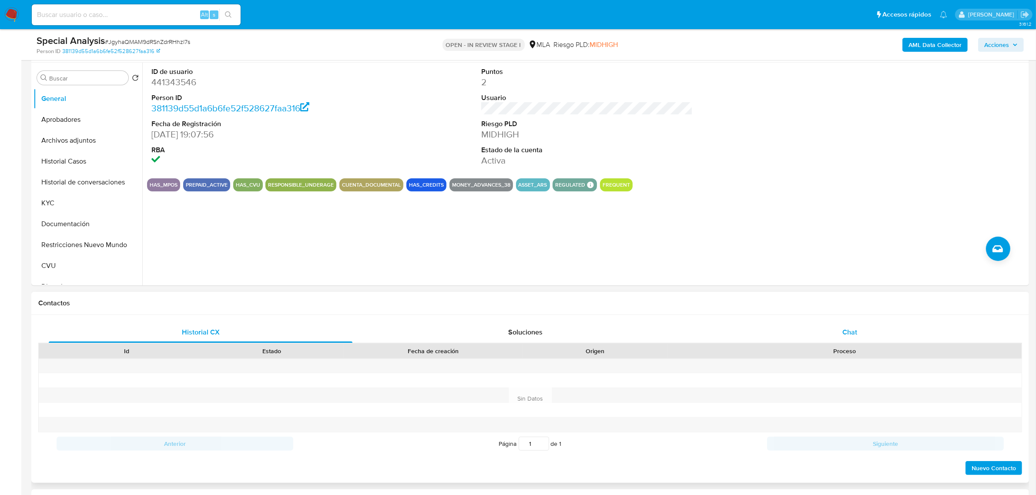
click at [848, 333] on span "Chat" at bounding box center [849, 332] width 15 height 10
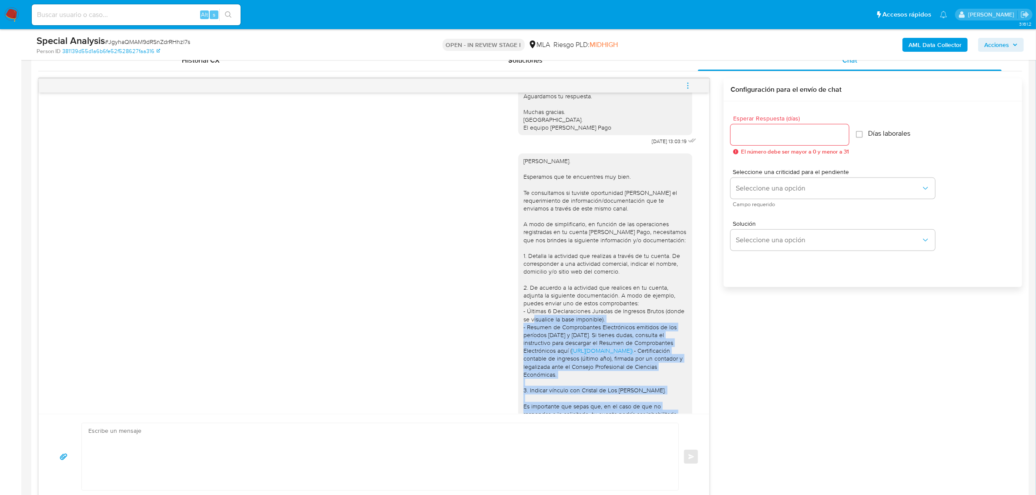
scroll to position [613, 0]
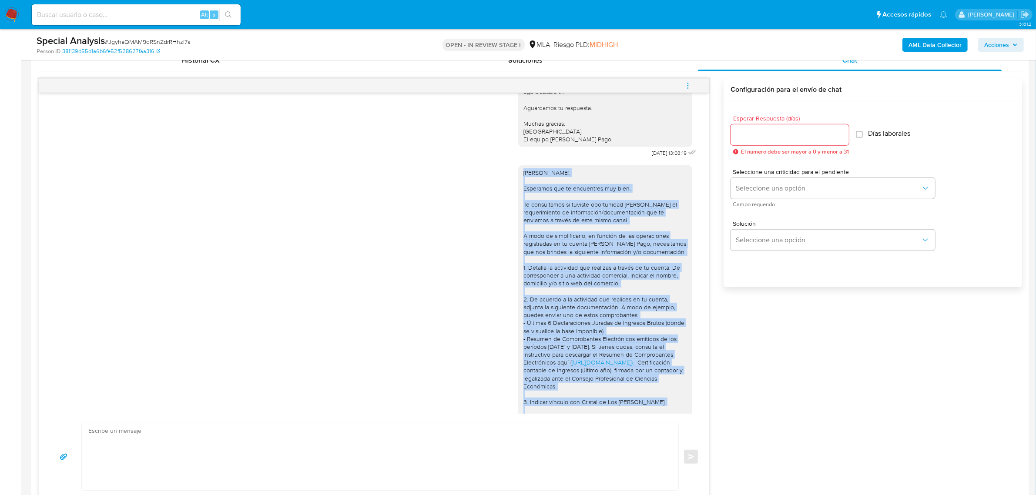
drag, startPoint x: 593, startPoint y: 389, endPoint x: 505, endPoint y: 185, distance: 221.4
click at [505, 185] on div "Hola, Jonatan. Esperamos que te encuentres muy bien. Te consultamos si tuviste …" at bounding box center [374, 334] width 649 height 350
copy div "Hola, Jonatan. Esperamos que te encuentres muy bien. Te consultamos si tuviste …"
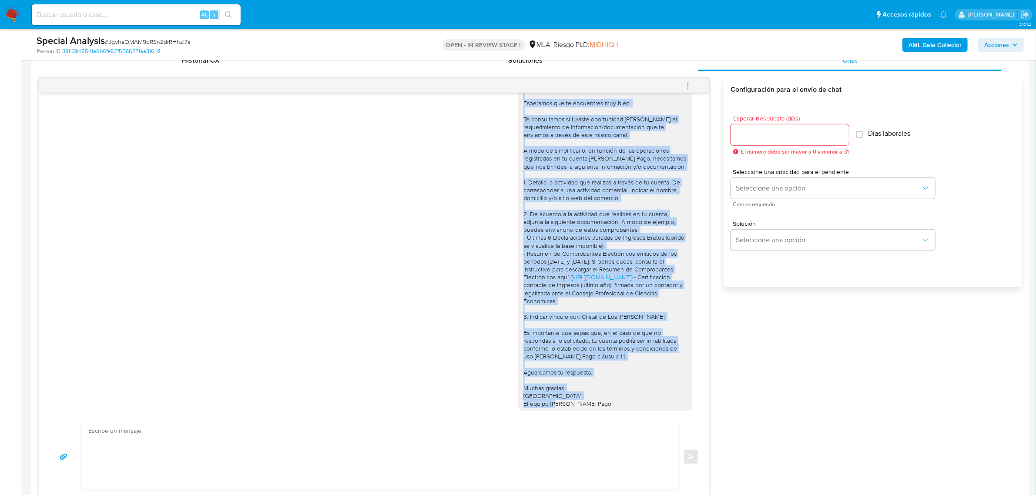
scroll to position [722, 0]
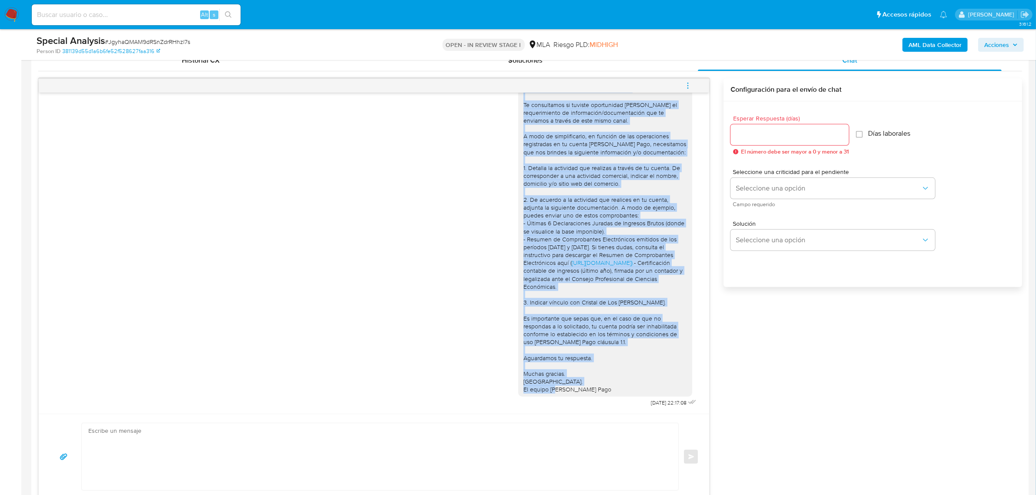
click at [609, 387] on div "Hola, Jonatan. Esperamos que te encuentres muy bien. Te consultamos si tuviste …" at bounding box center [605, 231] width 164 height 325
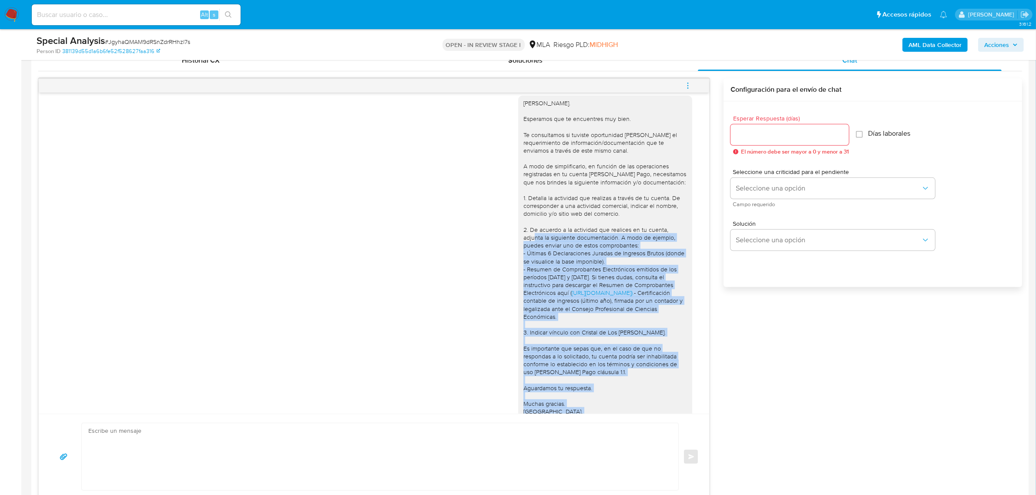
scroll to position [614, 0]
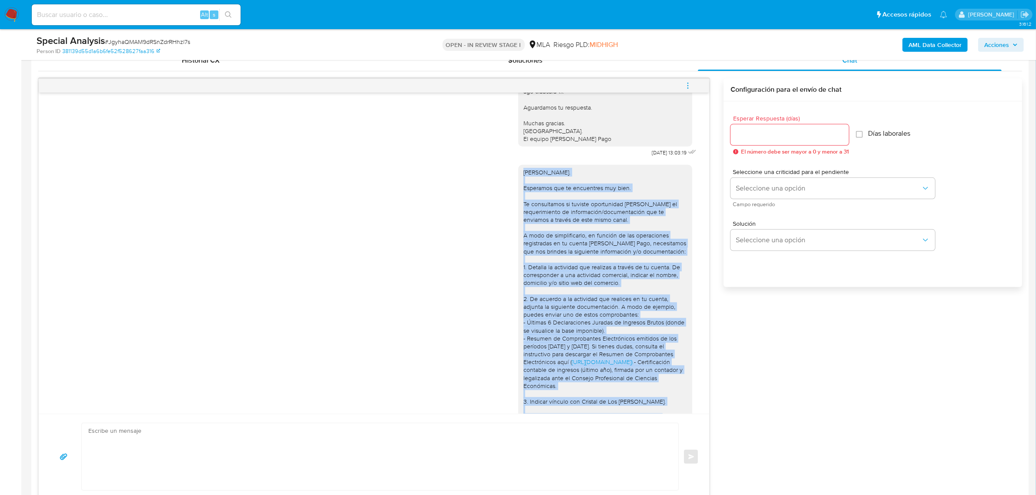
drag, startPoint x: 601, startPoint y: 390, endPoint x: 516, endPoint y: 183, distance: 223.6
click at [523, 183] on div "Hola, Jonatan. Esperamos que te encuentres muy bien. Te consultamos si tuviste …" at bounding box center [605, 330] width 164 height 325
copy div "Hola, Jonatan. Esperamos que te encuentres muy bien. Te consultamos si tuviste …"
click at [270, 436] on textarea at bounding box center [377, 456] width 579 height 67
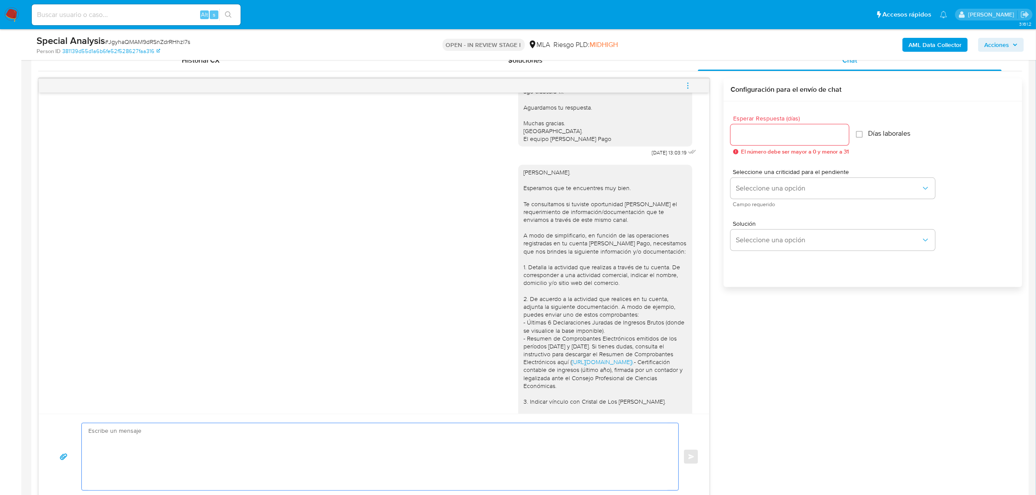
paste textarea "Hola, Jonatan. Esperamos que te encuentres muy bien. Te consultamos si tuviste …"
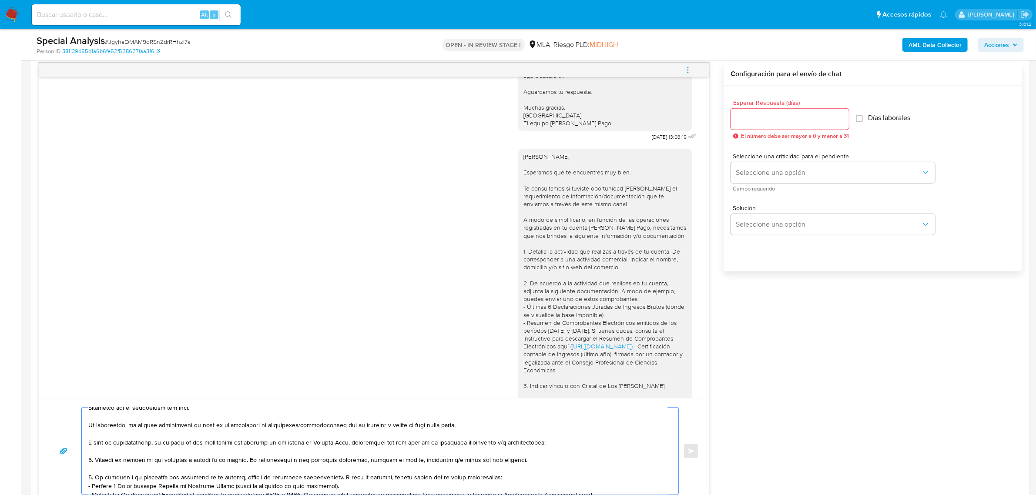
scroll to position [0, 0]
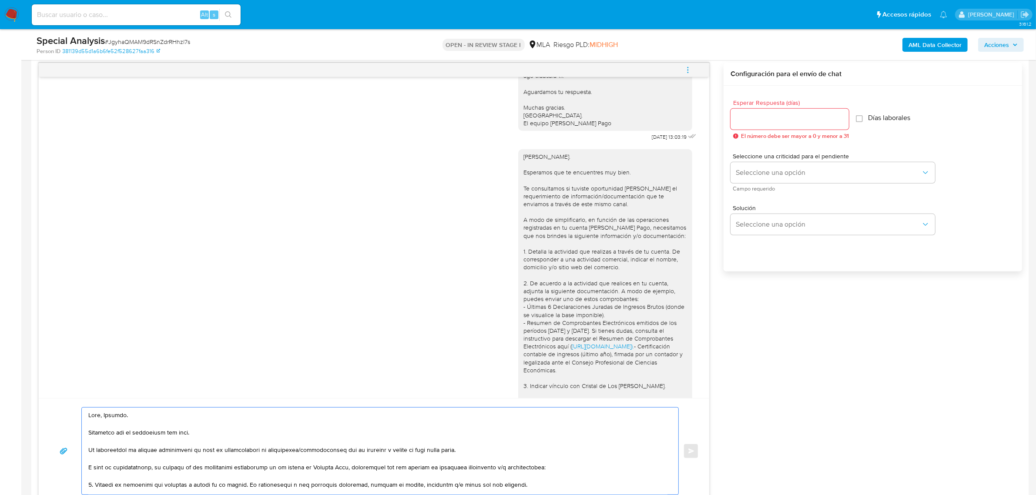
type textarea "Hola, Jonatan. Esperamos que te encuentres muy bien. Te consultamos si tuviste …"
click at [791, 121] on input "Esperar Respuesta (días)" at bounding box center [790, 119] width 118 height 11
type input "2"
click at [777, 174] on span "Seleccione una opción" at bounding box center [828, 172] width 185 height 9
click at [782, 194] on div "HIGH" at bounding box center [831, 190] width 191 height 17
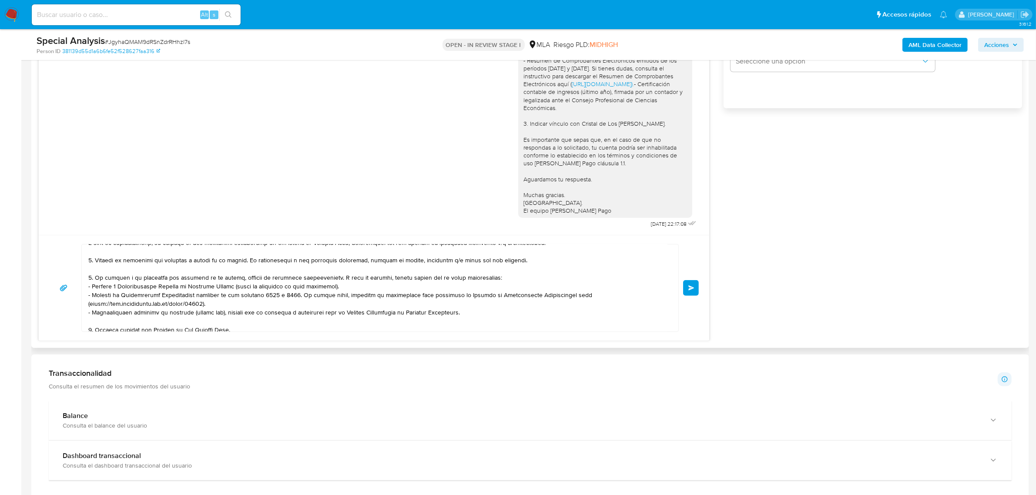
scroll to position [136, 0]
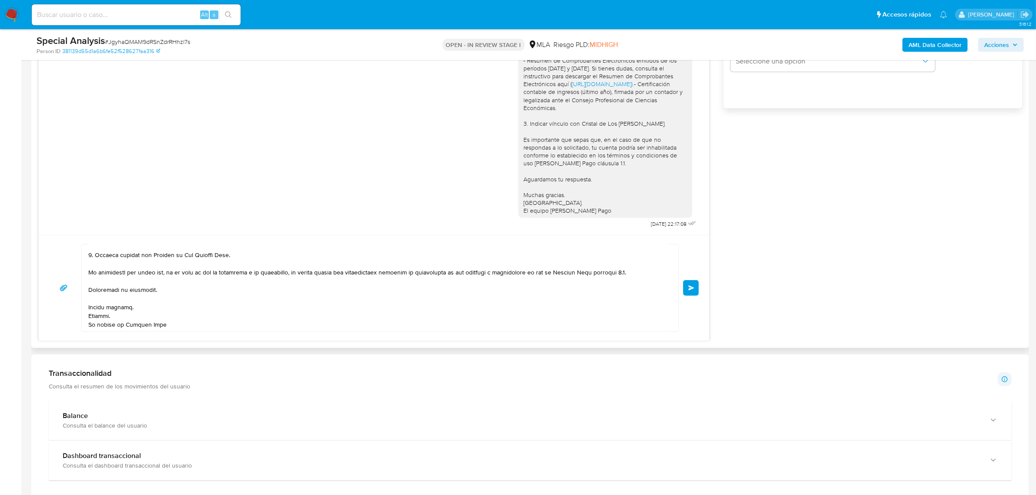
click at [690, 286] on span "Enviar" at bounding box center [691, 287] width 6 height 5
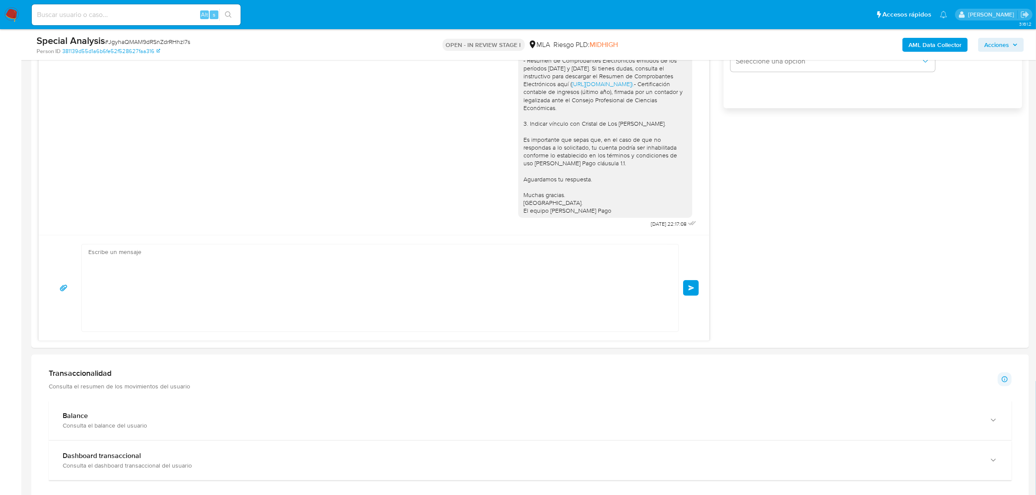
scroll to position [1073, 0]
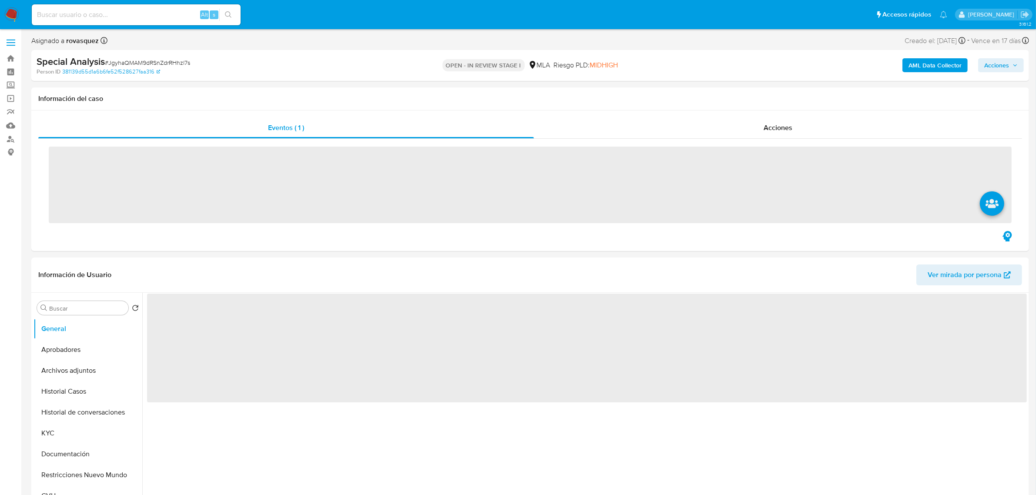
click at [99, 14] on input at bounding box center [136, 14] width 209 height 11
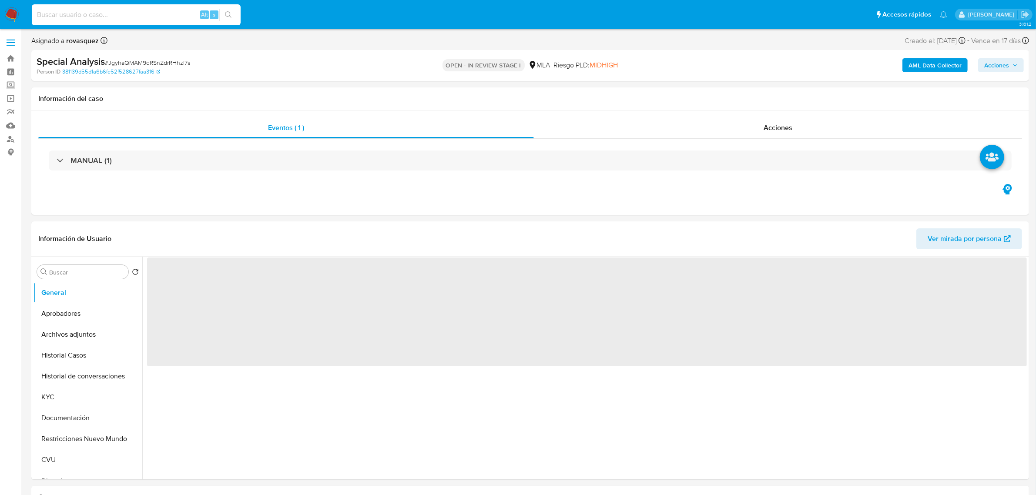
paste input "1507885094"
type input "1507885094"
select select "10"
type input "1507885094"
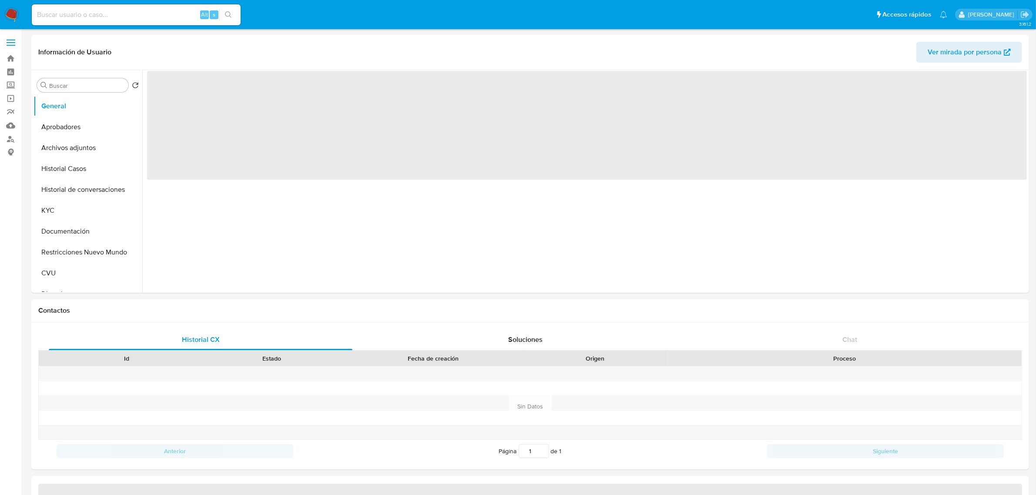
select select "10"
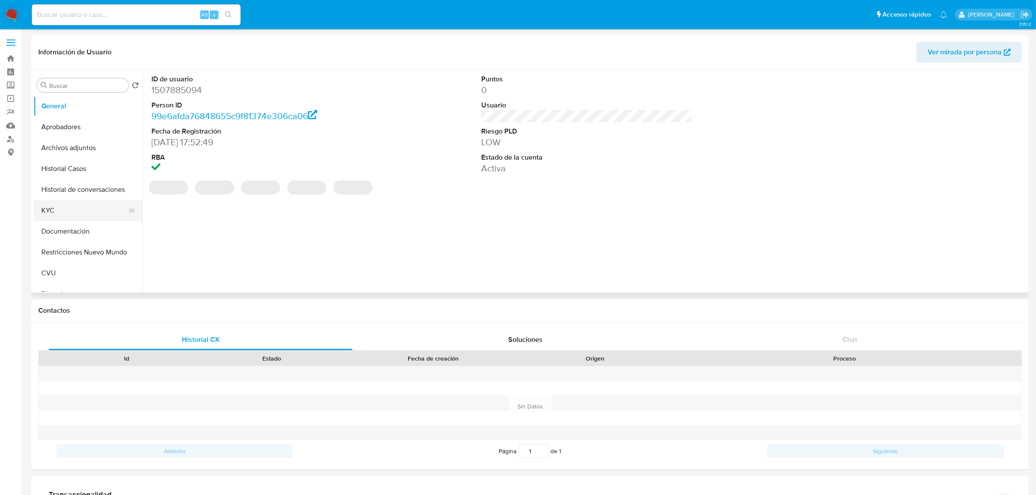
click at [62, 207] on button "KYC" at bounding box center [85, 210] width 102 height 21
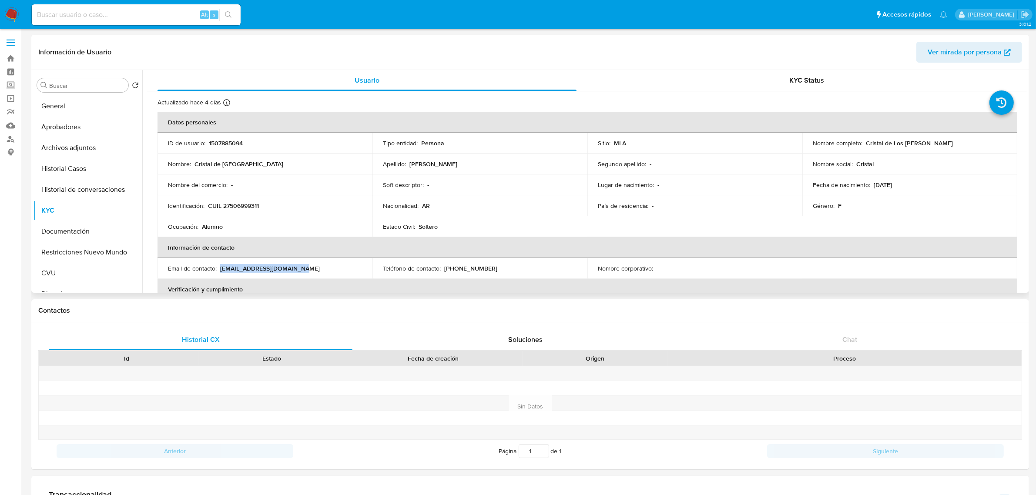
drag, startPoint x: 221, startPoint y: 270, endPoint x: 294, endPoint y: 267, distance: 73.2
click at [294, 267] on div "Email de contacto : [EMAIL_ADDRESS][DOMAIN_NAME]" at bounding box center [265, 269] width 194 height 8
copy p "[EMAIL_ADDRESS][DOMAIN_NAME]"
click at [80, 164] on button "Historial Casos" at bounding box center [85, 168] width 102 height 21
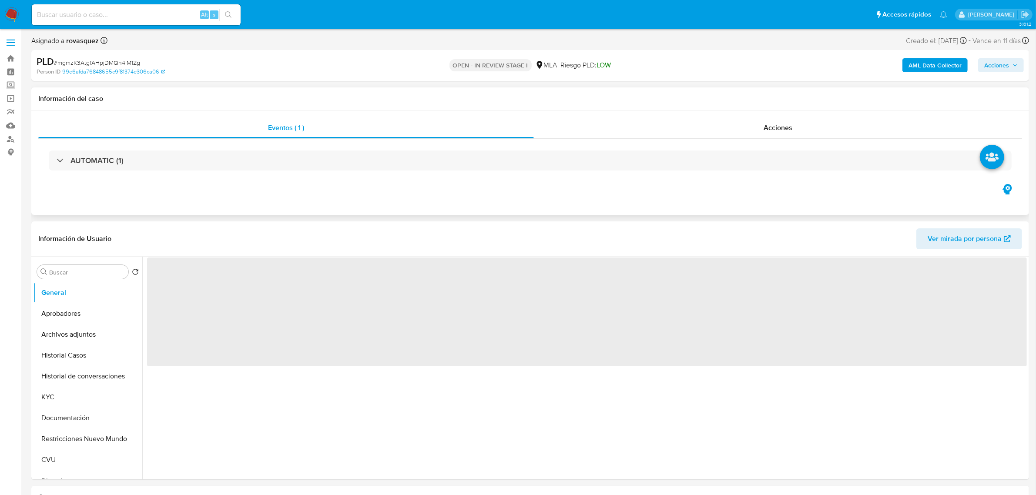
select select "10"
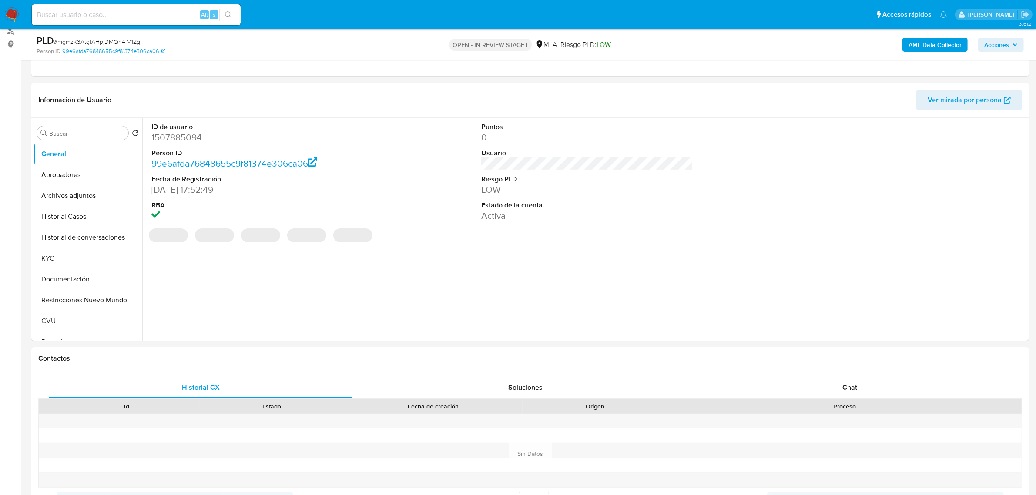
scroll to position [109, 0]
click at [843, 389] on span "Chat" at bounding box center [849, 387] width 15 height 10
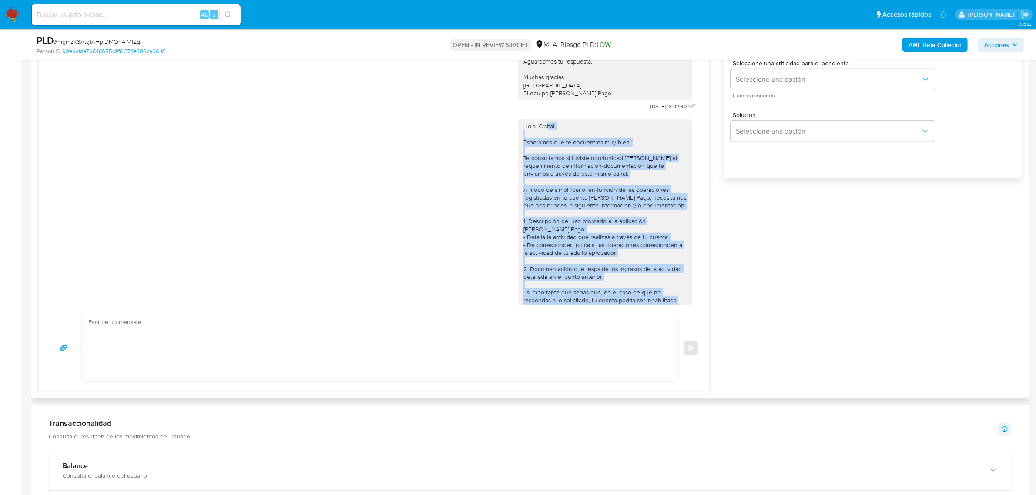
scroll to position [431, 0]
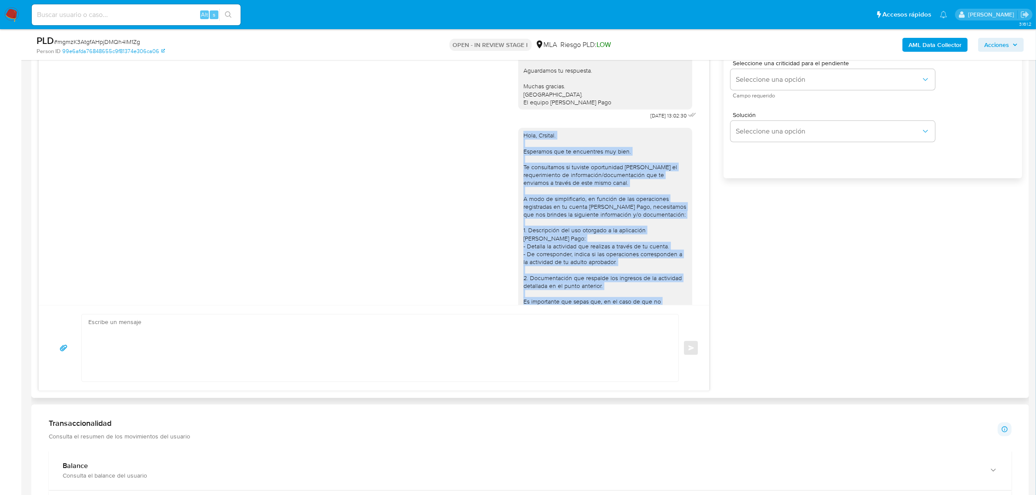
drag, startPoint x: 595, startPoint y: 283, endPoint x: 512, endPoint y: 154, distance: 152.9
click at [518, 154] on div "Hola, Crsital. Esperamos que te encuentres muy bien. Te consultamos si tuviste …" at bounding box center [605, 254] width 174 height 252
copy div "Hola, Crsital. Esperamos que te encuentres muy bien. Te consultamos si tuviste …"
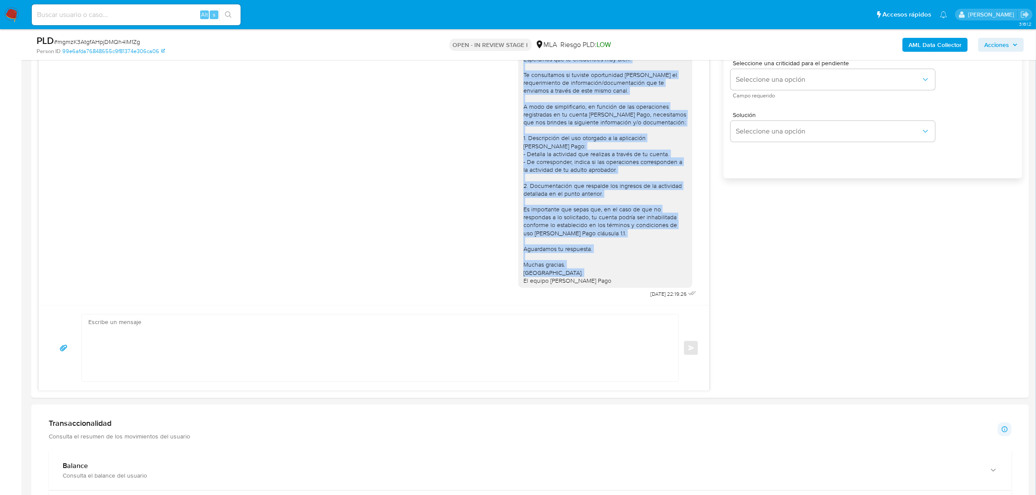
scroll to position [540, 0]
copy div "Hola, Crsital. Esperamos que te encuentres muy bien. Te consultamos si tuviste …"
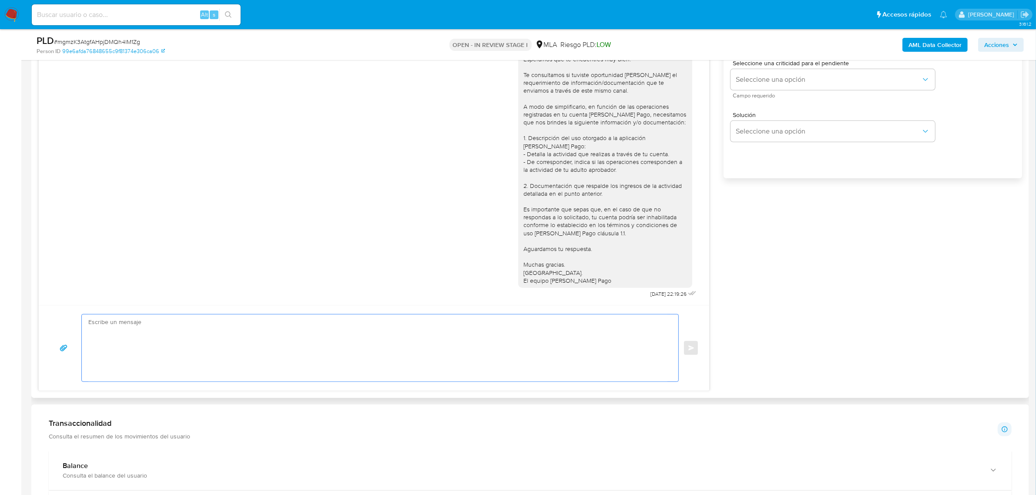
click at [427, 334] on textarea at bounding box center [377, 348] width 579 height 67
paste textarea "Hola, Crsital. Esperamos que te encuentres muy bien. Te consultamos si tuviste …"
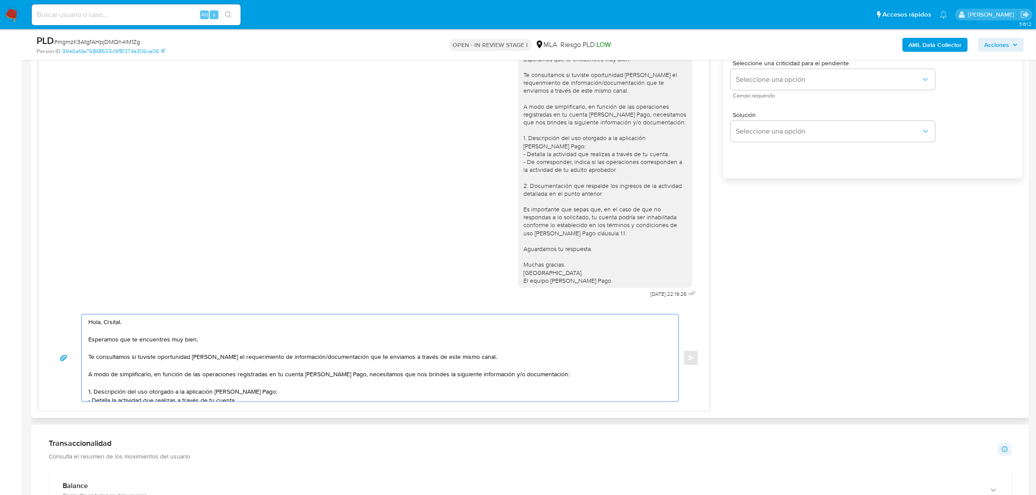
scroll to position [489, 0]
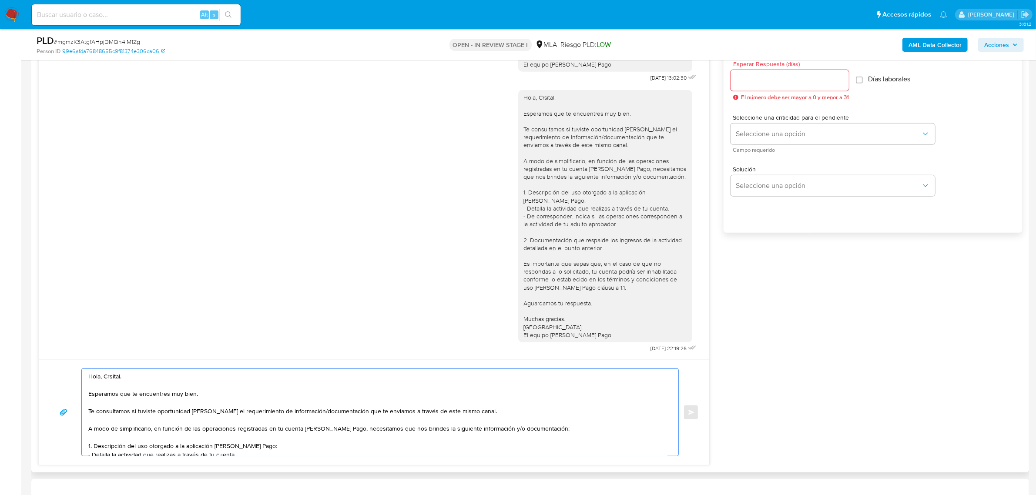
click at [107, 382] on textarea "Hola, Crsital. Esperamos que te encuentres muy bien. Te consultamos si tuviste …" at bounding box center [377, 412] width 579 height 87
click at [0, 0] on lt-span "Cr is tal" at bounding box center [0, 0] width 0 height 0
click at [189, 386] on textarea "Hola, Cristal. Esperamos que te encuentres muy bien. Te consultamos si tuviste …" at bounding box center [377, 412] width 579 height 87
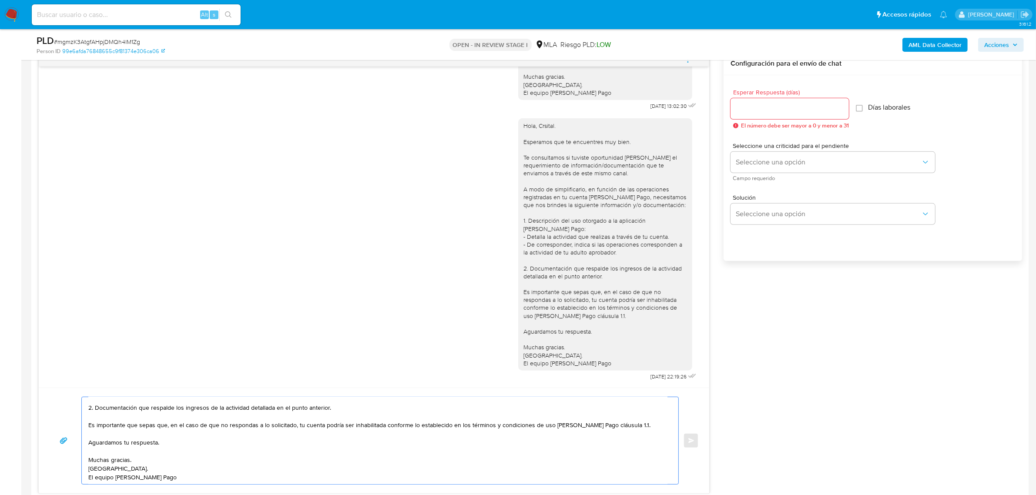
scroll to position [435, 0]
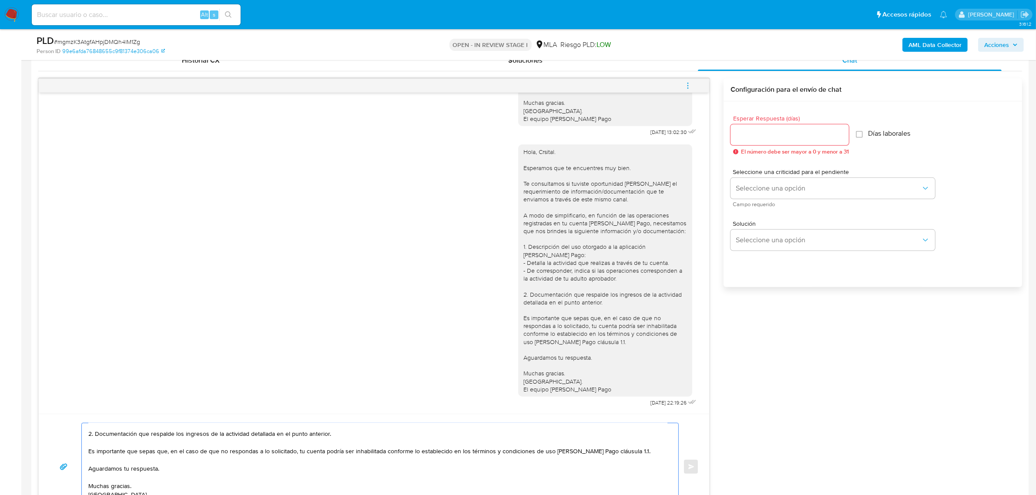
type textarea "Hola, Cristal. Esperamos que te encuentres muy bien. Te consultamos si tuviste …"
click at [754, 138] on input "Esperar Respuesta (días)" at bounding box center [790, 134] width 118 height 11
type input "2"
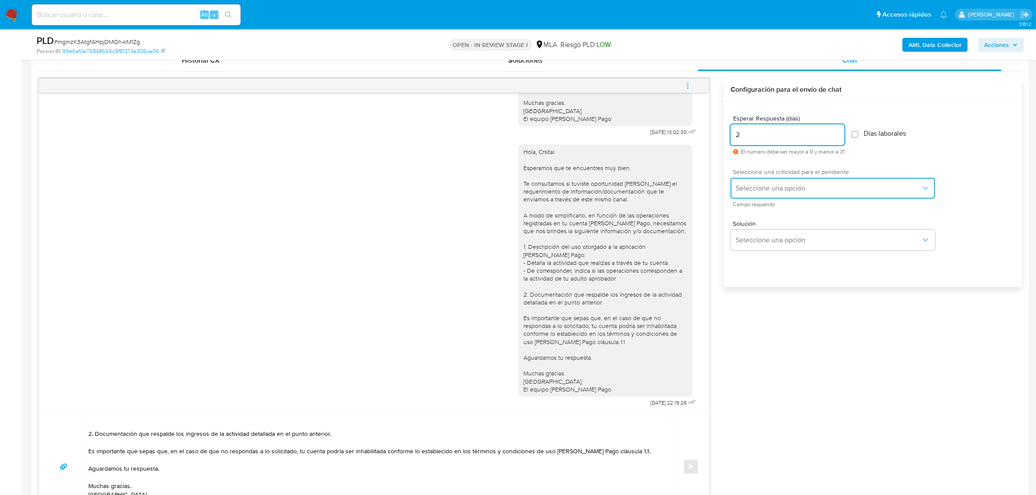
click at [763, 194] on button "Seleccione una opción" at bounding box center [833, 188] width 204 height 21
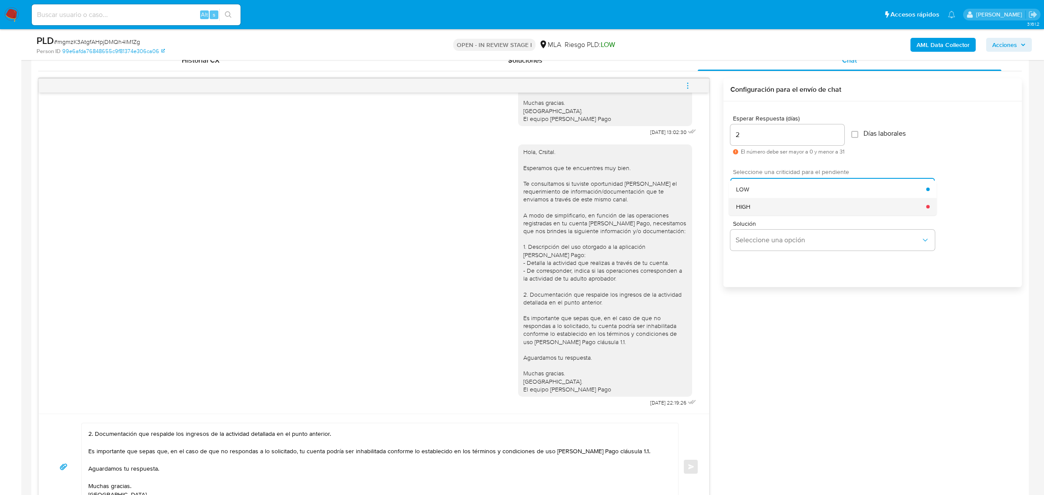
click at [778, 204] on div "HIGH" at bounding box center [831, 206] width 191 height 17
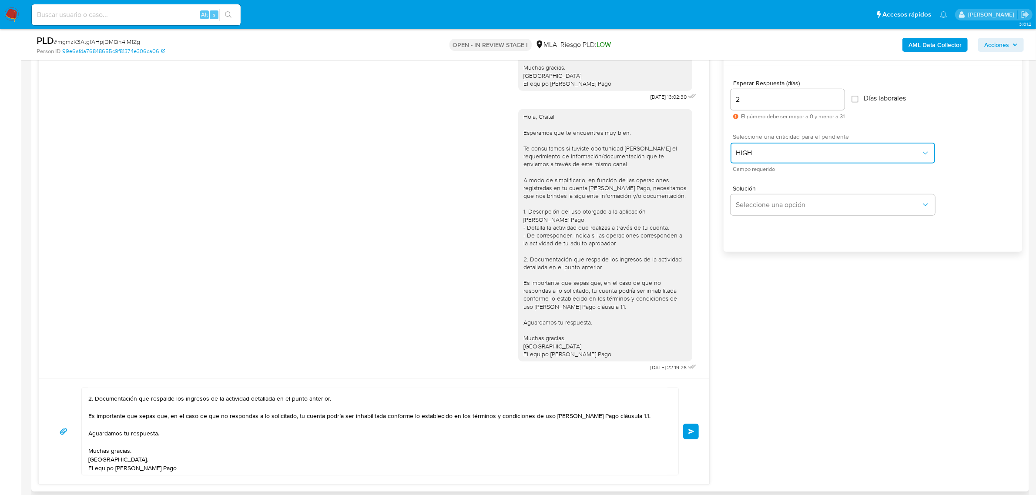
scroll to position [489, 0]
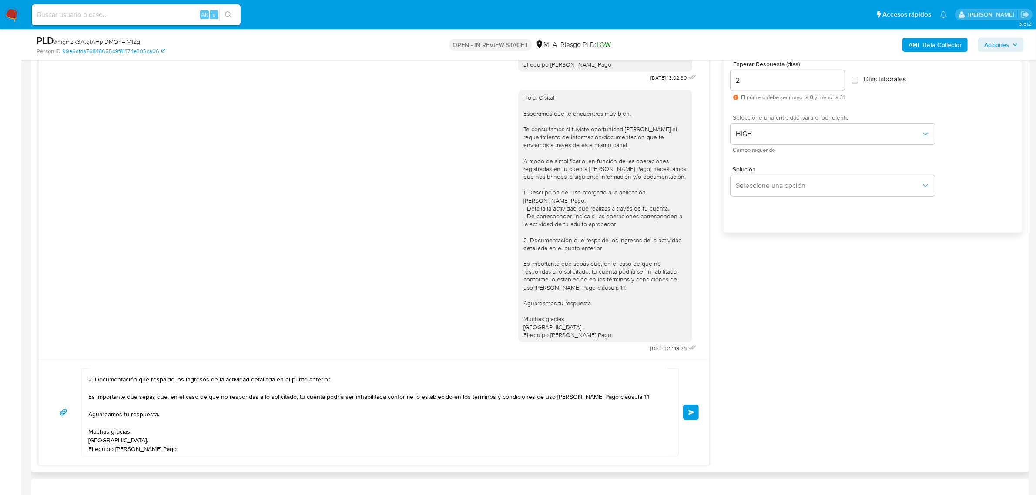
click at [690, 418] on button "Enviar" at bounding box center [691, 413] width 16 height 16
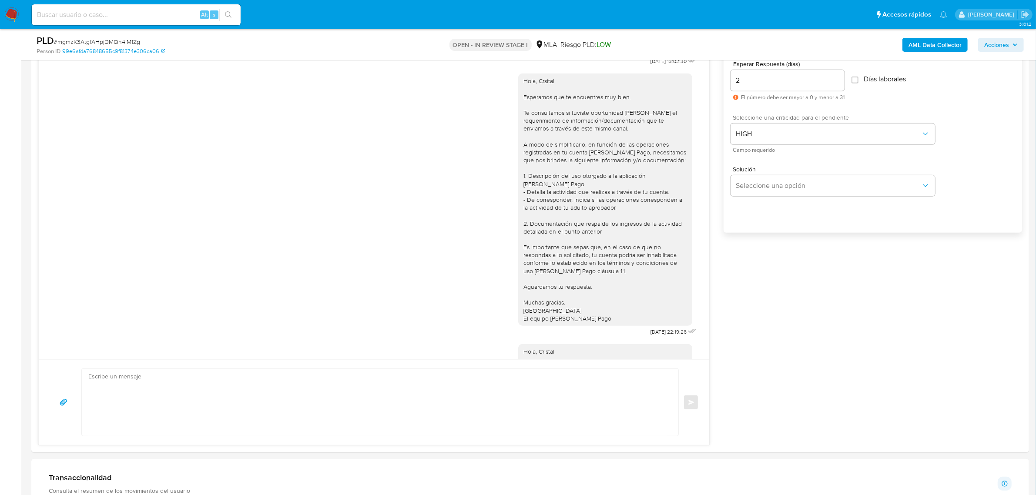
scroll to position [811, 0]
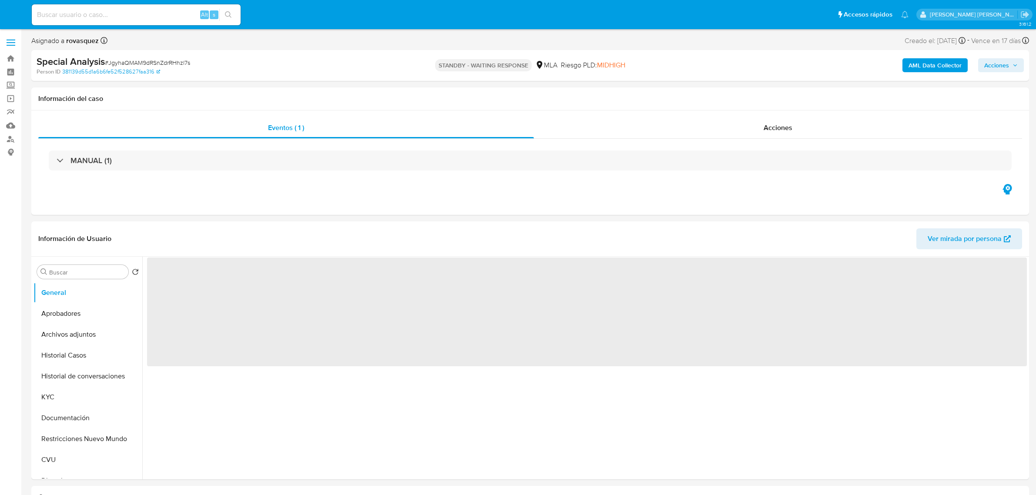
select select "10"
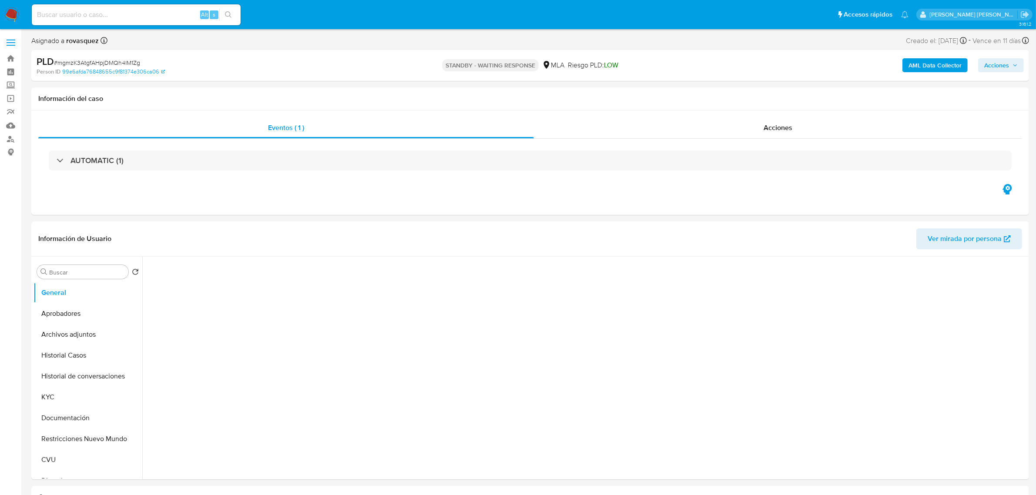
select select "10"
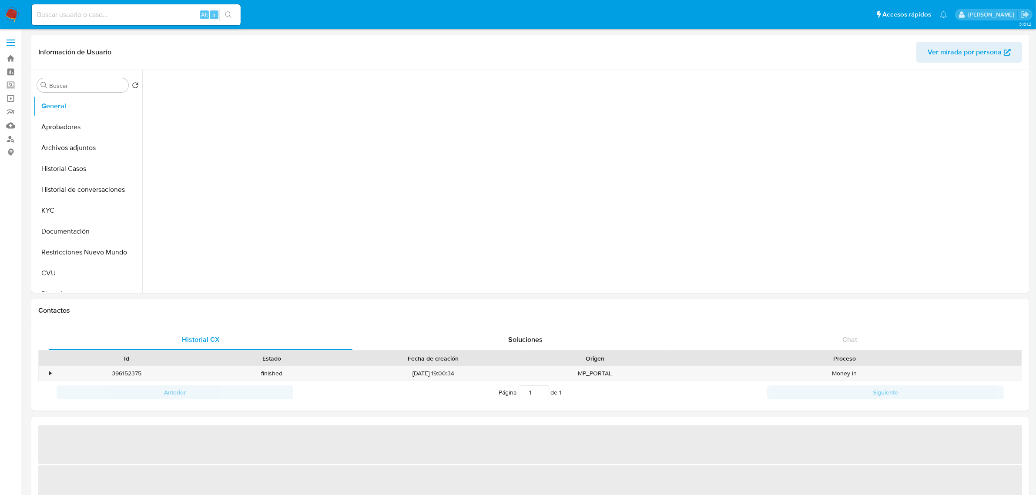
select select "10"
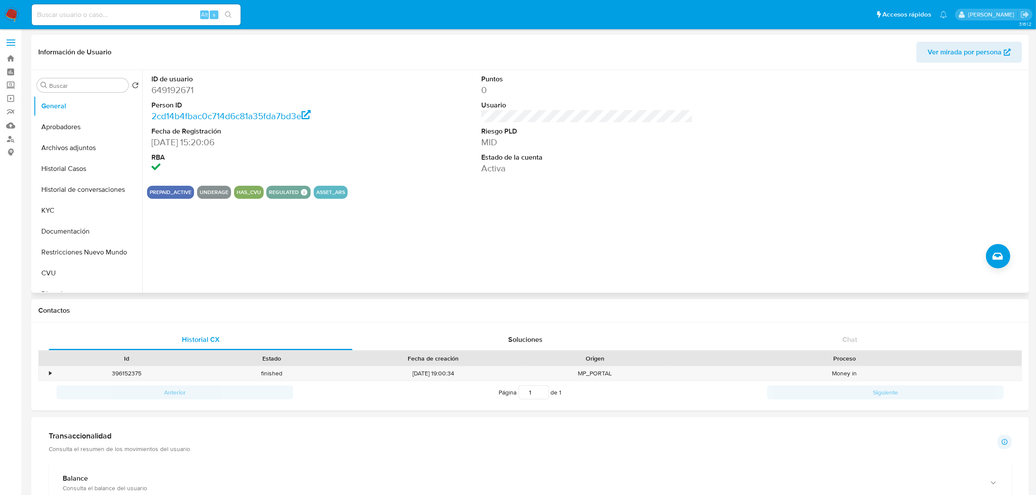
click at [59, 164] on button "Historial Casos" at bounding box center [88, 168] width 109 height 21
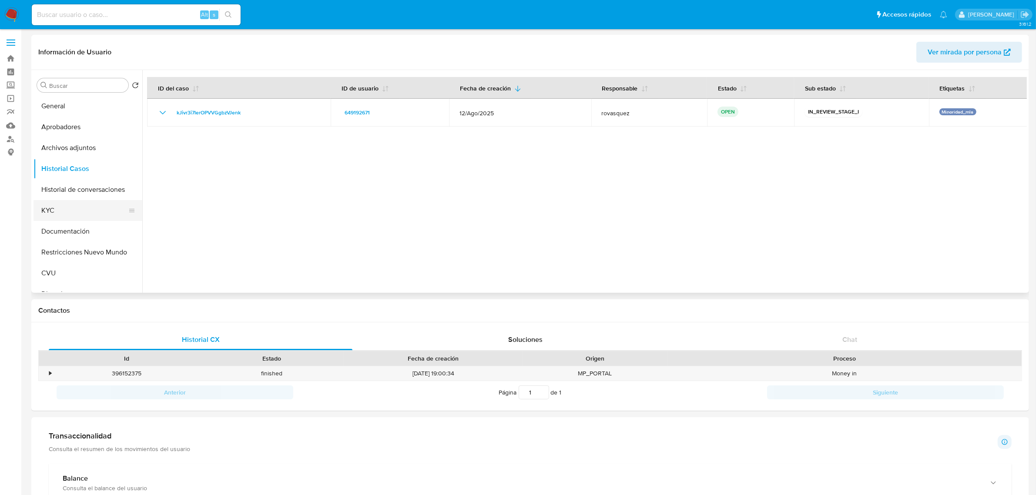
click at [67, 214] on button "KYC" at bounding box center [85, 210] width 102 height 21
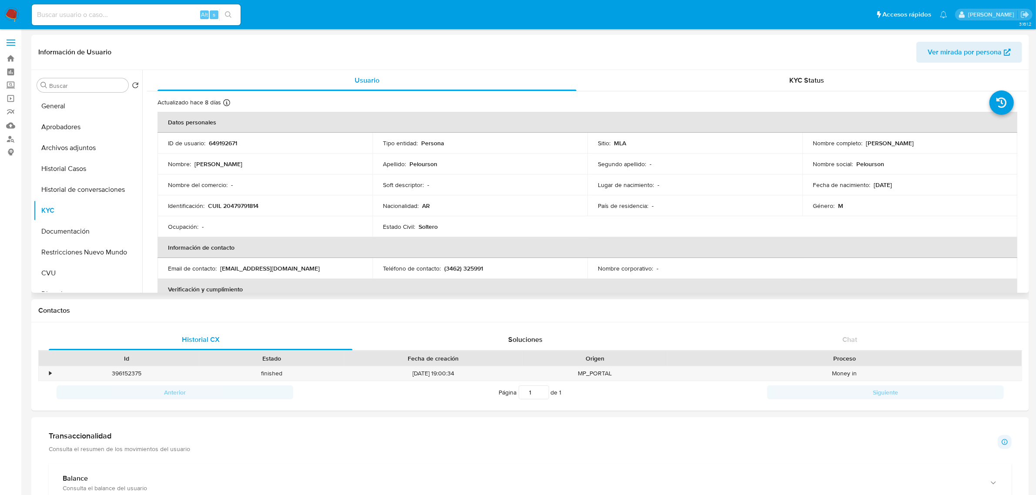
drag, startPoint x: 863, startPoint y: 144, endPoint x: 926, endPoint y: 146, distance: 63.1
click at [926, 146] on div "Nombre completo : Bautista Pelourson" at bounding box center [910, 143] width 194 height 8
copy p "[PERSON_NAME]"
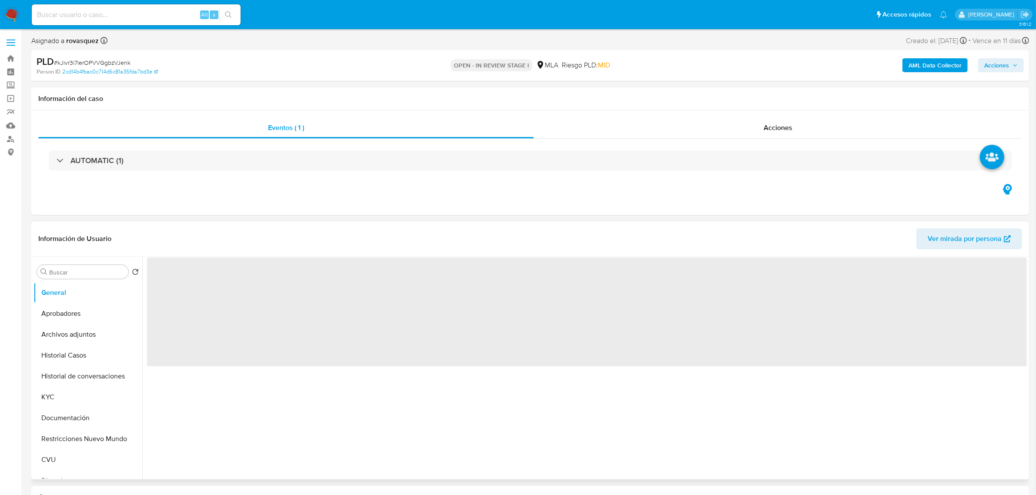
select select "10"
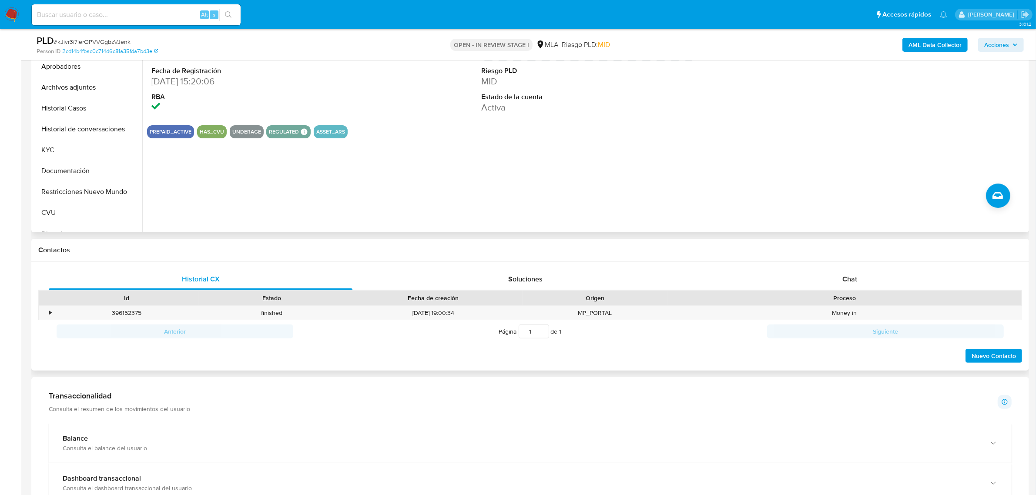
scroll to position [218, 0]
click at [832, 278] on div "Chat" at bounding box center [850, 278] width 304 height 21
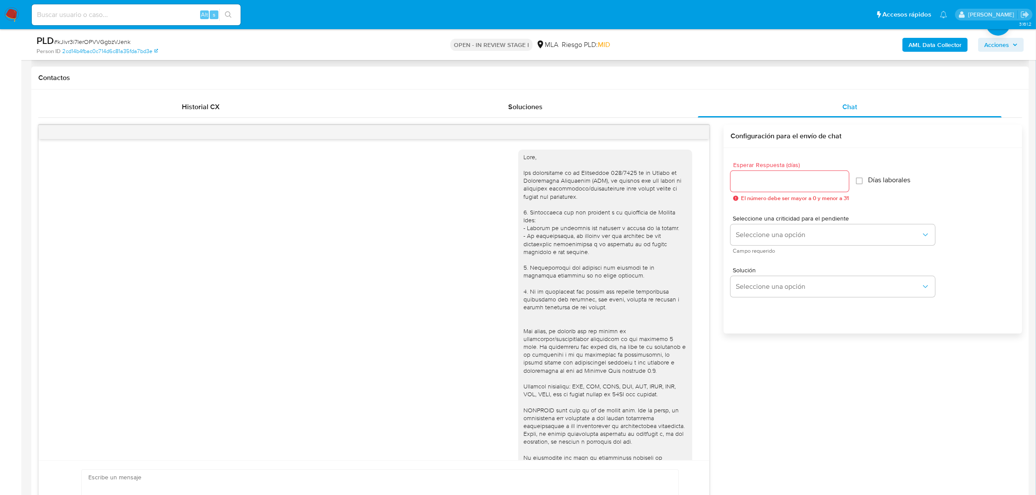
scroll to position [817, 0]
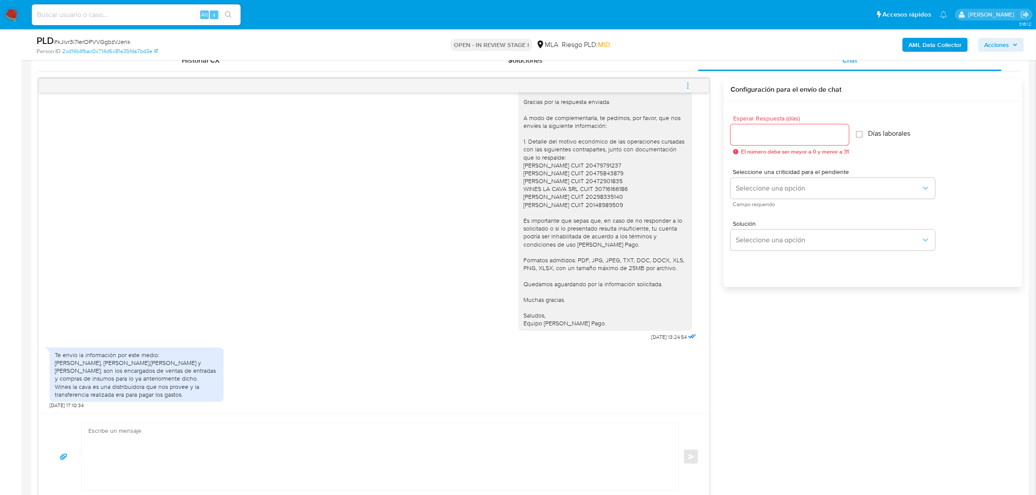
click at [107, 376] on div "Te envio la información por este medio: [PERSON_NAME], [PERSON_NAME],[PERSON_NA…" at bounding box center [137, 374] width 164 height 47
click at [151, 373] on div "Te envio la información por este medio: [PERSON_NAME], [PERSON_NAME],[PERSON_NA…" at bounding box center [137, 374] width 164 height 47
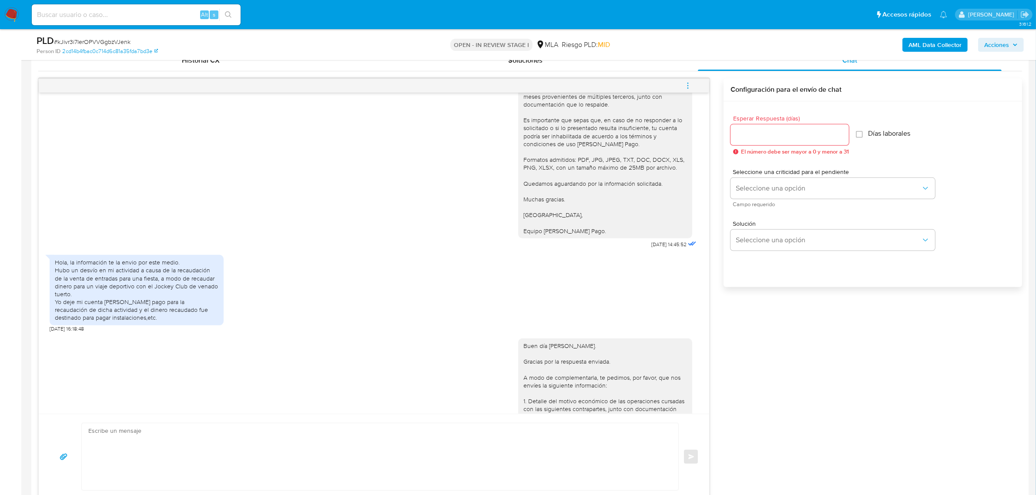
scroll to position [545, 0]
click at [179, 299] on div "Hola, la información te la envio por este medio. Hubo un desvío en mi actividad…" at bounding box center [137, 293] width 164 height 64
drag, startPoint x: 153, startPoint y: 300, endPoint x: 171, endPoint y: 305, distance: 18.6
click at [171, 305] on div "Hola, la información te la envio por este medio. Hubo un desvío en mi actividad…" at bounding box center [137, 293] width 164 height 64
copy div "Jockey Club de venado tuerto."
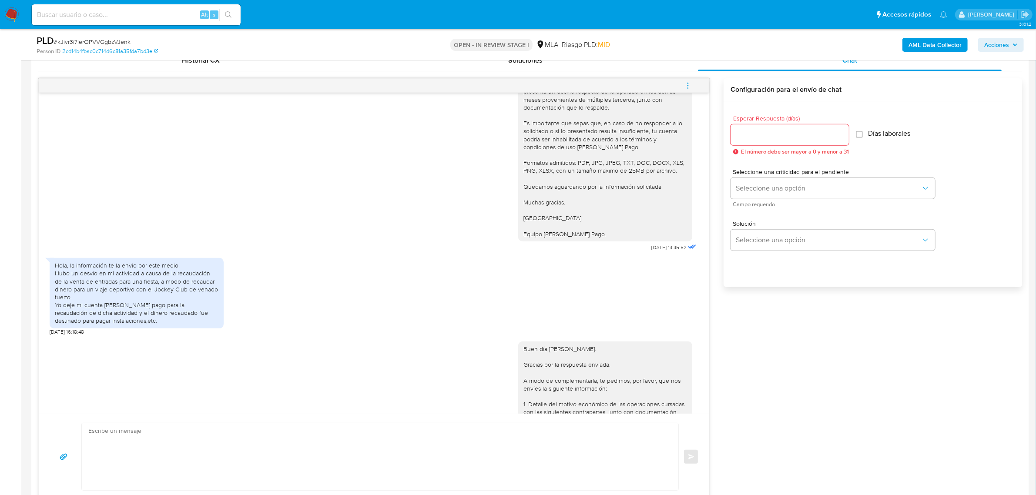
click at [130, 315] on div "Hola, la información te la envio por este medio. Hubo un desvío en mi actividad…" at bounding box center [137, 293] width 164 height 64
click at [131, 315] on div "Hola, la información te la envio por este medio. Hubo un desvío en mi actividad…" at bounding box center [137, 293] width 164 height 64
click at [131, 325] on div "Hola, la información te la envio por este medio. Hubo un desvío en mi actividad…" at bounding box center [137, 293] width 164 height 64
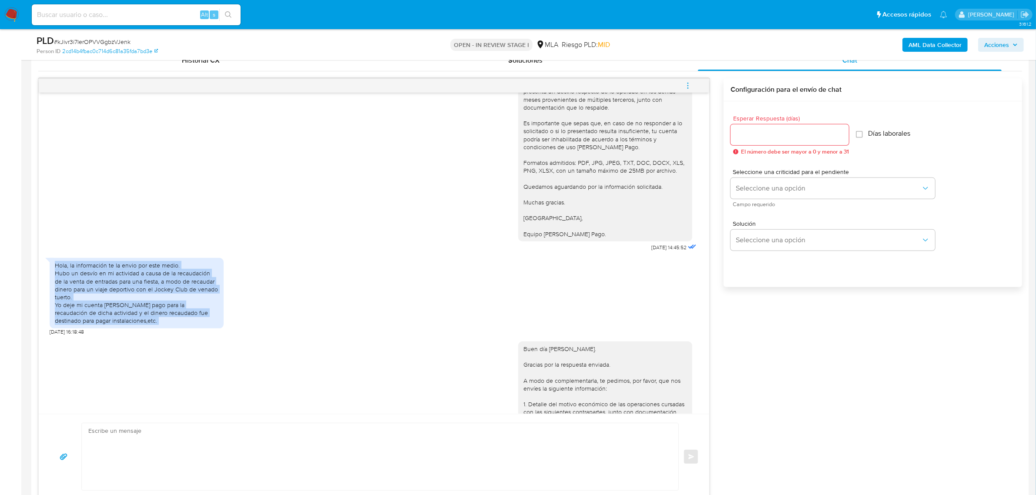
drag, startPoint x: 131, startPoint y: 329, endPoint x: 46, endPoint y: 273, distance: 101.9
click at [50, 273] on div "Hola, la información te la envio por este medio. Hubo un desvío en mi actividad…" at bounding box center [137, 293] width 174 height 70
copy div "Hola, la información te la envio por este medio. Hubo un desvío en mi actividad…"
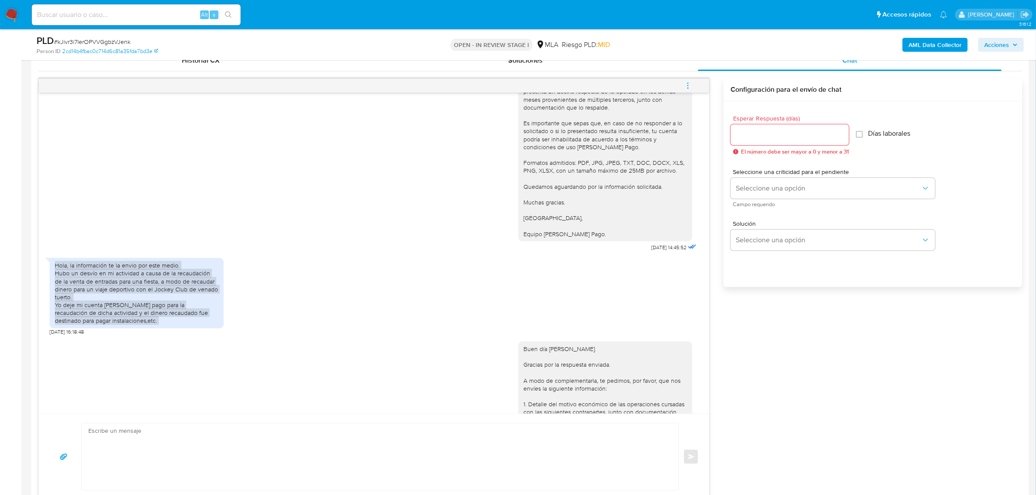
scroll to position [817, 0]
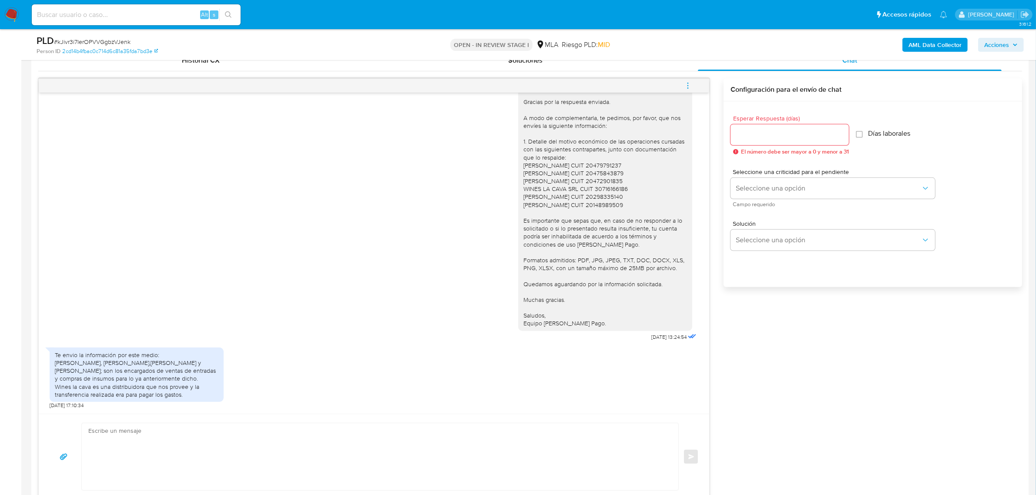
click at [149, 371] on div "Te envio la información por este medio: [PERSON_NAME], [PERSON_NAME],[PERSON_NA…" at bounding box center [137, 374] width 164 height 47
click at [149, 371] on div "Te envio la información por este medio: Federico raul soloa, nazario pardo,lore…" at bounding box center [137, 374] width 164 height 47
click at [136, 390] on div "Te envio la información por este medio: Federico raul soloa, nazario pardo,lore…" at bounding box center [137, 374] width 164 height 47
drag, startPoint x: 55, startPoint y: 355, endPoint x: 210, endPoint y: 396, distance: 160.4
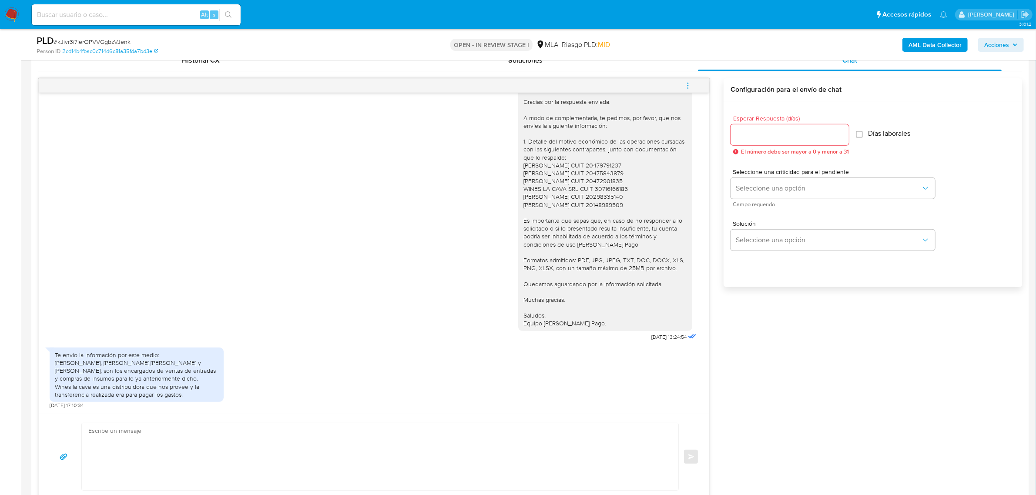
click at [210, 396] on div "Te envio la información por este medio: Federico raul soloa, nazario pardo,lore…" at bounding box center [137, 374] width 164 height 47
copy div "Te envio la información por este medio: Federico raul soloa, nazario pardo,lore…"
click at [160, 451] on textarea at bounding box center [377, 456] width 579 height 67
paste textarea "Hola xxx, Te escribimos a fin de informarte que, según lo que establecen nuestr…"
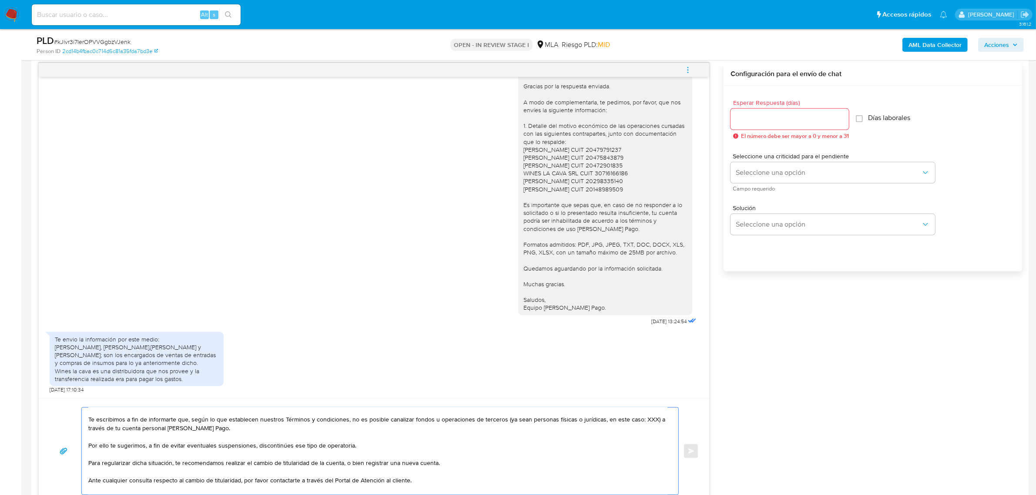
scroll to position [0, 0]
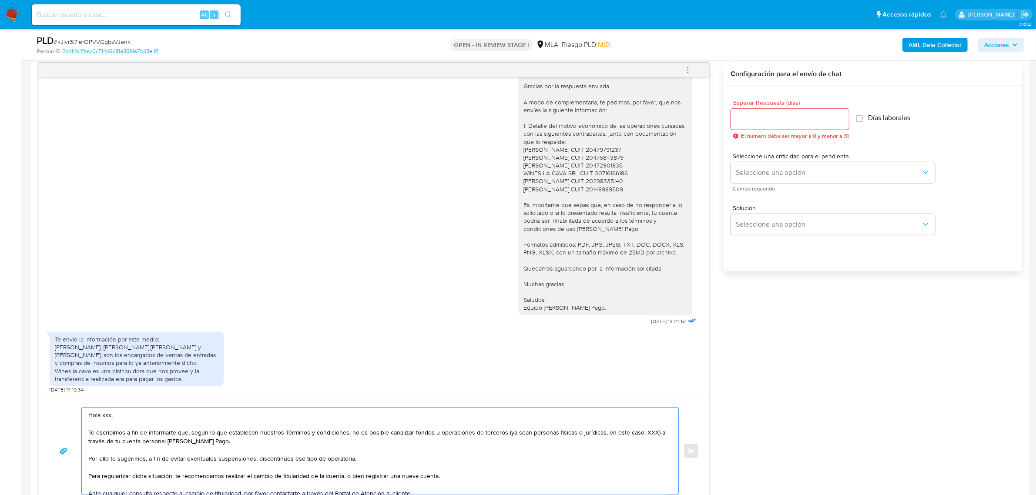
click at [121, 420] on textarea "Hola xxx, Te escribimos a fin de informarte que, según lo que establecen nuestr…" at bounding box center [377, 451] width 579 height 87
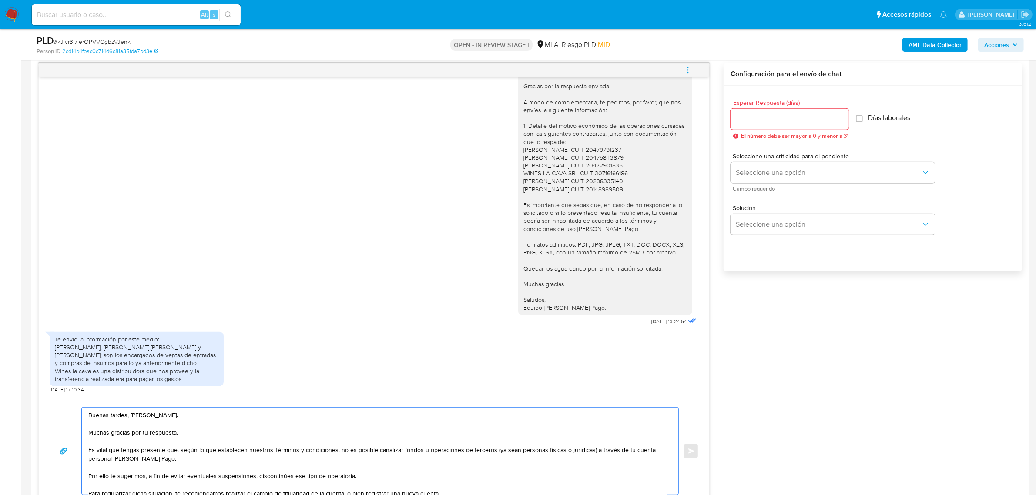
scroll to position [54, 0]
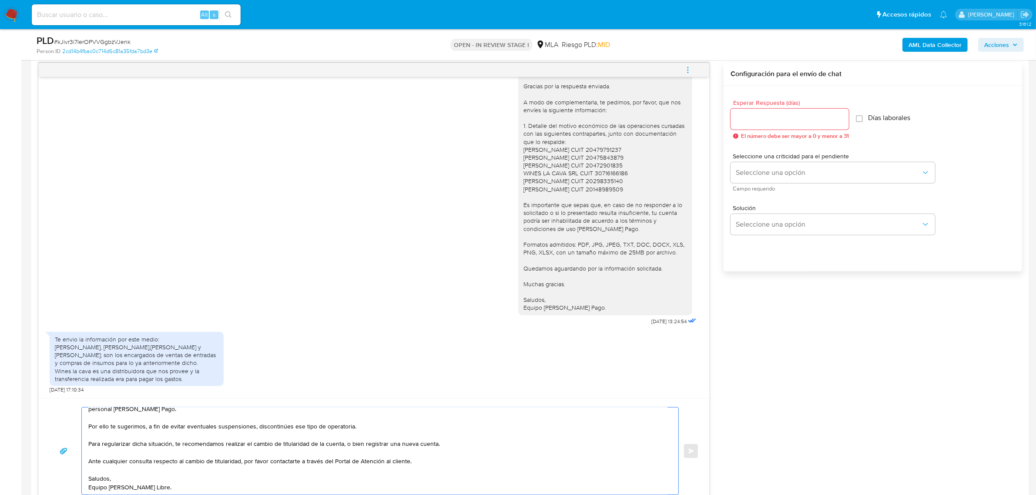
click at [189, 440] on textarea "Buenas tardes, Bautista. Muchas gracias por tu respuesta. Es vital que tengas p…" at bounding box center [377, 451] width 579 height 87
click at [302, 440] on textarea "Buenas tardes, Bautista. Muchas gracias por tu respuesta. Es vital que tengas p…" at bounding box center [377, 451] width 579 height 87
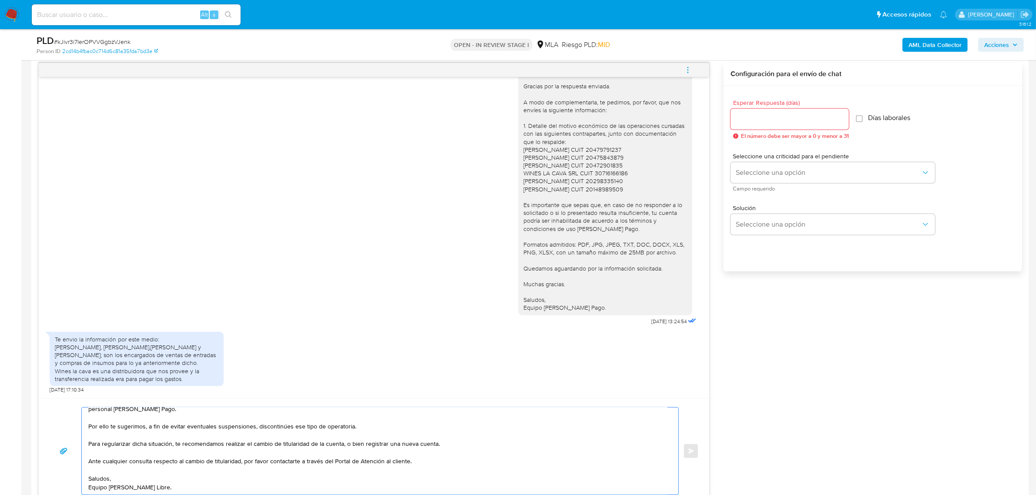
click at [302, 440] on textarea "Buenas tardes, Bautista. Muchas gracias por tu respuesta. Es vital que tengas p…" at bounding box center [377, 451] width 579 height 87
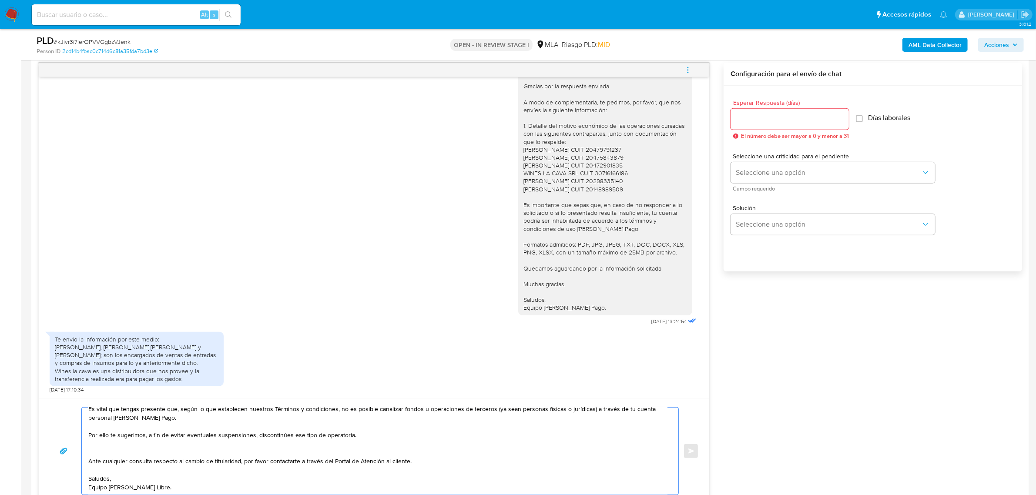
scroll to position [49, 0]
click at [266, 455] on textarea "Buenas tardes, Bautista. Muchas gracias por tu respuesta. Es vital que tengas p…" at bounding box center [377, 451] width 579 height 87
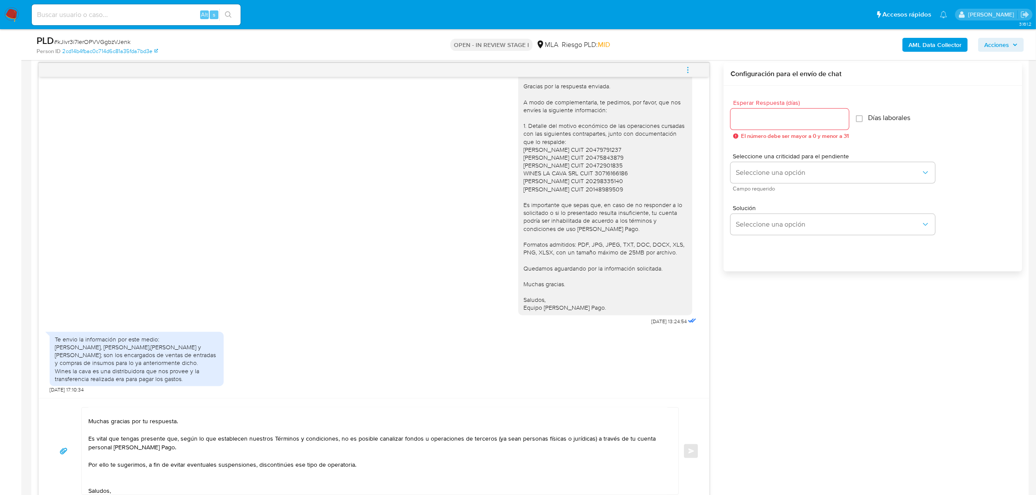
scroll to position [0, 0]
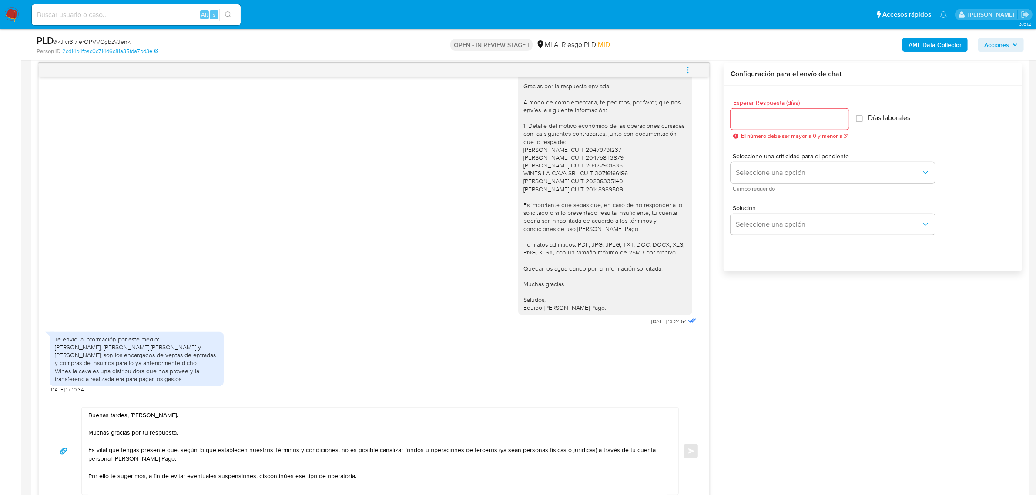
click at [155, 433] on textarea "Buenas tardes, Bautista. Muchas gracias por tu respuesta. Es vital que tengas p…" at bounding box center [377, 451] width 579 height 87
paste textarea "¡Muchas gracias por tu respuesta! Confirmamos la recepción de la documentación"
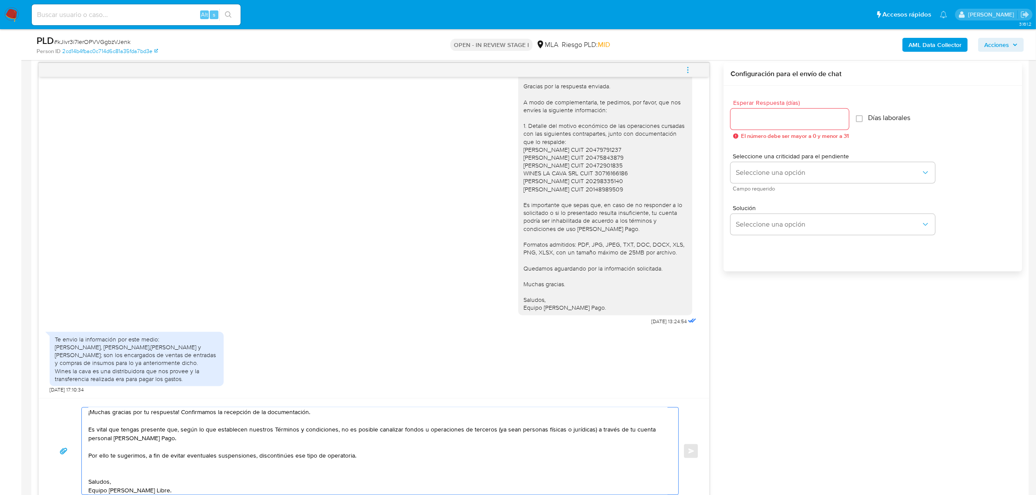
scroll to position [32, 0]
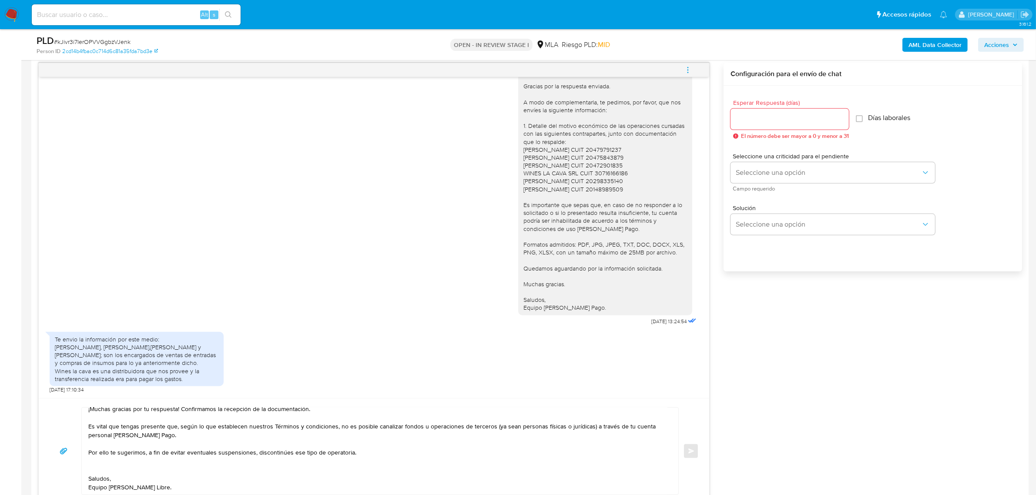
click at [101, 457] on textarea "Buenas tardes, Bautista. ¡Muchas gracias por tu respuesta! Confirmamos la recep…" at bounding box center [377, 451] width 579 height 87
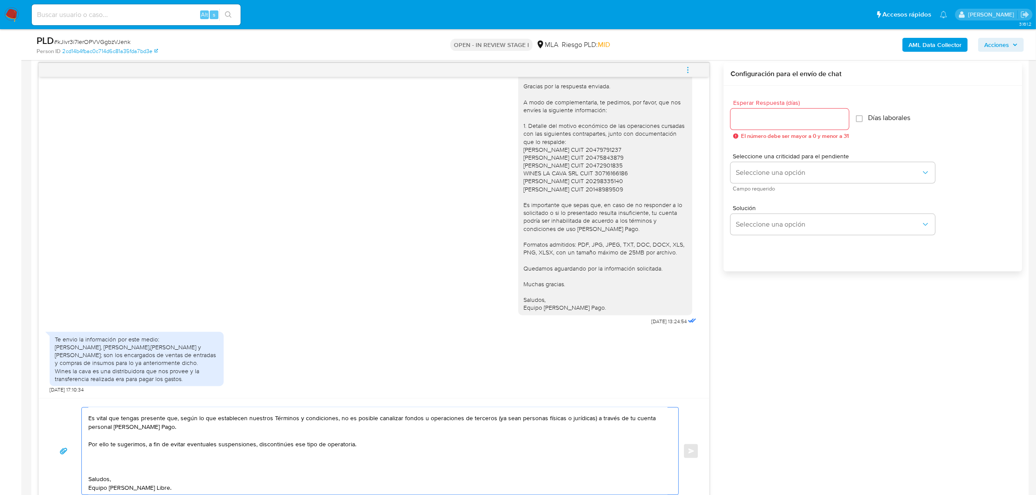
paste textarea "Te informamos que estaremos analizando la misma y en caso de necesitar informac…"
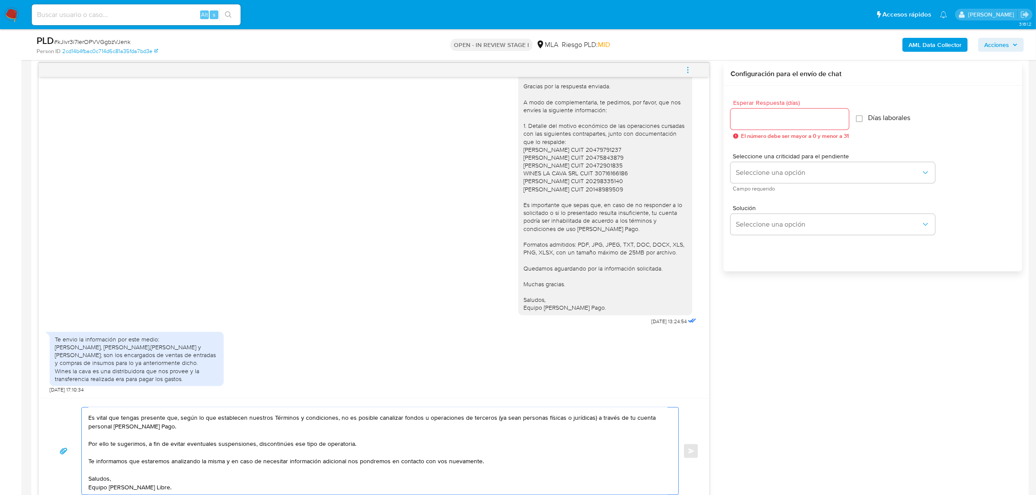
scroll to position [40, 0]
click at [185, 486] on textarea "Buenas tardes, [PERSON_NAME]. ¡Muchas gracias por tu respuesta! Confirmamos la …" at bounding box center [377, 451] width 579 height 87
type textarea "Buenas tardes, [PERSON_NAME]. ¡Muchas gracias por tu respuesta! Confirmamos la …"
click at [779, 123] on input "Esperar Respuesta (días)" at bounding box center [790, 119] width 118 height 11
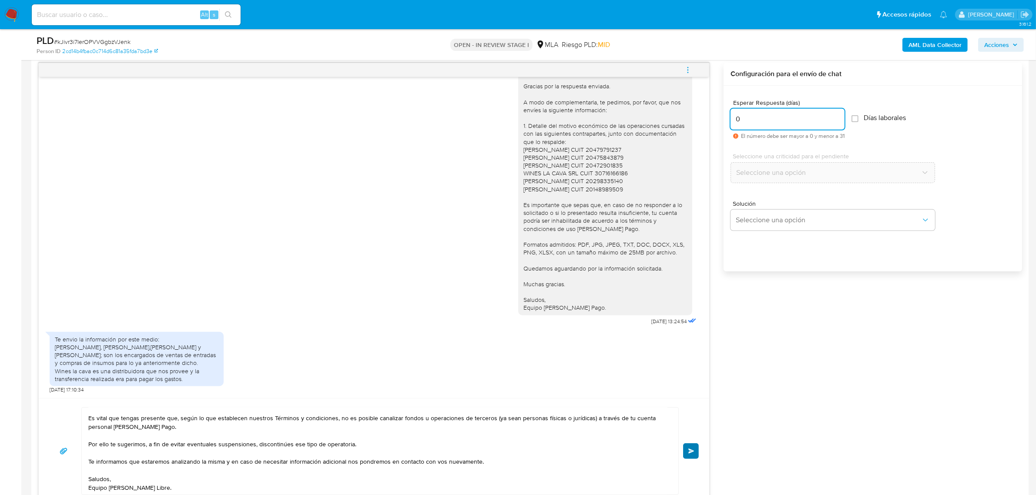
type input "0"
click at [694, 454] on span "Enviar" at bounding box center [691, 451] width 6 height 5
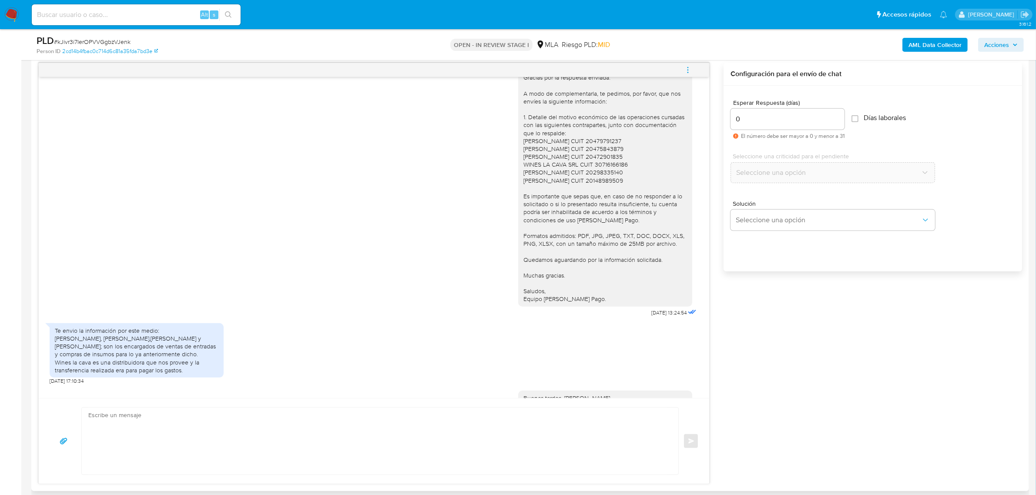
scroll to position [993, 0]
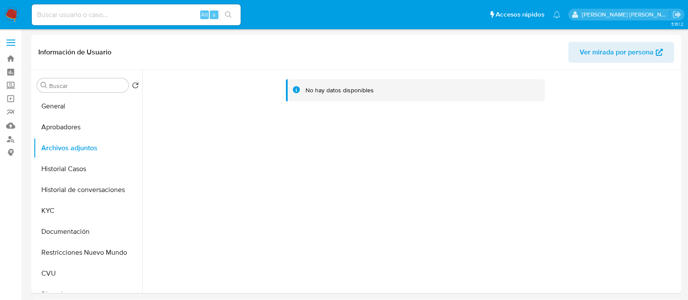
select select "10"
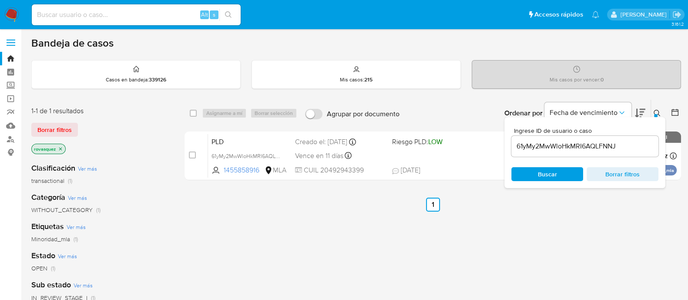
click at [538, 151] on div "61yMy2MwWloHkMRI6AQLFNNJ" at bounding box center [584, 146] width 147 height 21
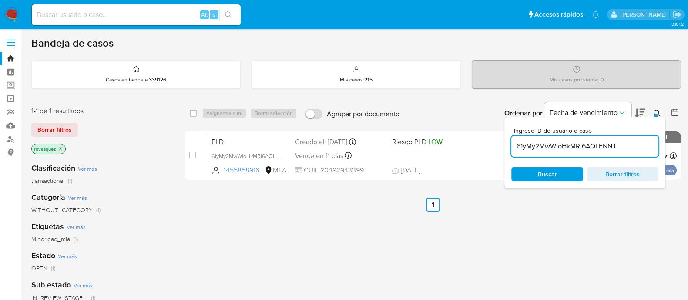
click at [540, 150] on input "61yMy2MwWloHkMRI6AQLFNNJ" at bounding box center [584, 146] width 147 height 11
click at [541, 150] on input "61yMy2MwWloHkMRI6AQLFNNJ" at bounding box center [584, 146] width 147 height 11
paste input "kJivr3i7IerOPVVGgbzVJenk"
type input "kJivr3i7IerOPVVGgbzVJenk"
click at [545, 171] on span "Buscar" at bounding box center [547, 174] width 19 height 14
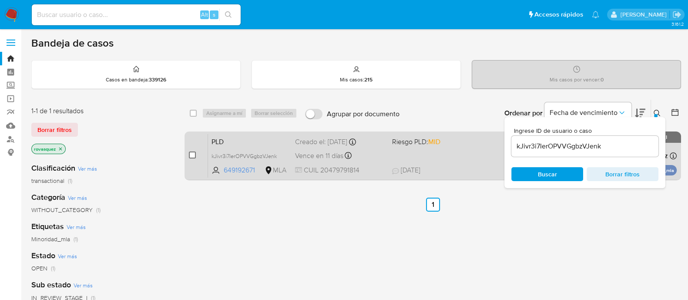
click at [191, 153] on input "checkbox" at bounding box center [192, 154] width 7 height 7
checkbox input "true"
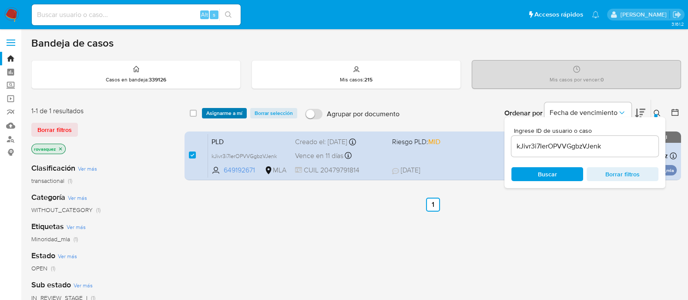
click at [228, 115] on span "Asignarme a mí" at bounding box center [224, 113] width 36 height 9
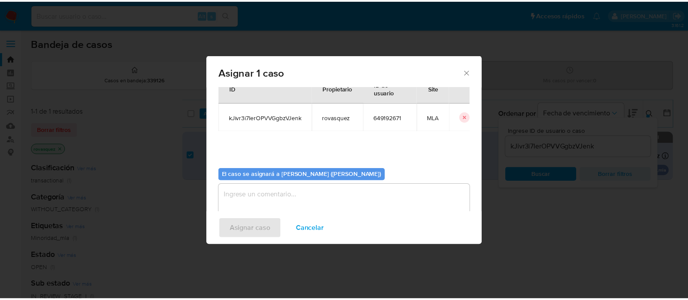
scroll to position [45, 0]
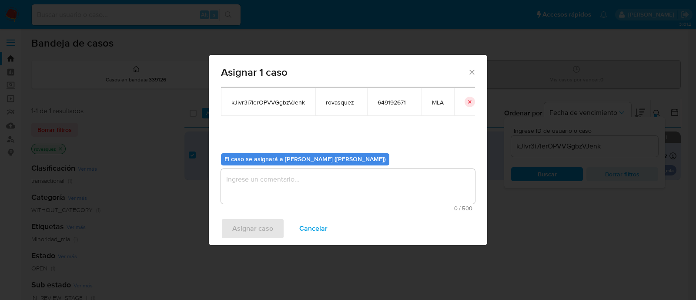
click at [285, 195] on textarea "assign-modal" at bounding box center [348, 186] width 254 height 35
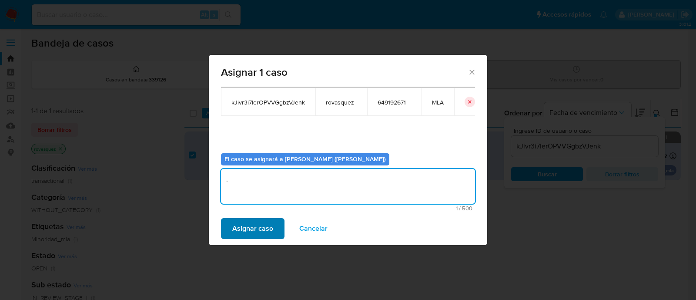
type textarea "."
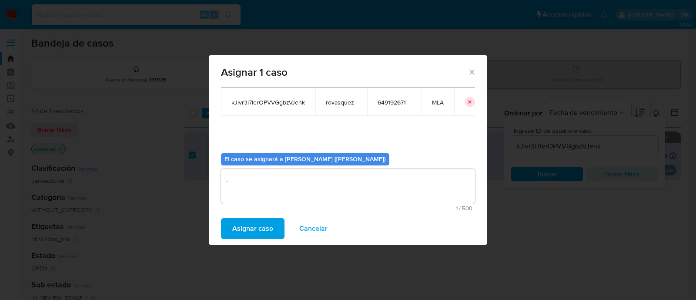
click at [246, 234] on span "Asignar caso" at bounding box center [252, 228] width 41 height 19
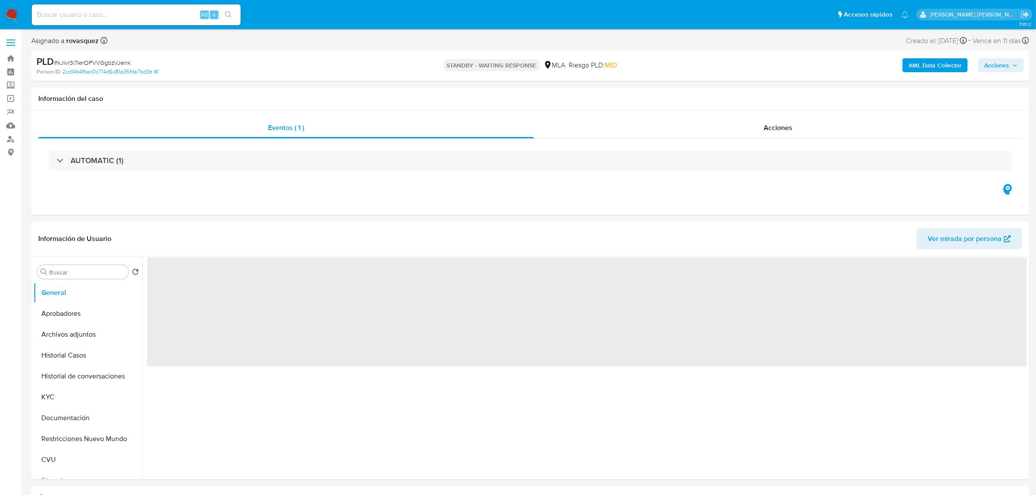
select select "10"
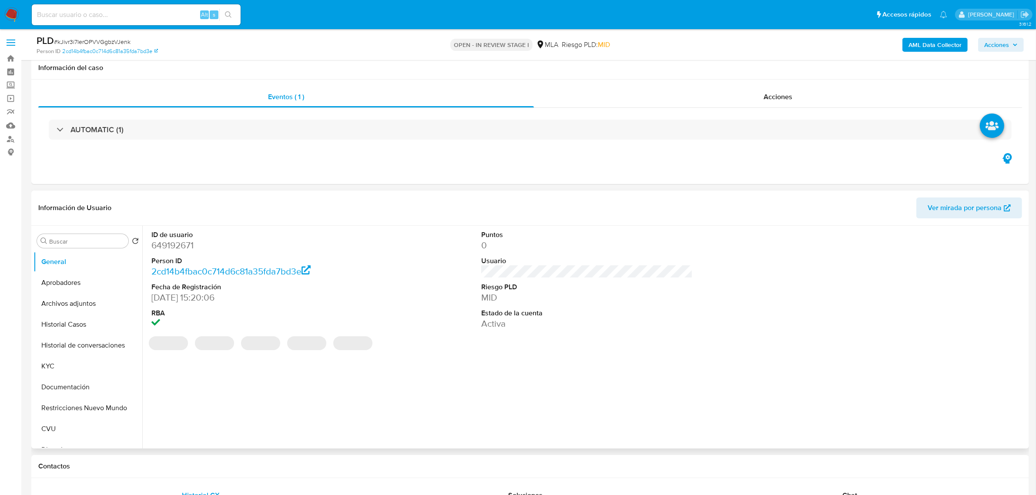
scroll to position [163, 0]
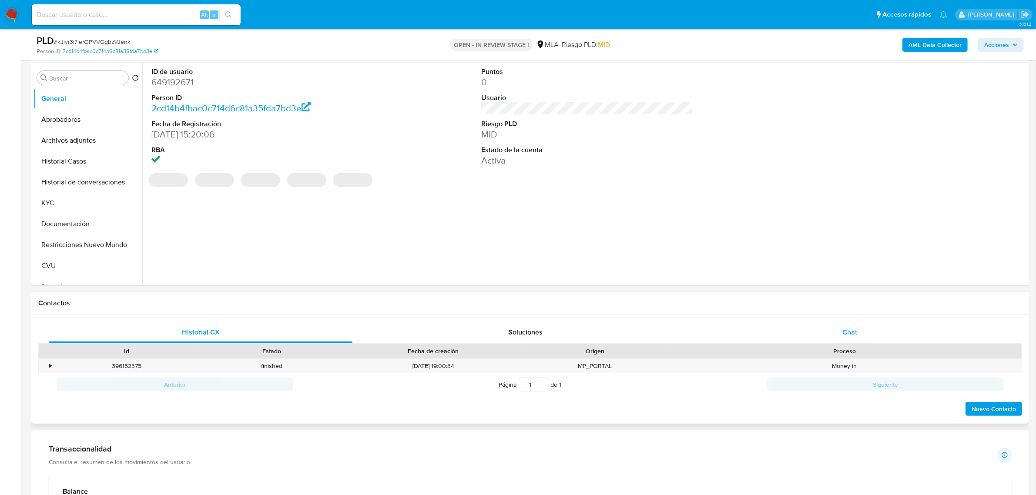
click at [858, 334] on div "Chat" at bounding box center [850, 332] width 304 height 21
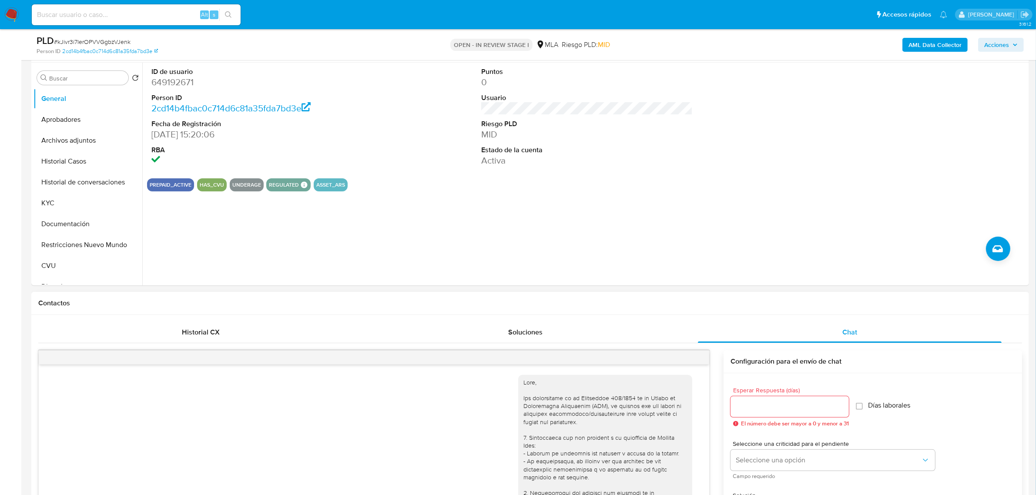
scroll to position [993, 0]
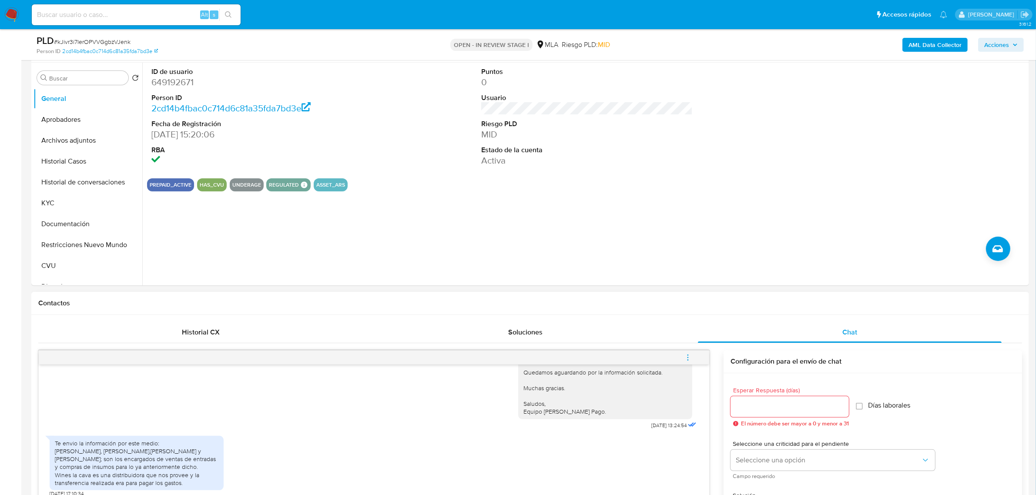
click at [689, 357] on icon "menu-action" at bounding box center [688, 358] width 8 height 8
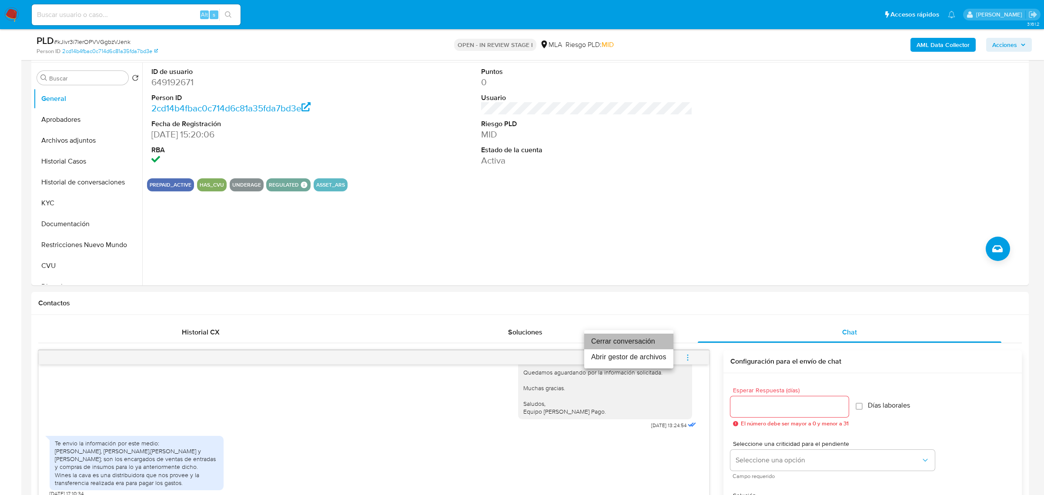
click at [655, 337] on li "Cerrar conversación" at bounding box center [628, 342] width 89 height 16
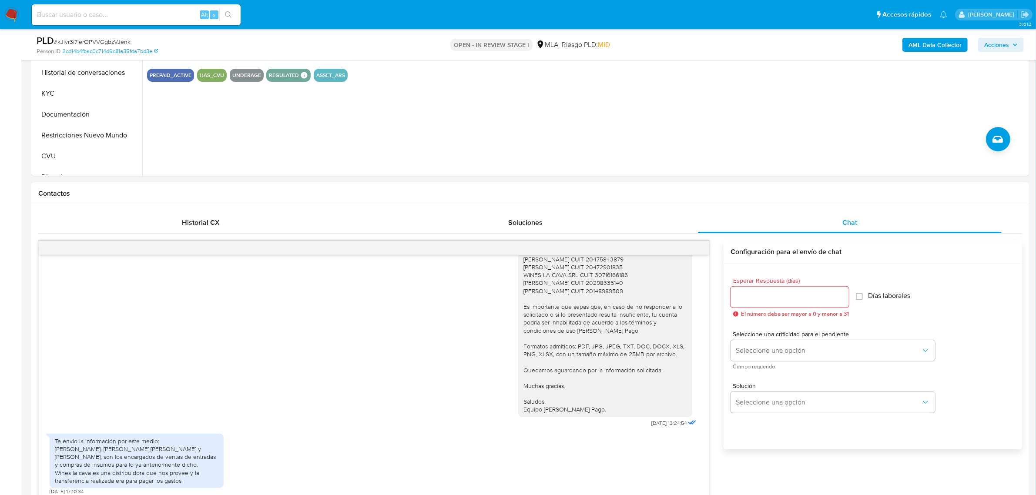
scroll to position [163, 0]
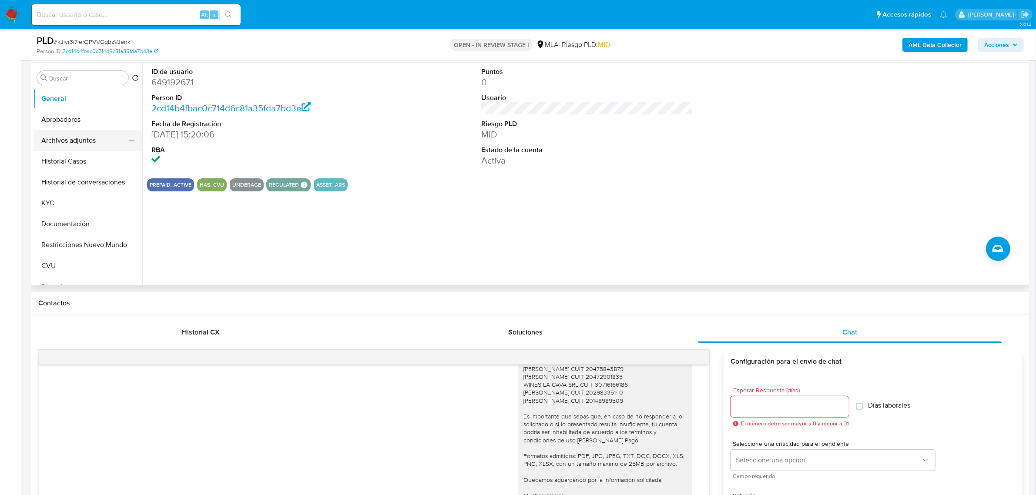
click at [65, 140] on button "Archivos adjuntos" at bounding box center [85, 140] width 102 height 21
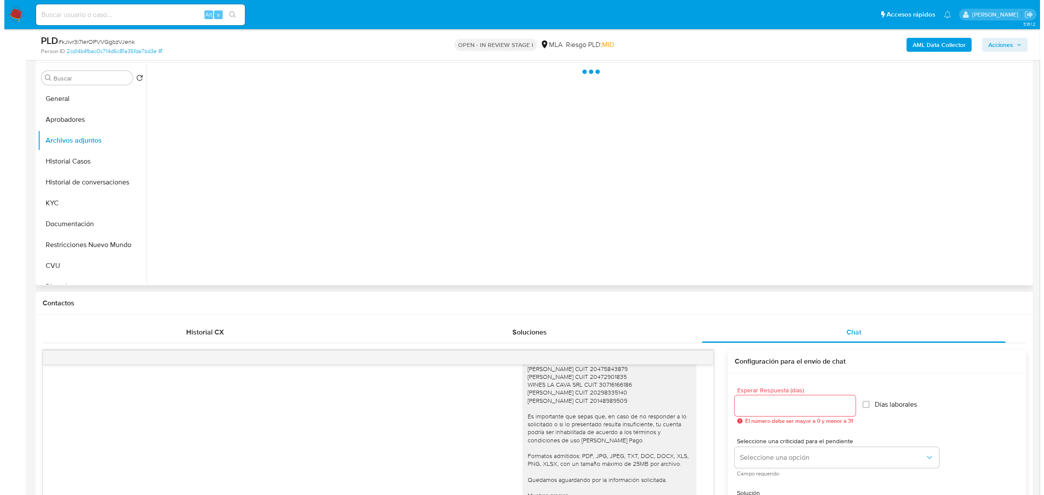
scroll to position [54, 0]
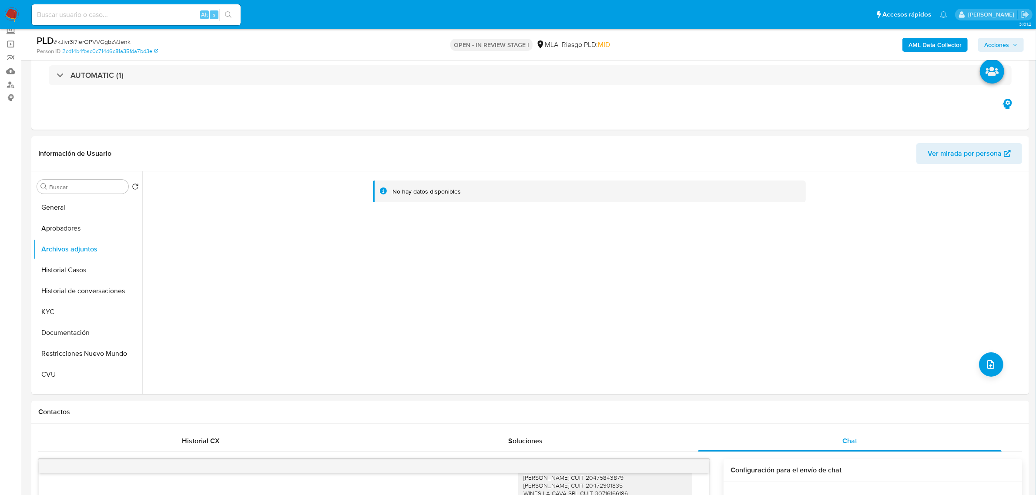
click at [933, 47] on b "AML Data Collector" at bounding box center [934, 45] width 53 height 14
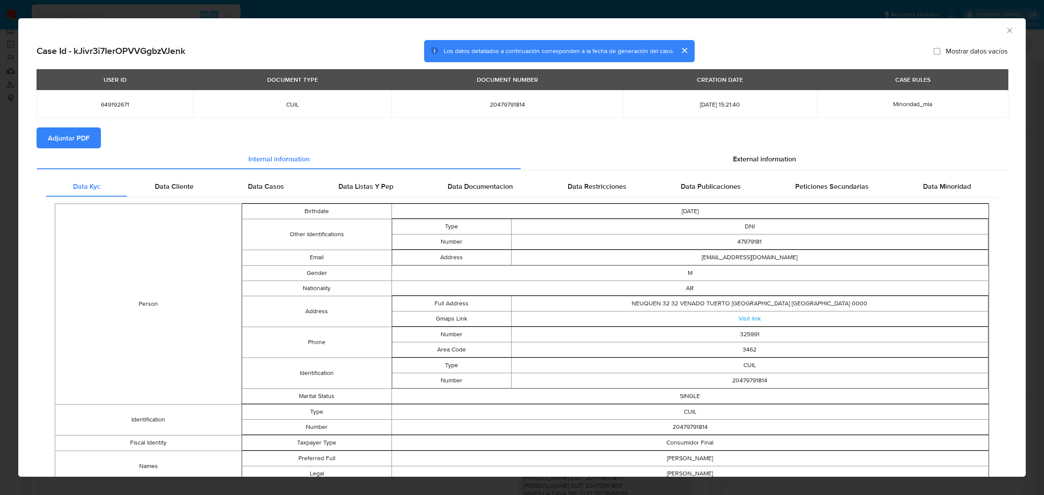
click at [74, 136] on span "Adjuntar PDF" at bounding box center [69, 137] width 42 height 19
click at [1006, 32] on icon "Cerrar ventana" at bounding box center [1010, 30] width 9 height 9
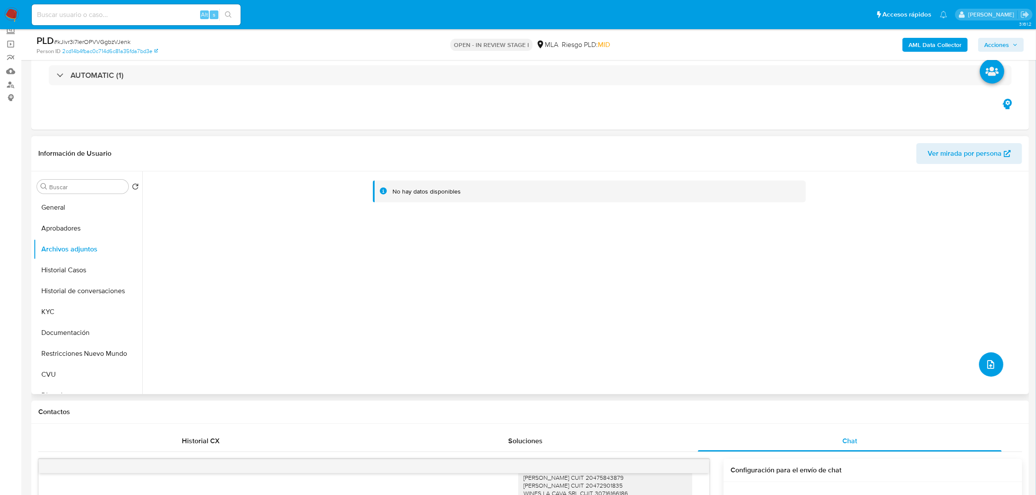
click at [986, 365] on icon "upload-file" at bounding box center [990, 364] width 10 height 10
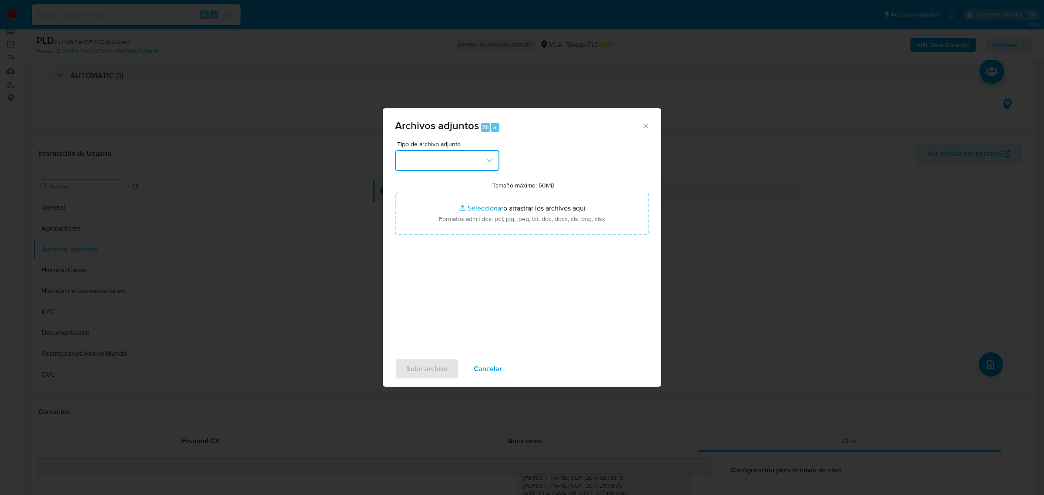
click at [449, 158] on button "button" at bounding box center [447, 160] width 104 height 21
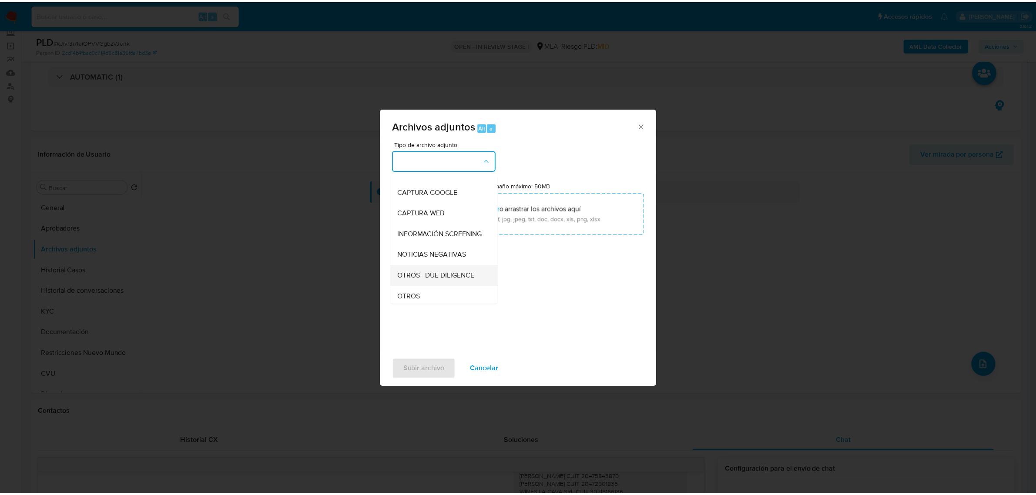
scroll to position [109, 0]
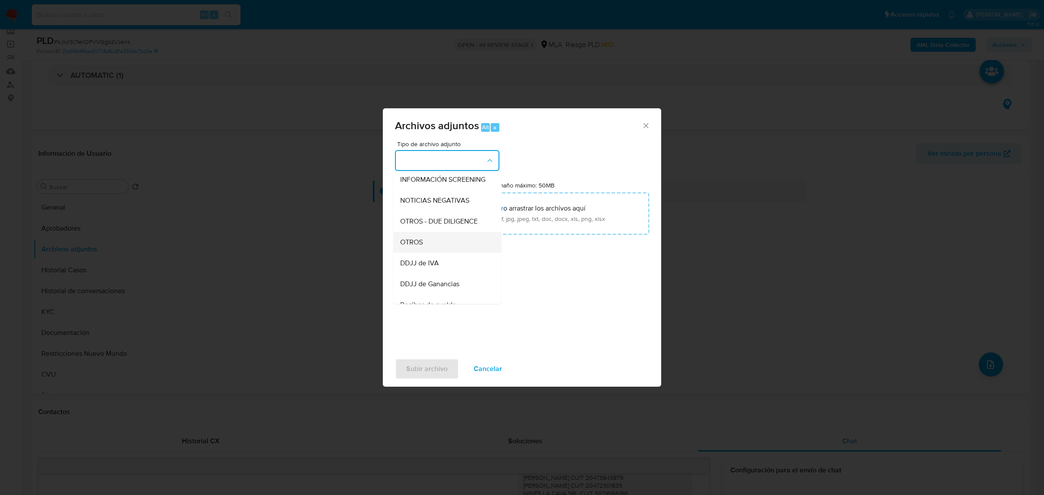
click at [429, 252] on div "OTROS" at bounding box center [444, 241] width 89 height 21
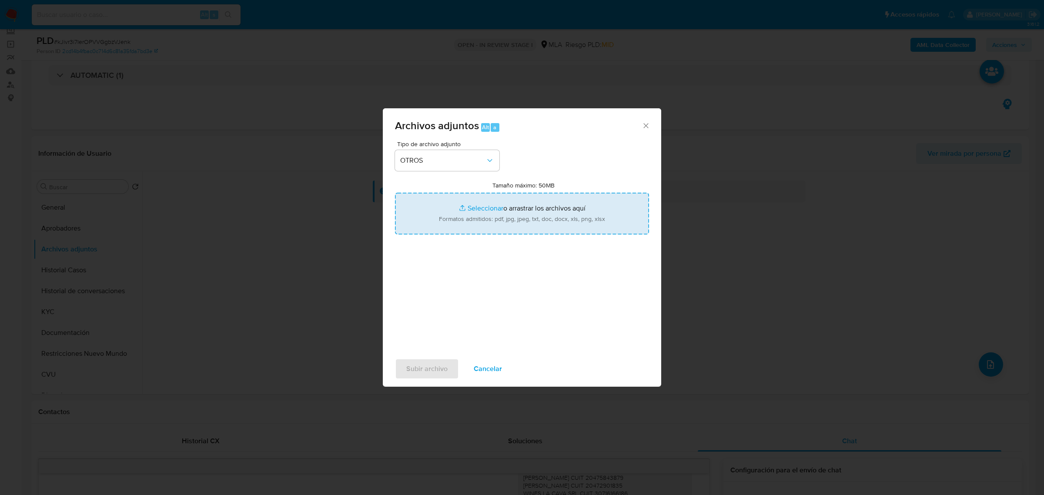
click at [480, 208] on input "Tamaño máximo: 50MB Seleccionar archivos" at bounding box center [522, 214] width 254 height 42
type input "C:\fakepath\Caselog kJivr3i7IerOPVVGgbzVJenk_2025_08_18_20_15_57.docx"
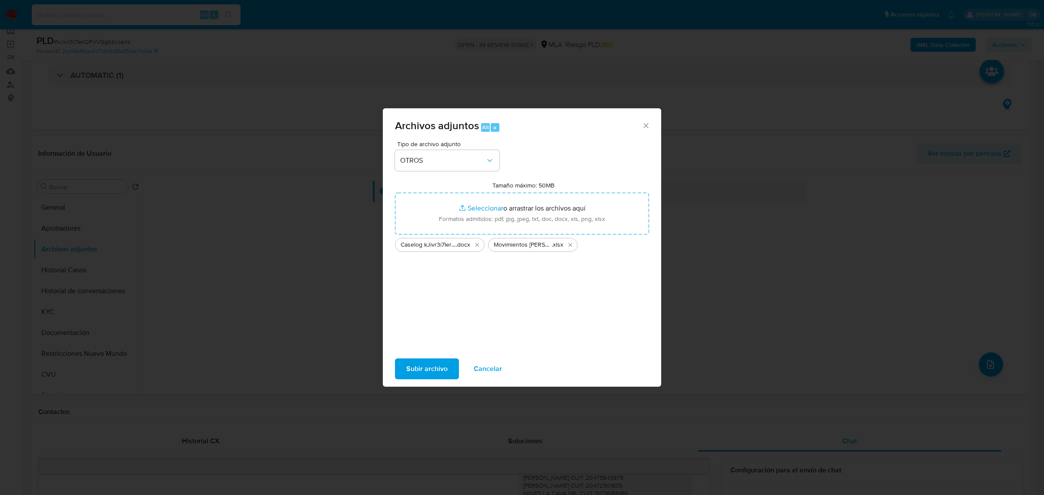
click at [421, 365] on span "Subir archivo" at bounding box center [426, 368] width 41 height 19
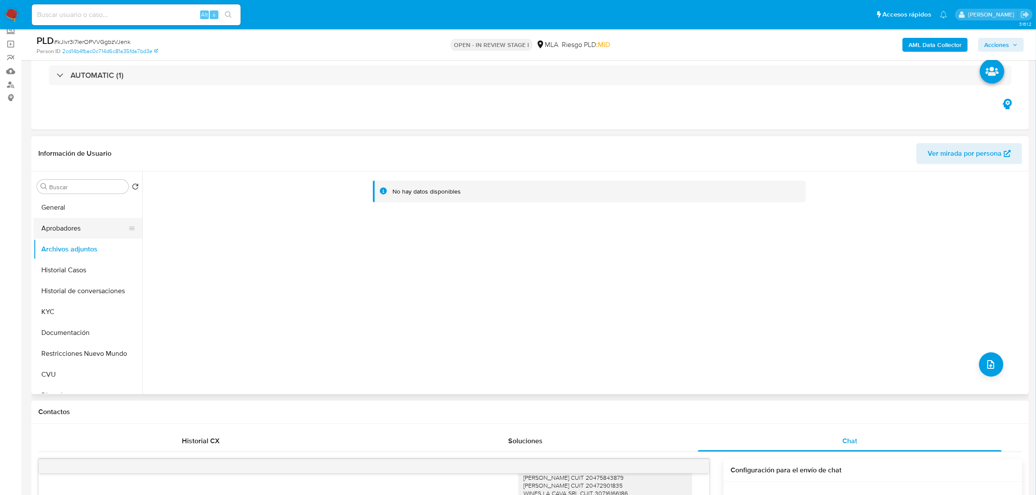
click at [85, 233] on button "Aprobadores" at bounding box center [85, 228] width 102 height 21
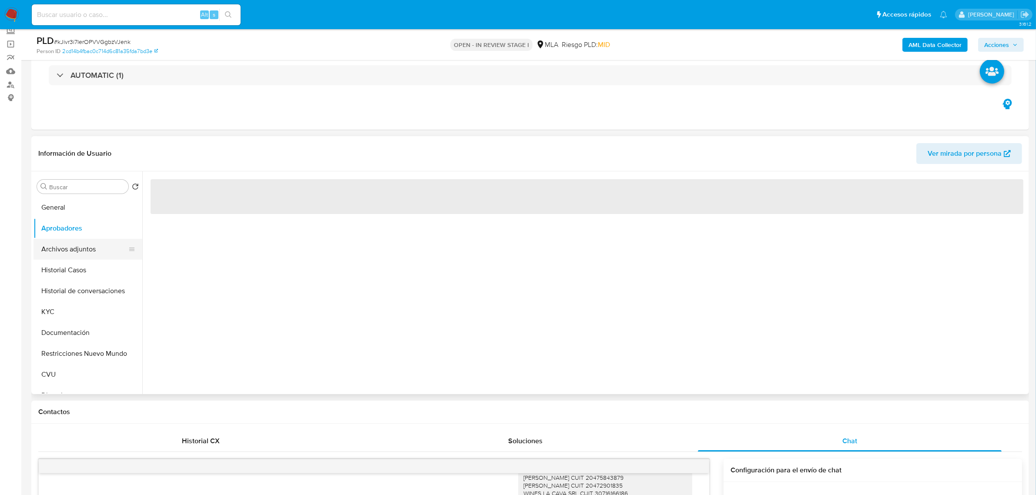
click at [85, 245] on button "Archivos adjuntos" at bounding box center [85, 249] width 102 height 21
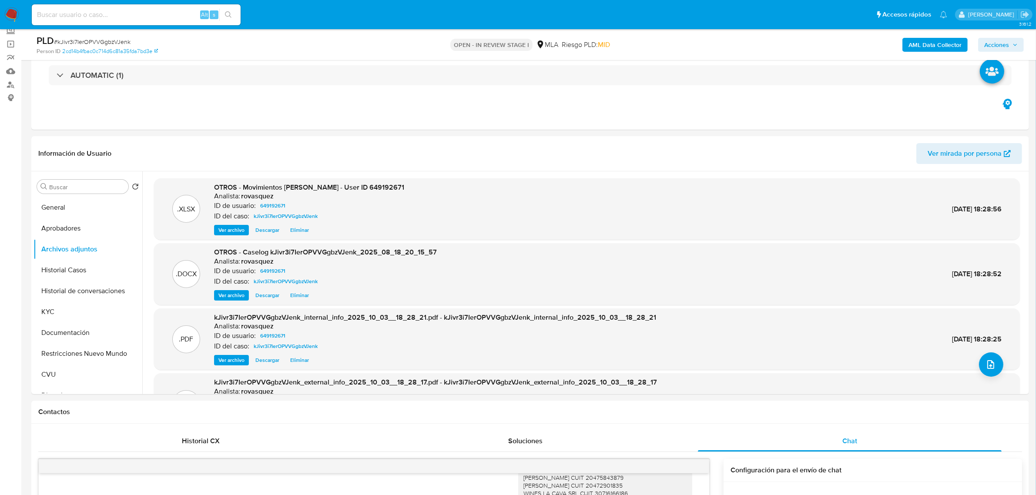
click at [1000, 46] on span "Acciones" at bounding box center [996, 45] width 25 height 14
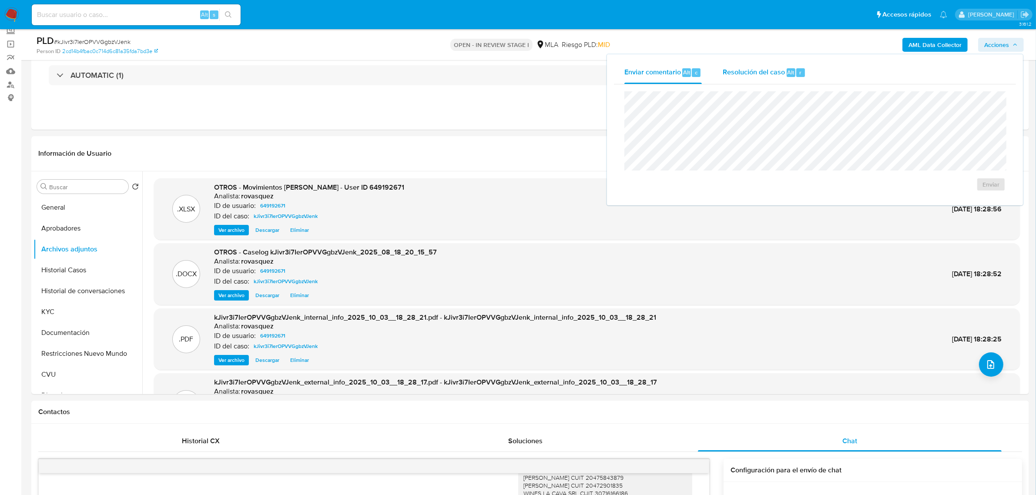
click at [771, 70] on span "Resolución del caso" at bounding box center [754, 72] width 62 height 10
click at [903, 193] on span "No ROI Proposal" at bounding box center [905, 190] width 45 height 12
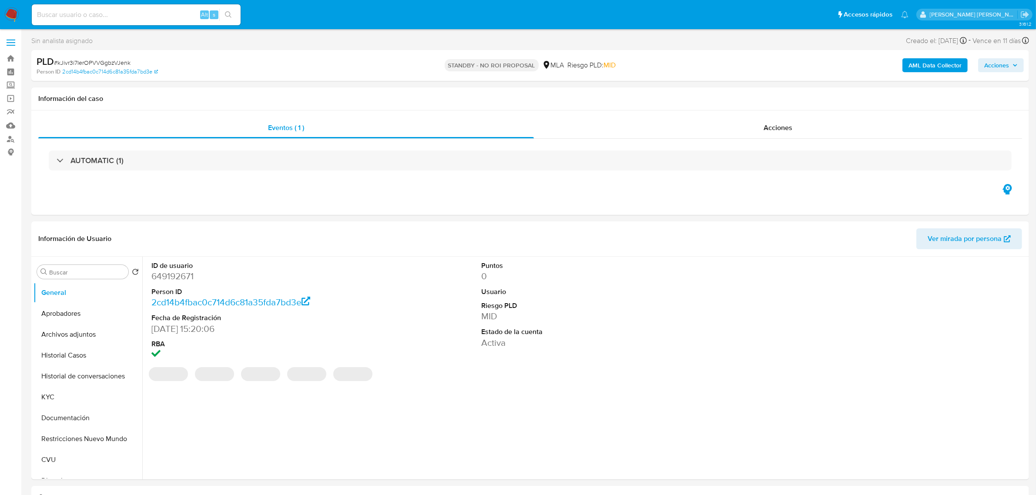
select select "10"
